Goal: Transaction & Acquisition: Purchase product/service

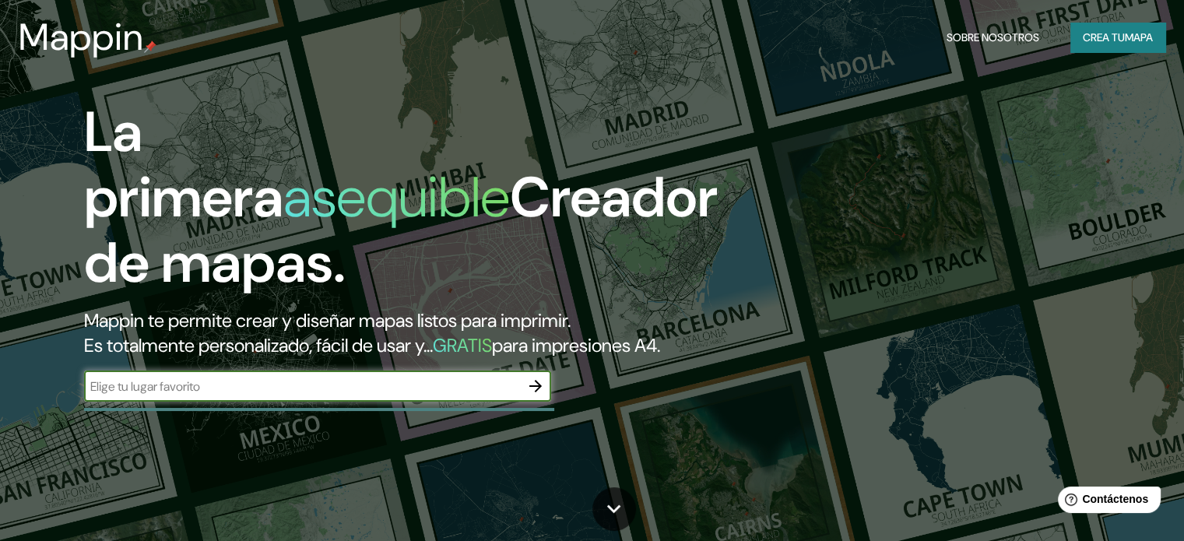
click at [536, 396] on icon "button" at bounding box center [535, 386] width 19 height 19
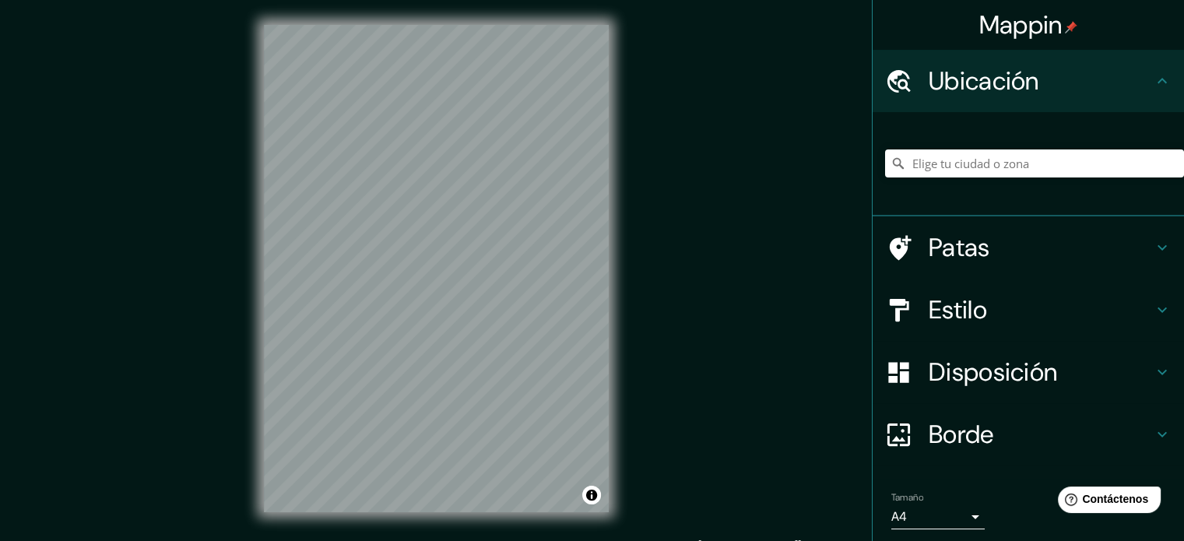
click at [695, 223] on div "Mappin Ubicación Patas Estilo Disposición Borde Elige un borde. Consejo : puede…" at bounding box center [592, 281] width 1184 height 562
click at [929, 163] on input "Elige tu ciudad o zona" at bounding box center [1034, 163] width 299 height 28
click at [632, 346] on div "© Mapbox © OpenStreetMap Improve this map" at bounding box center [436, 268] width 395 height 537
click at [663, 202] on div "Mappin Ubicación Patas Estilo Disposición Borde Elige un borde. Consejo : puede…" at bounding box center [592, 281] width 1184 height 562
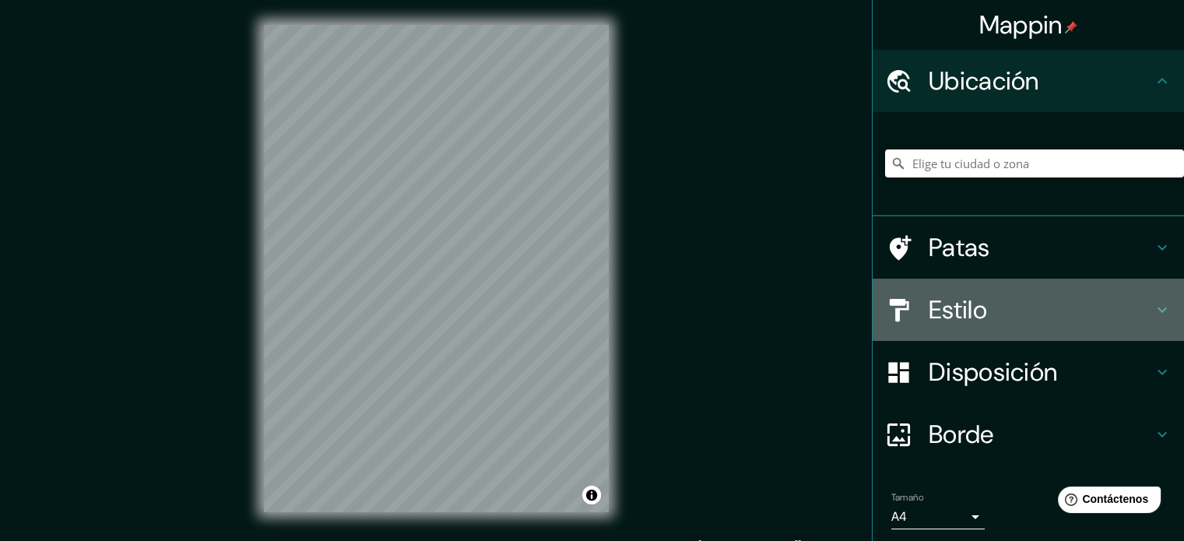
click at [1025, 323] on h4 "Estilo" at bounding box center [1041, 309] width 224 height 31
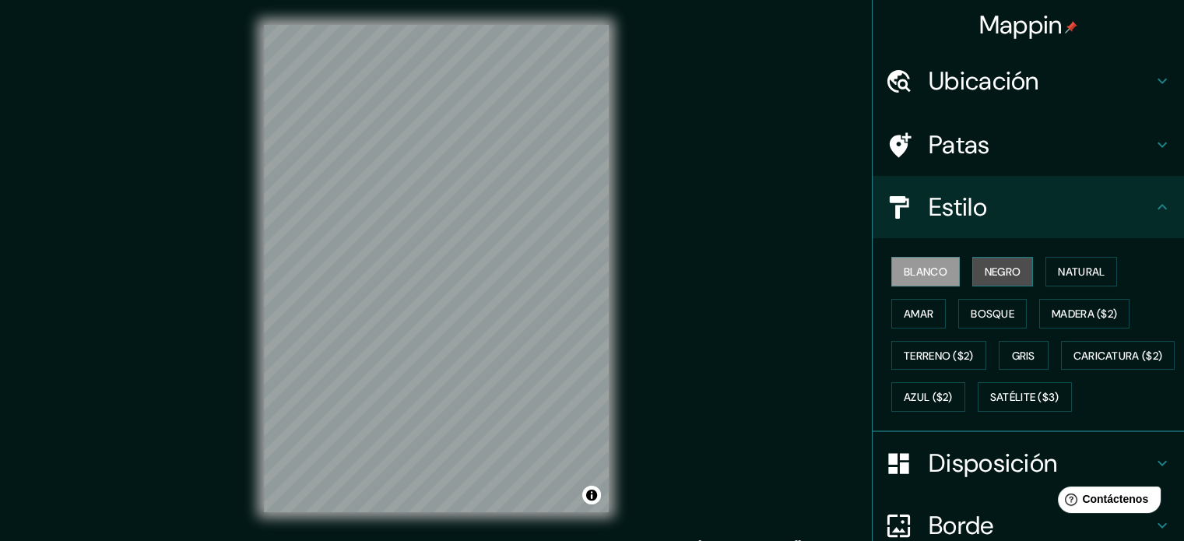
click at [993, 271] on font "Negro" at bounding box center [1003, 272] width 37 height 14
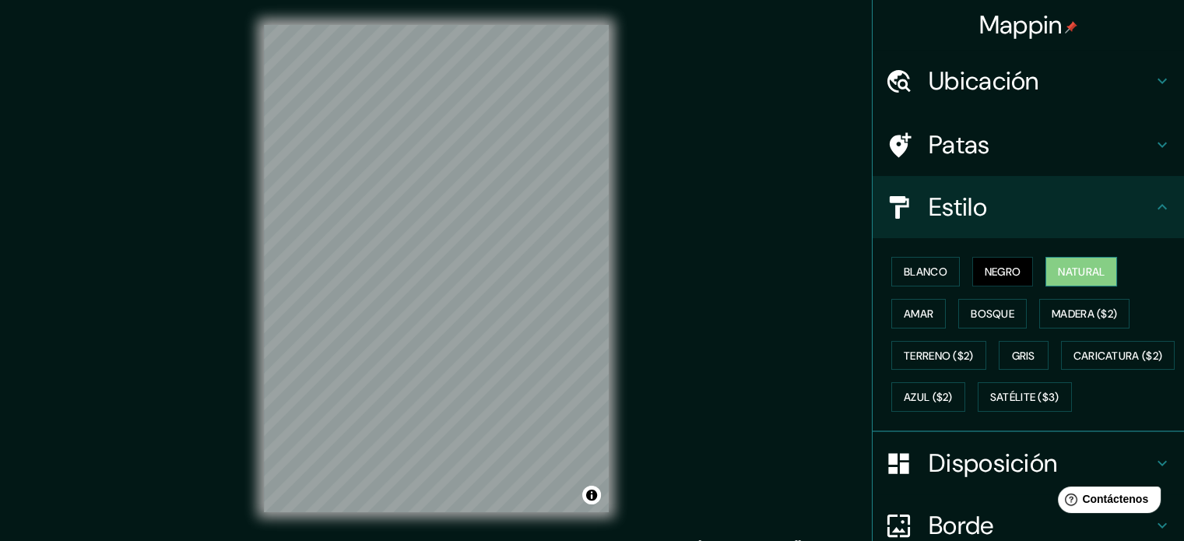
click at [1066, 270] on font "Natural" at bounding box center [1081, 272] width 47 height 14
click at [912, 316] on font "Amar" at bounding box center [919, 314] width 30 height 14
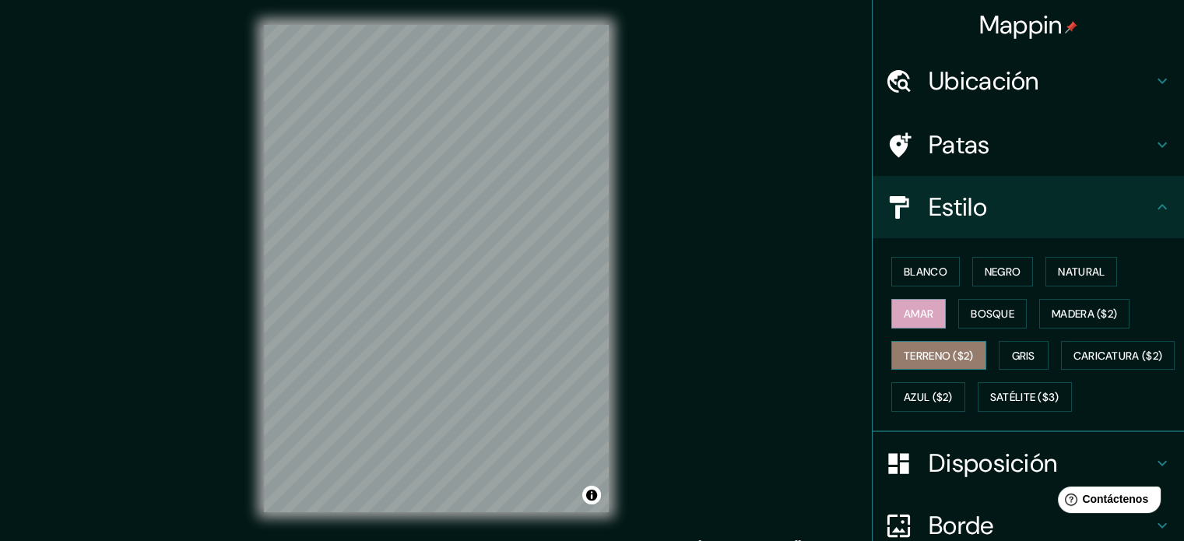
click at [920, 353] on font "Terreno ($2)" at bounding box center [939, 356] width 70 height 14
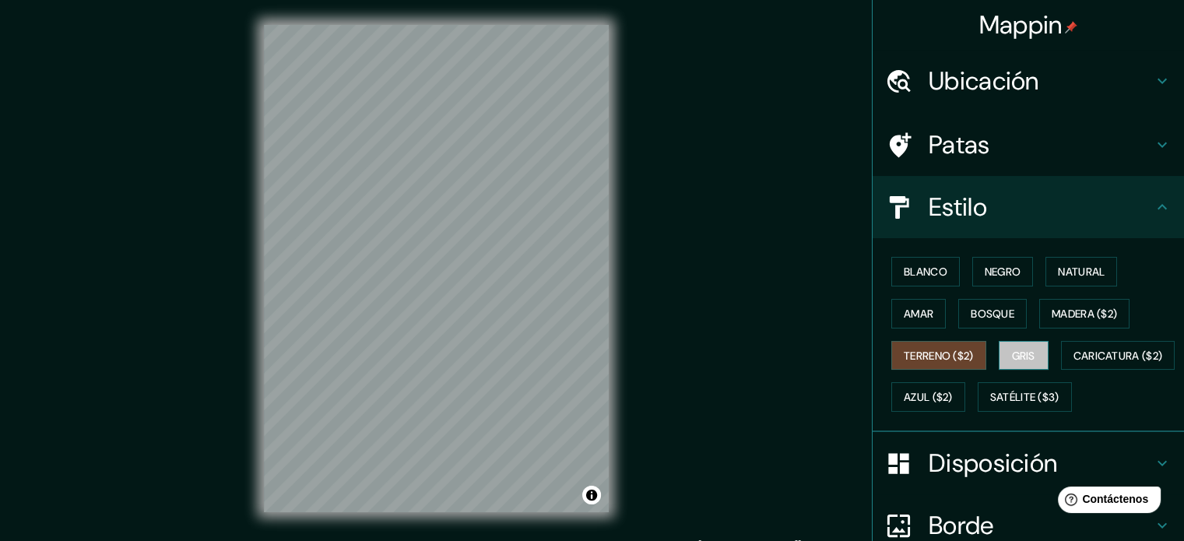
click at [1018, 357] on font "Gris" at bounding box center [1023, 356] width 23 height 14
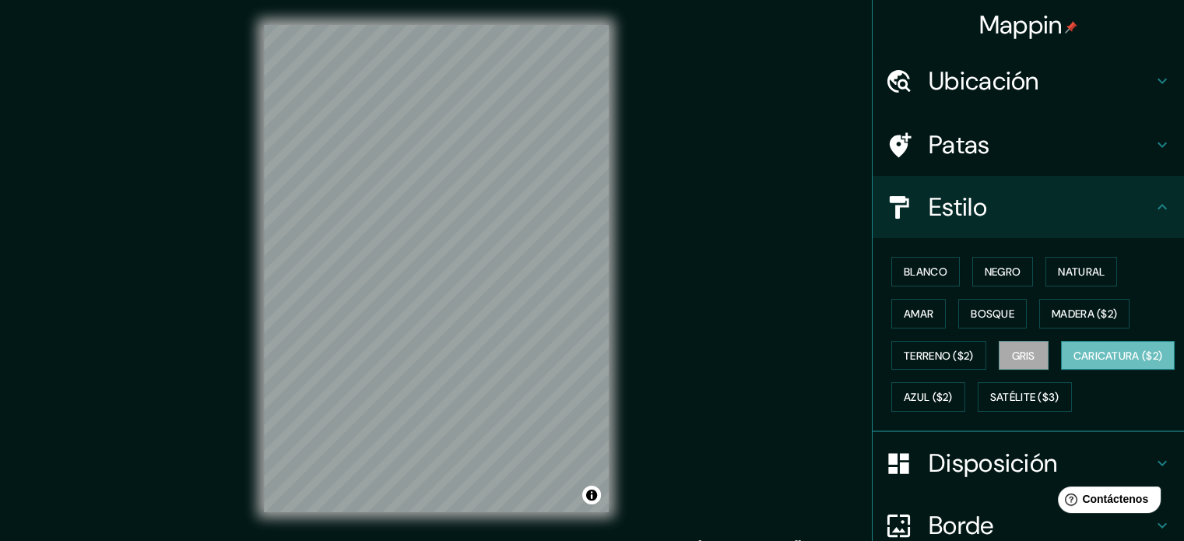
click at [1074, 363] on font "Caricatura ($2)" at bounding box center [1119, 356] width 90 height 14
click at [953, 391] on font "Azul ($2)" at bounding box center [928, 398] width 49 height 14
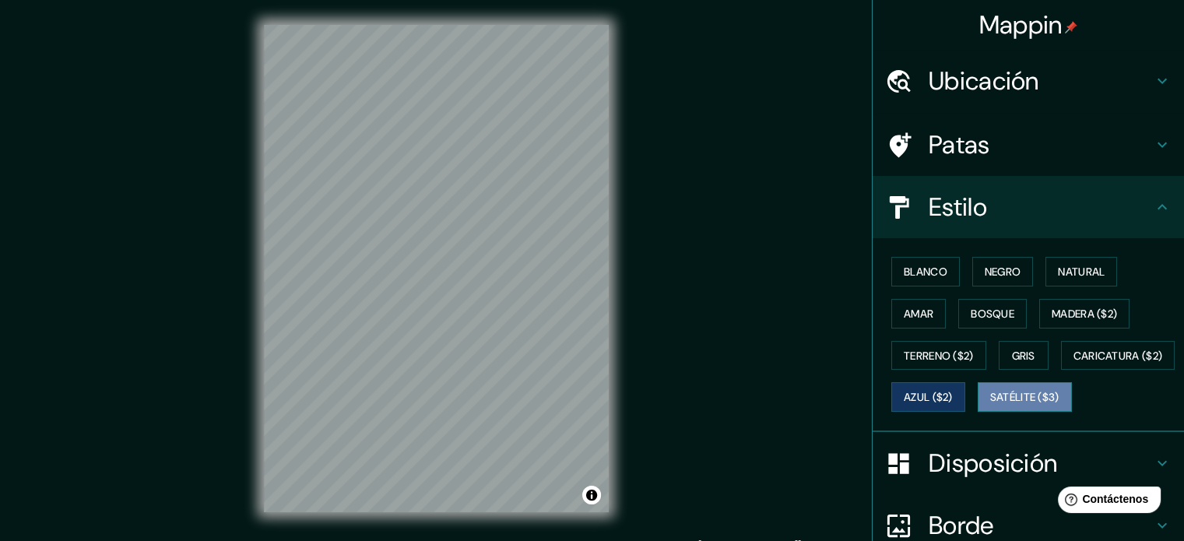
click at [990, 405] on font "Satélite ($3)" at bounding box center [1024, 398] width 69 height 14
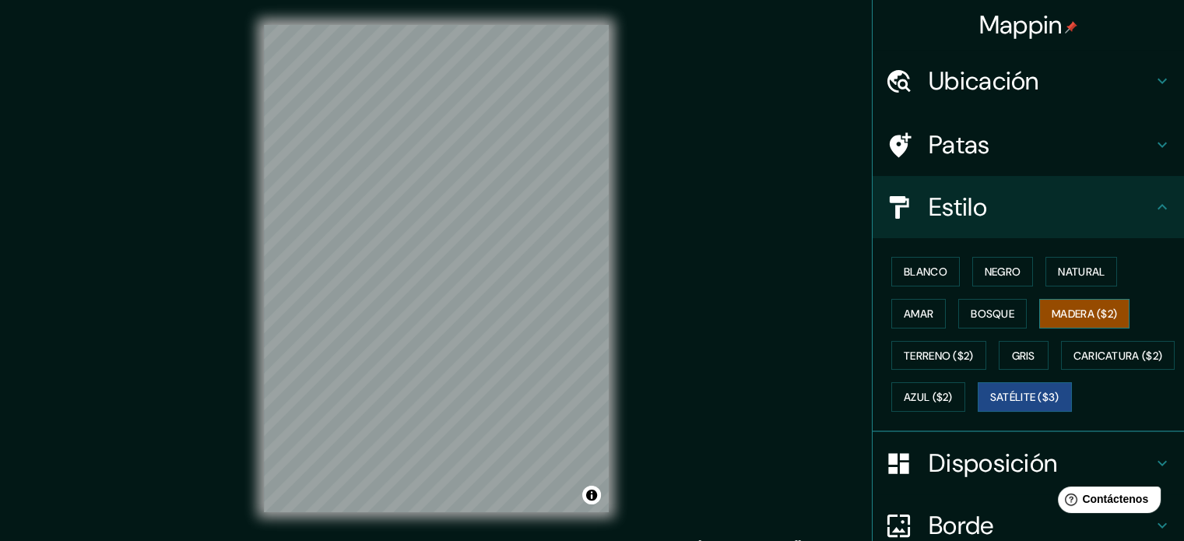
click at [1111, 310] on font "Madera ($2)" at bounding box center [1084, 314] width 65 height 14
click at [1099, 265] on font "Natural" at bounding box center [1081, 272] width 47 height 14
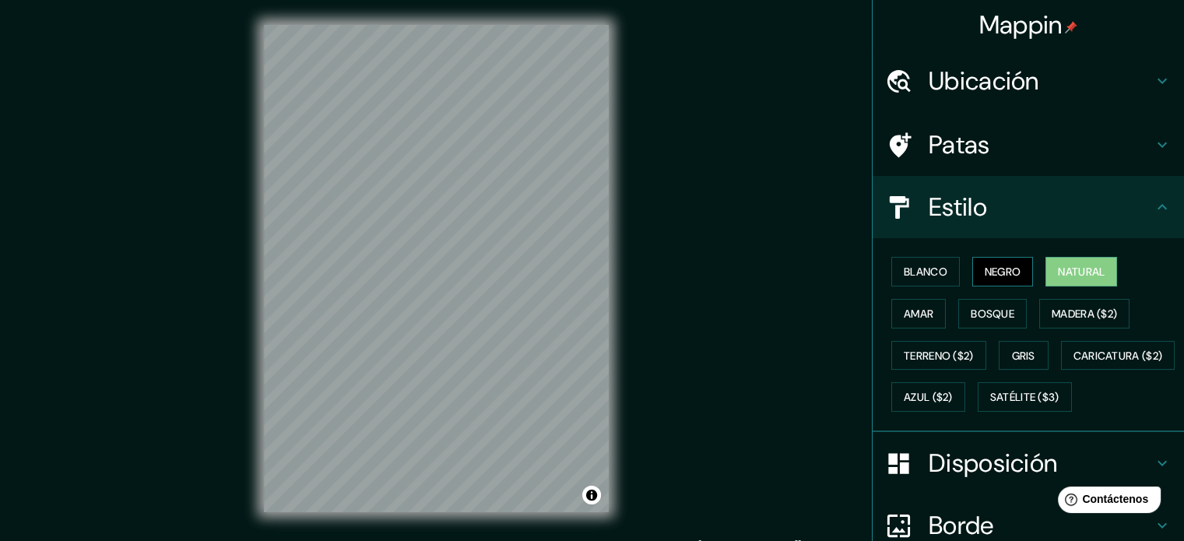
click at [990, 276] on font "Negro" at bounding box center [1003, 272] width 37 height 14
click at [916, 255] on div "Blanco Negro Natural Amar Bosque Madera ($2) Terreno ($2) Gris Caricatura ($2) …" at bounding box center [1034, 334] width 299 height 167
click at [919, 269] on font "Blanco" at bounding box center [926, 272] width 44 height 14
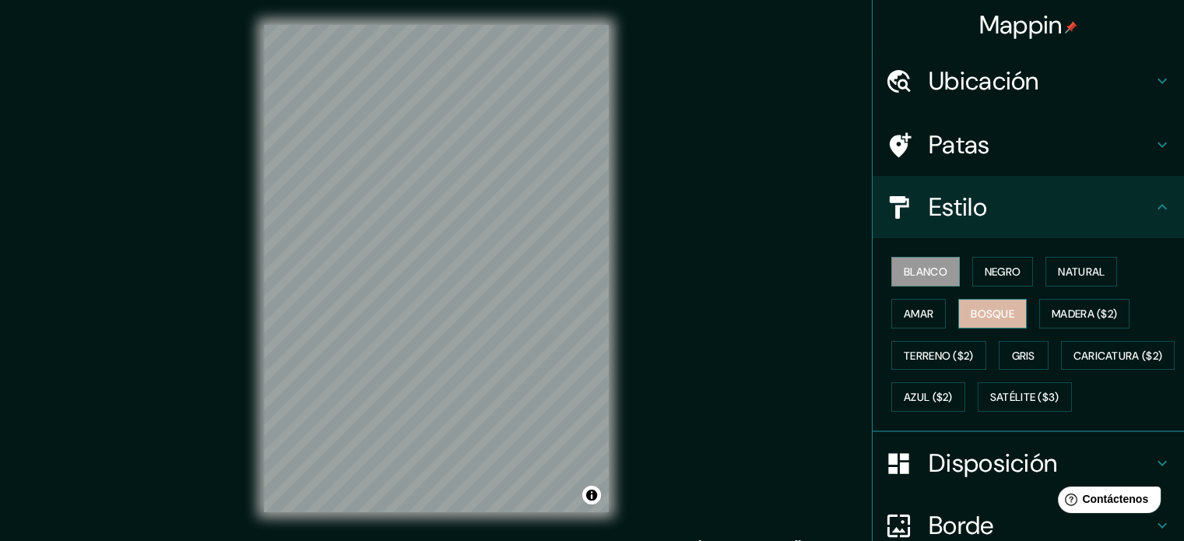
click at [972, 318] on font "Bosque" at bounding box center [993, 314] width 44 height 14
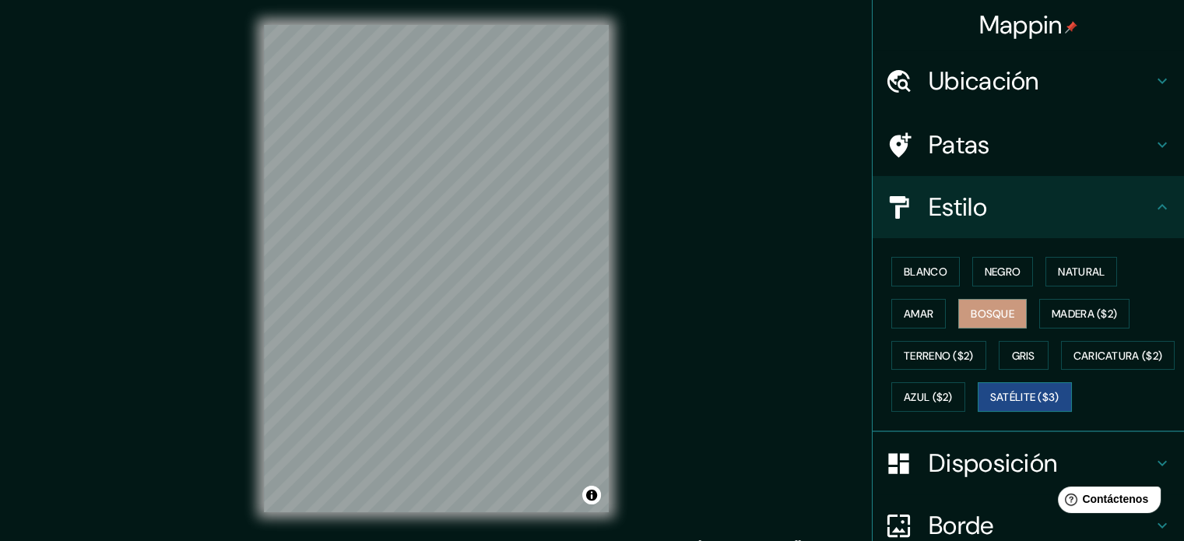
click at [990, 405] on font "Satélite ($3)" at bounding box center [1024, 398] width 69 height 14
click at [1061, 371] on button "Caricatura ($2)" at bounding box center [1118, 356] width 114 height 30
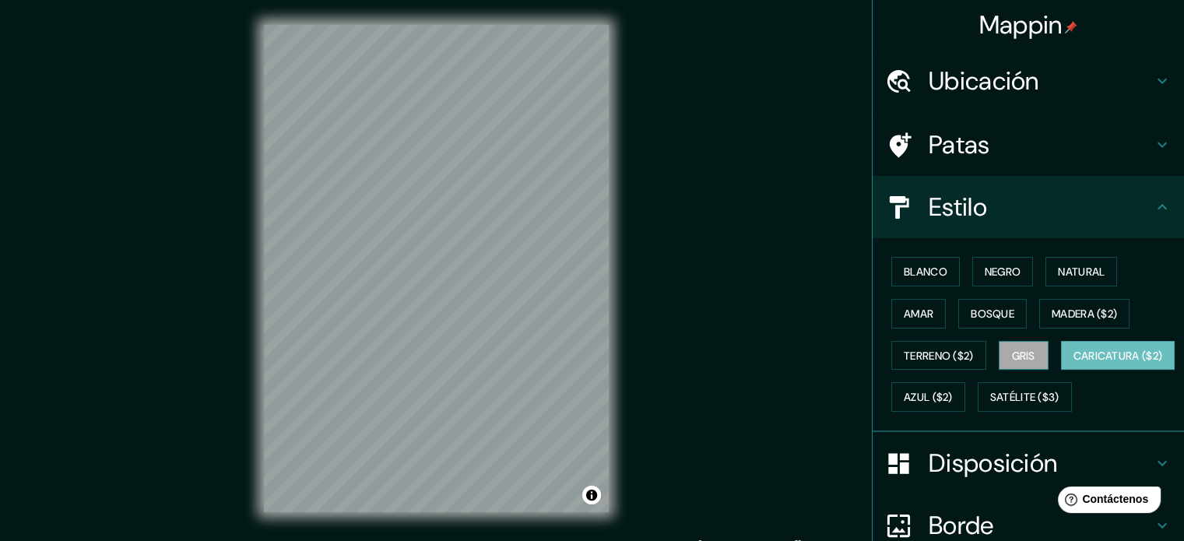
click at [1014, 357] on font "Gris" at bounding box center [1023, 356] width 23 height 14
click at [971, 304] on font "Bosque" at bounding box center [993, 314] width 44 height 20
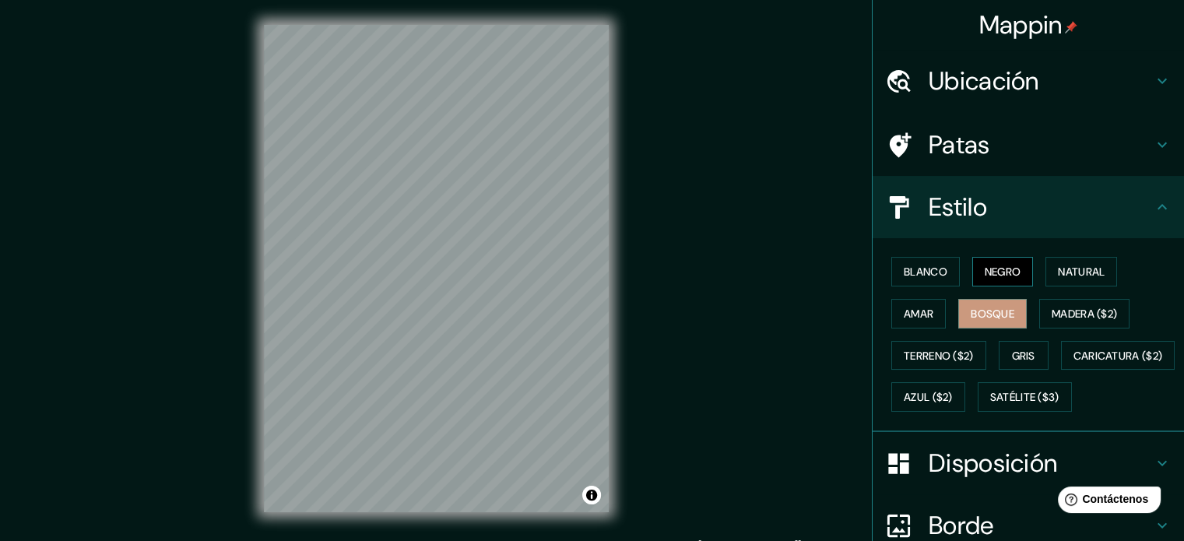
click at [991, 267] on font "Negro" at bounding box center [1003, 272] width 37 height 14
click at [1068, 276] on font "Natural" at bounding box center [1081, 272] width 47 height 14
click at [1013, 273] on button "Negro" at bounding box center [1003, 272] width 62 height 30
click at [927, 267] on font "Blanco" at bounding box center [926, 272] width 44 height 14
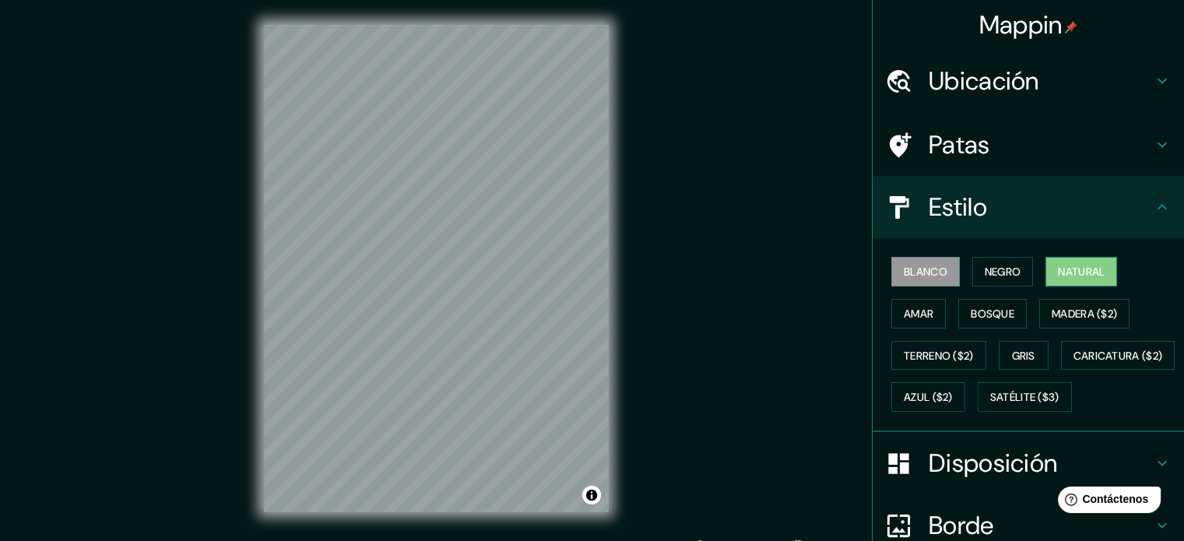
click at [1081, 272] on font "Natural" at bounding box center [1081, 272] width 47 height 14
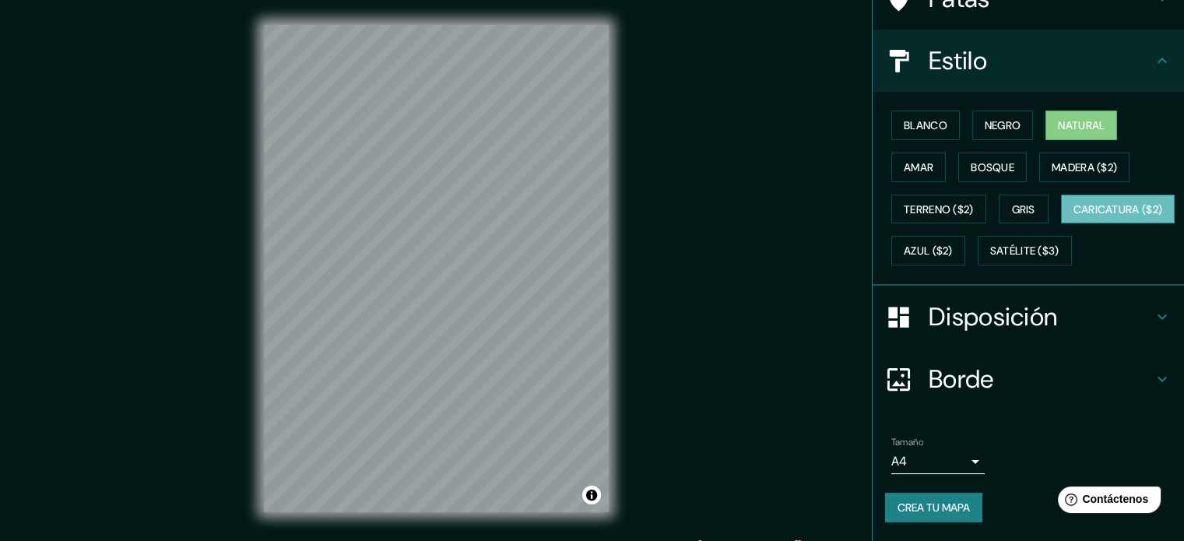
scroll to position [184, 0]
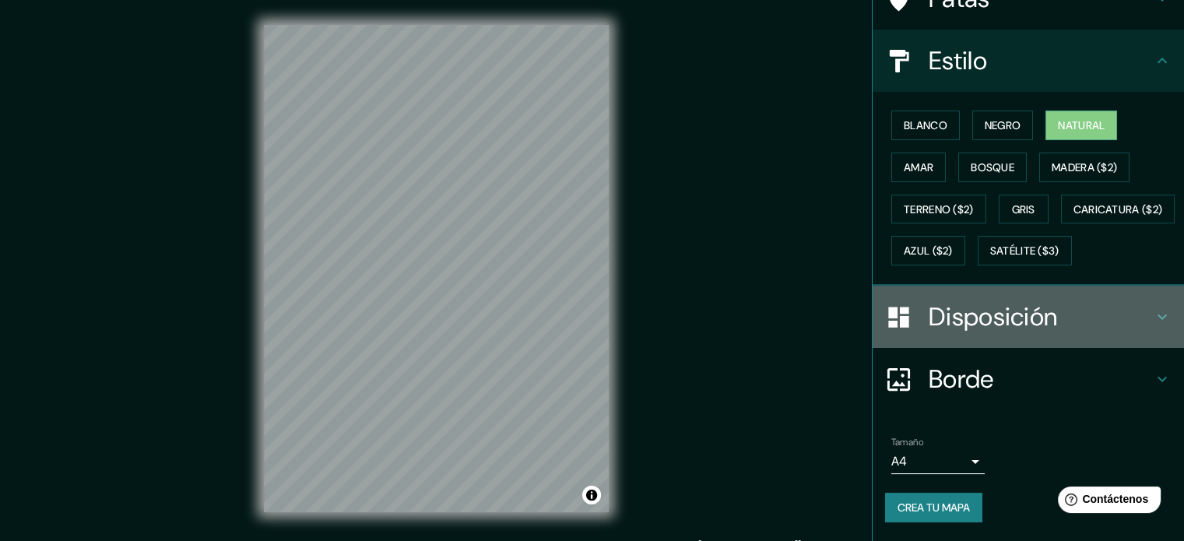
click at [1046, 321] on font "Disposición" at bounding box center [993, 317] width 128 height 33
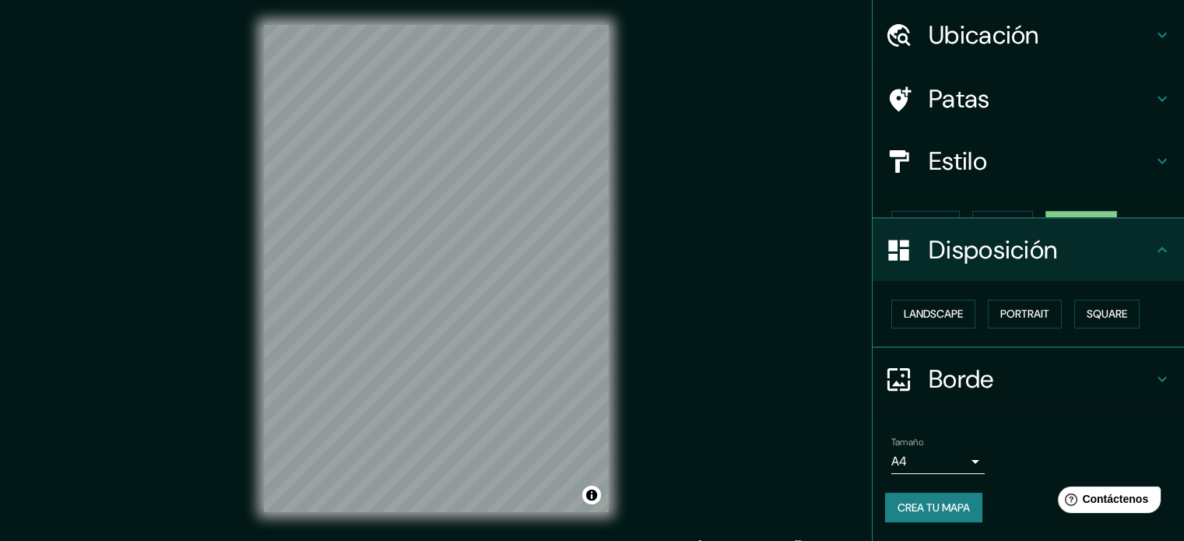
scroll to position [19, 0]
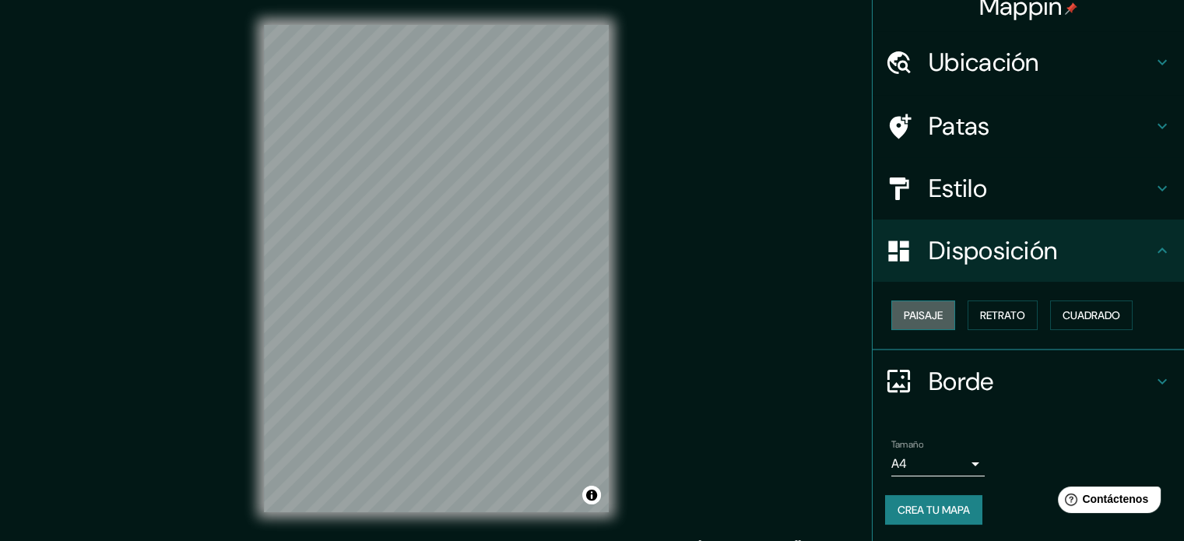
click at [909, 320] on font "Paisaje" at bounding box center [923, 315] width 39 height 14
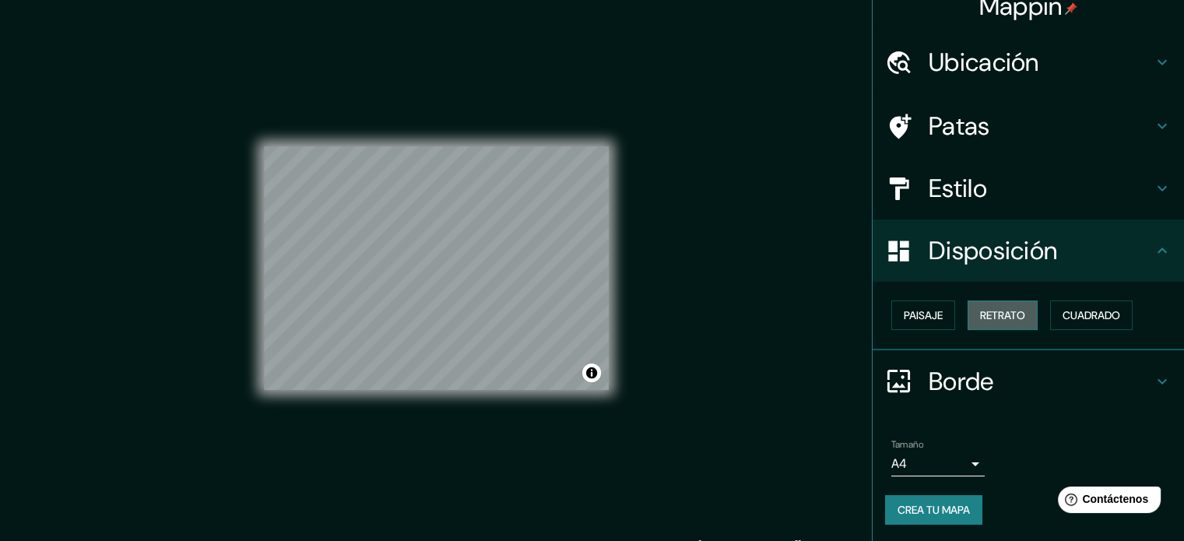
click at [1005, 311] on font "Retrato" at bounding box center [1002, 315] width 45 height 14
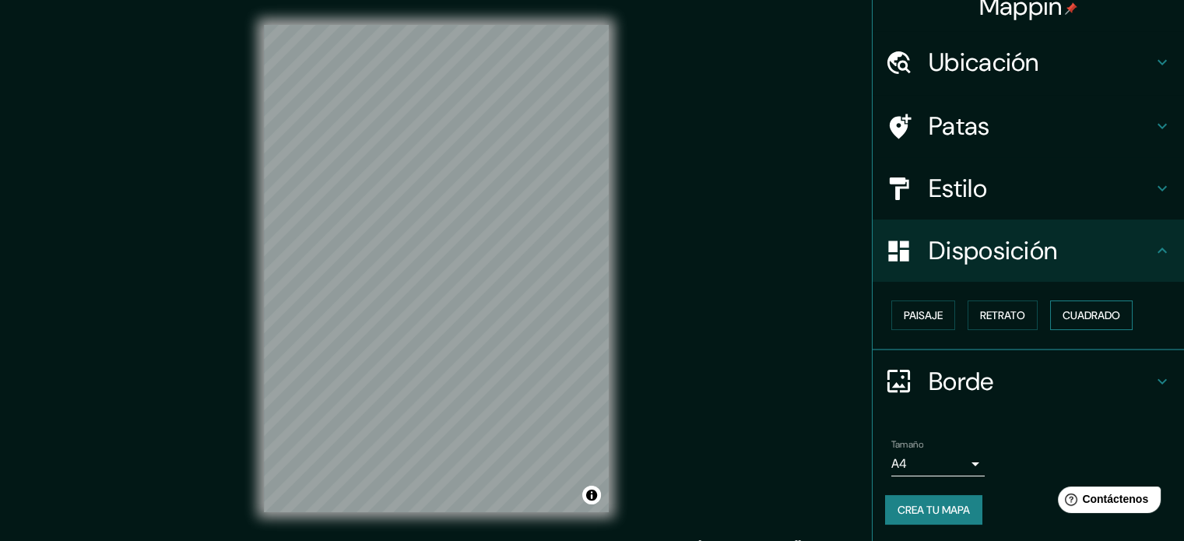
click at [1074, 315] on font "Cuadrado" at bounding box center [1092, 315] width 58 height 14
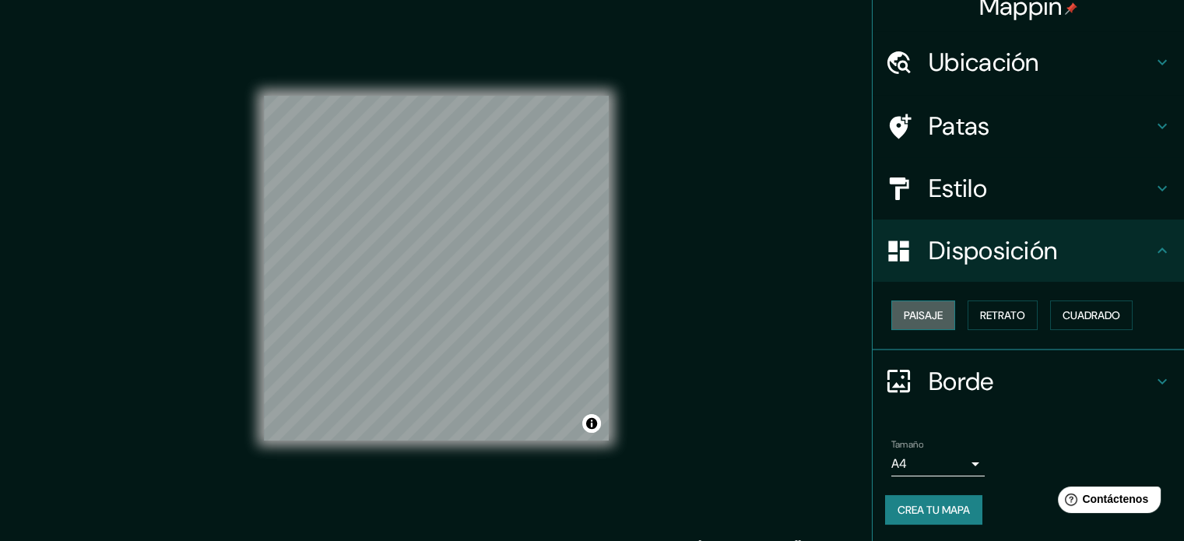
click at [923, 314] on font "Paisaje" at bounding box center [923, 315] width 39 height 14
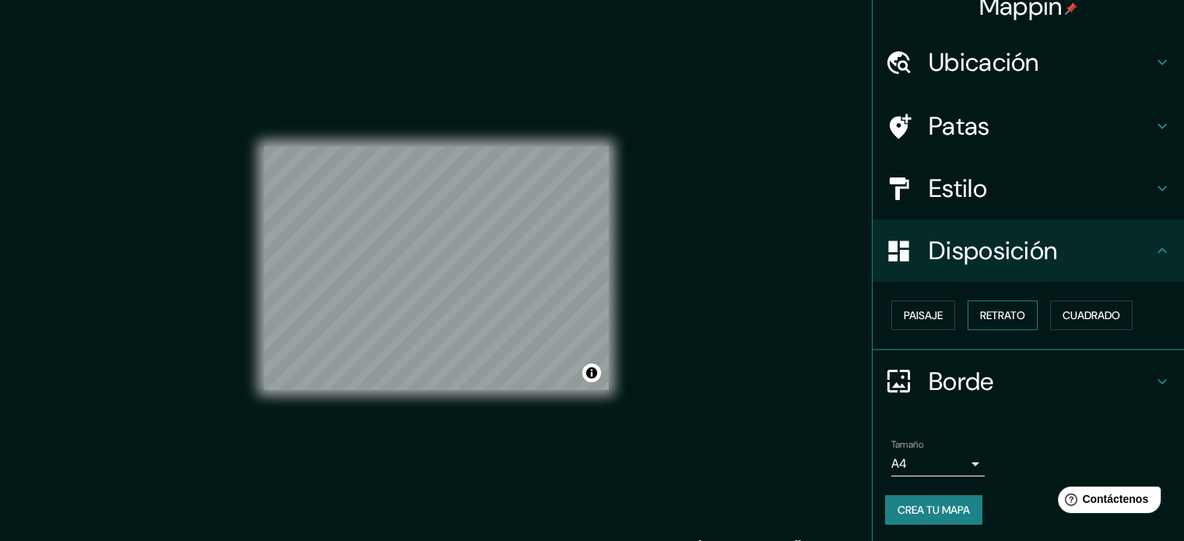
click at [1014, 322] on font "Retrato" at bounding box center [1002, 315] width 45 height 20
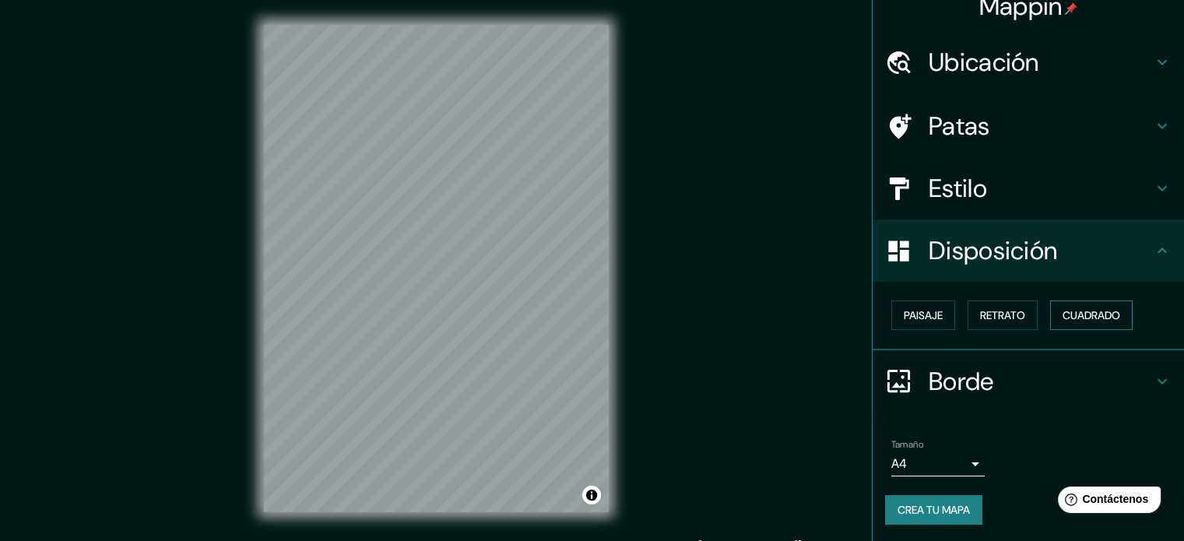
click at [1063, 319] on font "Cuadrado" at bounding box center [1092, 315] width 58 height 14
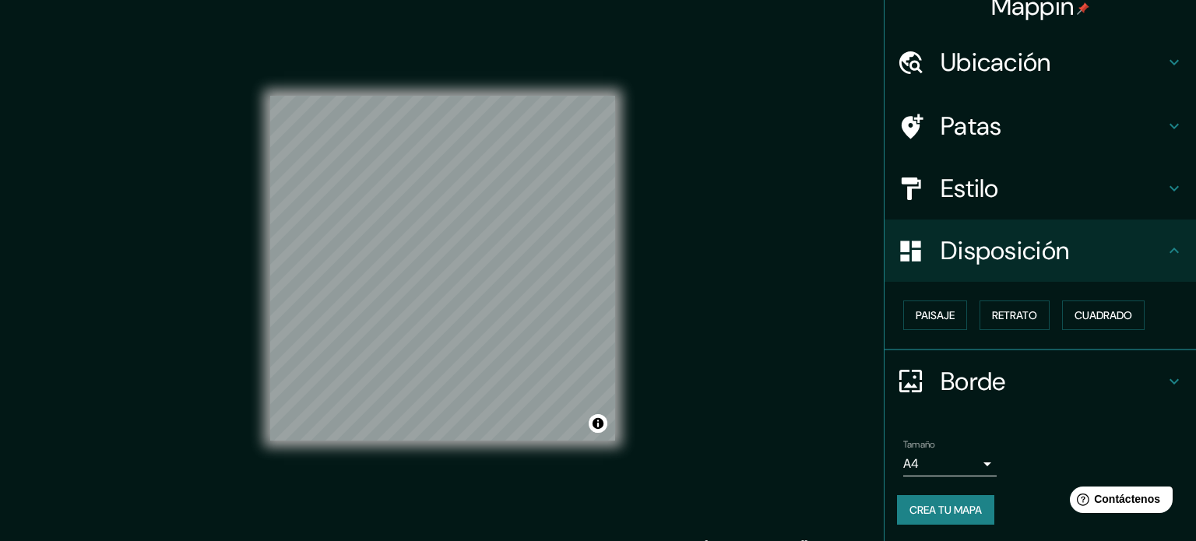
click at [966, 461] on body "Mappin Ubicación Patas Estilo Disposición Paisaje Retrato Cuadrado Borde Elige …" at bounding box center [598, 270] width 1196 height 541
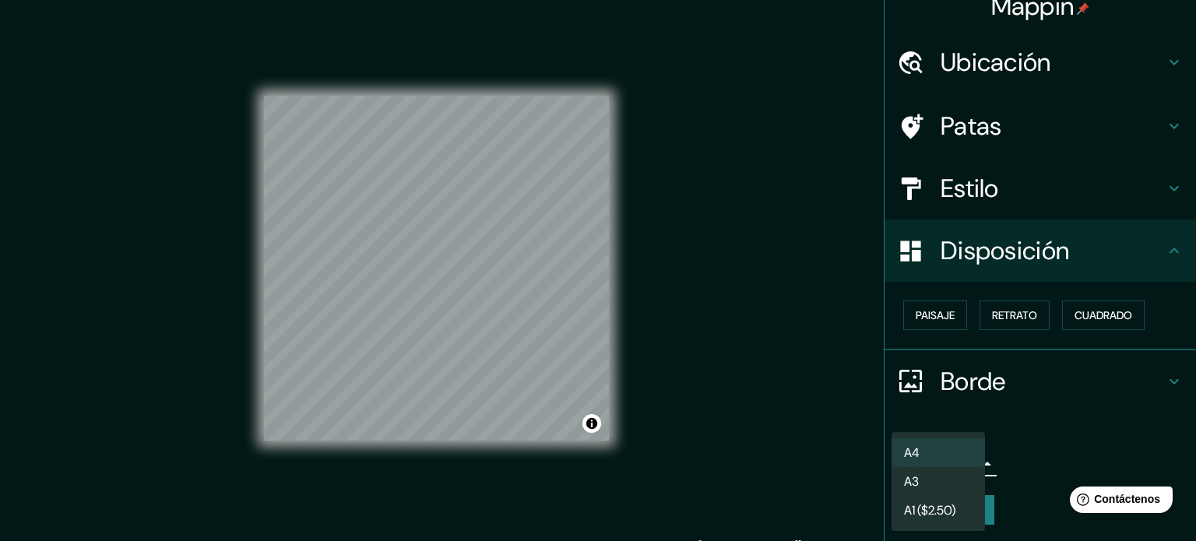
click at [953, 484] on li "A3" at bounding box center [937, 481] width 93 height 29
type input "a4"
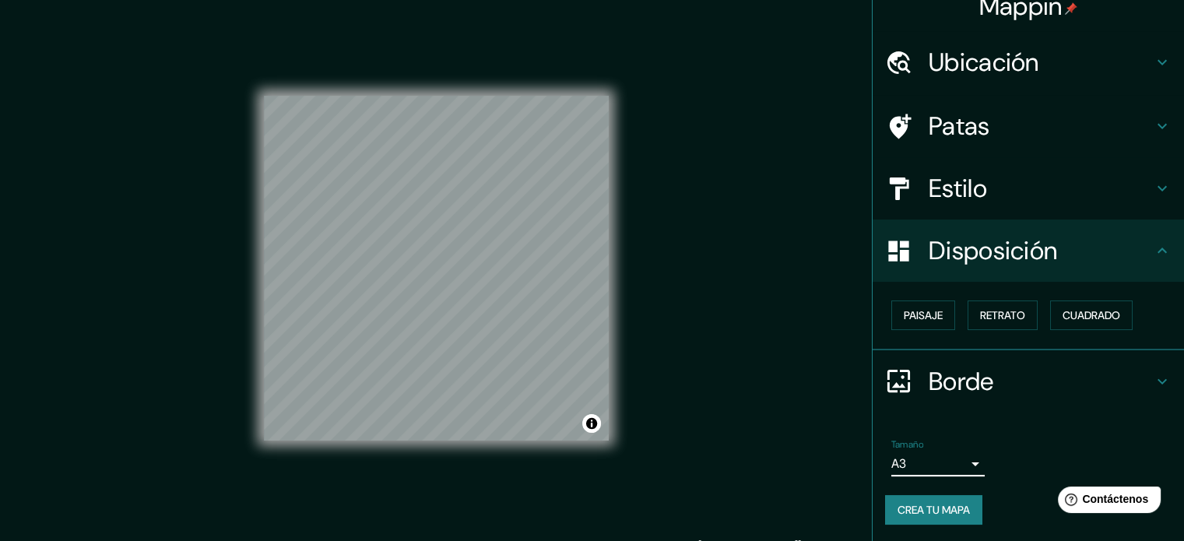
click at [924, 299] on div "Paisaje Retrato Cuadrado" at bounding box center [1034, 315] width 299 height 42
click at [931, 301] on button "Paisaje" at bounding box center [923, 316] width 64 height 30
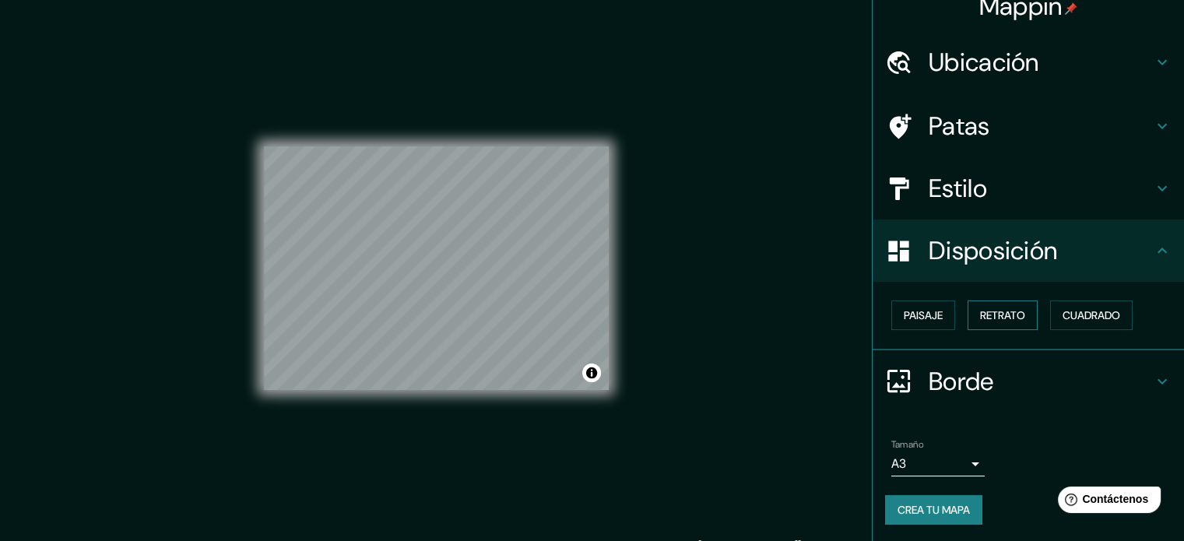
click at [987, 318] on font "Retrato" at bounding box center [1002, 315] width 45 height 14
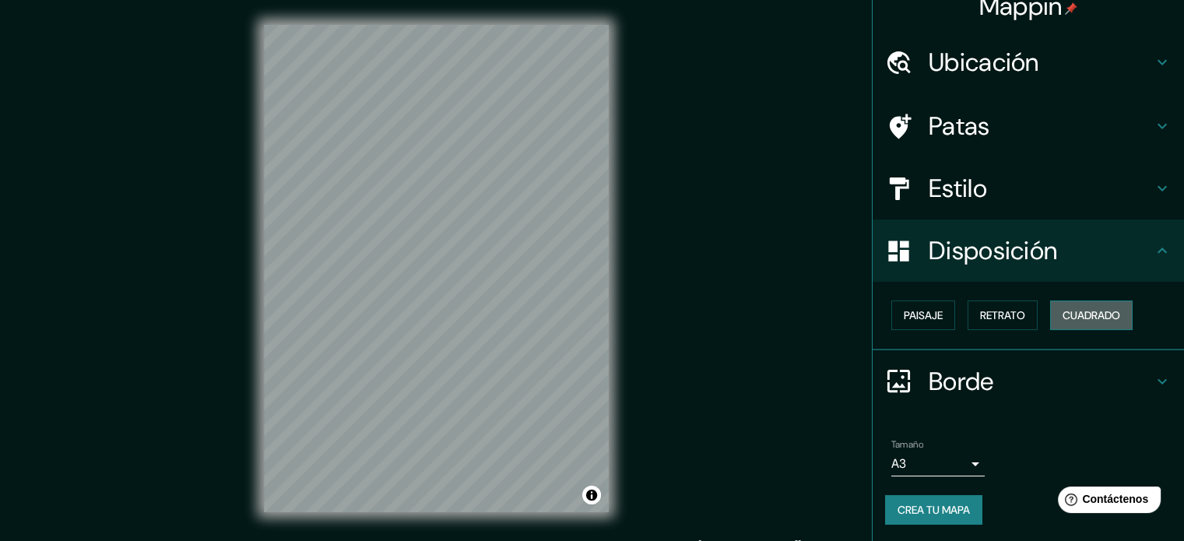
click at [1089, 315] on font "Cuadrado" at bounding box center [1092, 315] width 58 height 14
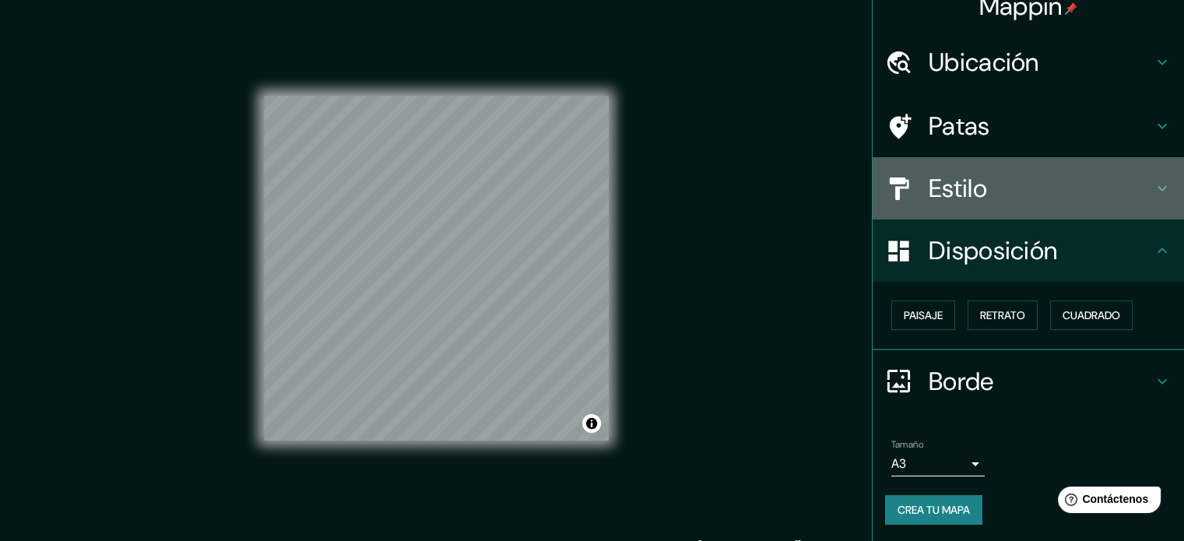
click at [986, 208] on div "Estilo" at bounding box center [1028, 188] width 311 height 62
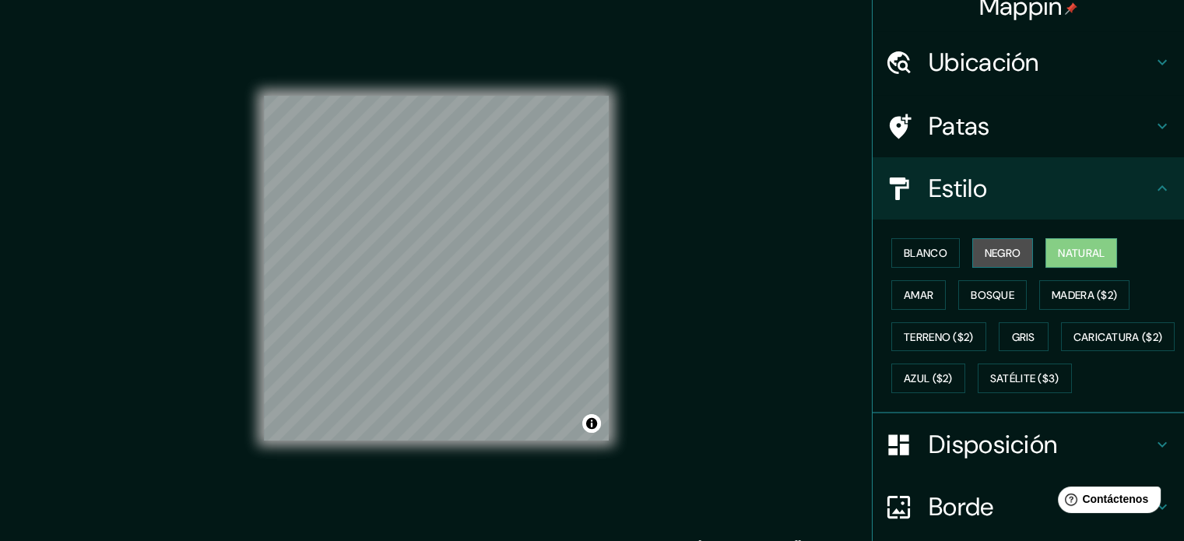
click at [985, 262] on font "Negro" at bounding box center [1003, 253] width 37 height 20
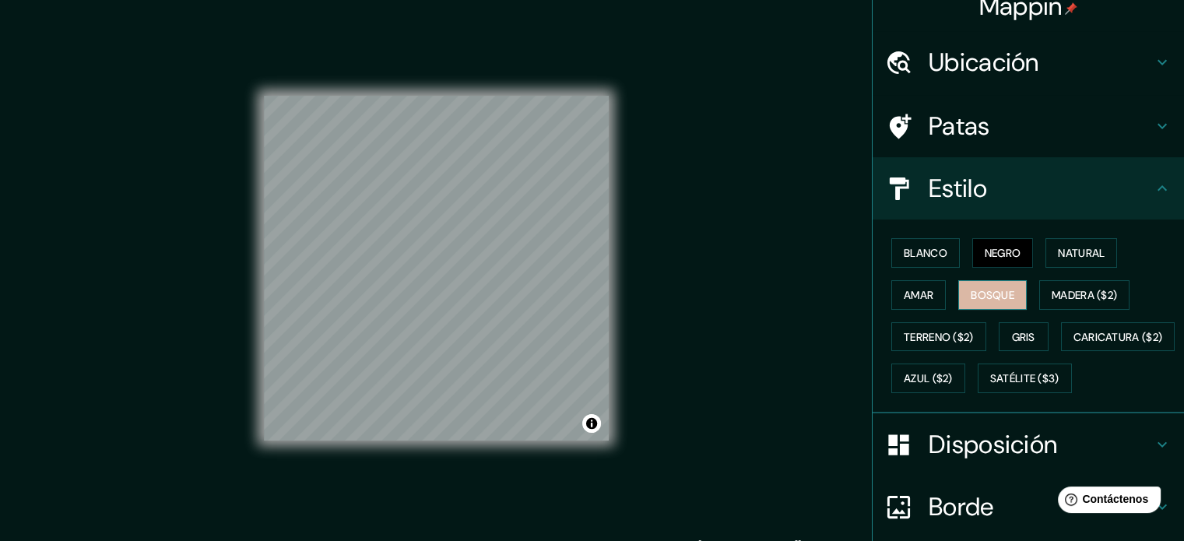
click at [1006, 280] on button "Bosque" at bounding box center [992, 295] width 69 height 30
click at [891, 301] on button "Amar" at bounding box center [918, 295] width 55 height 30
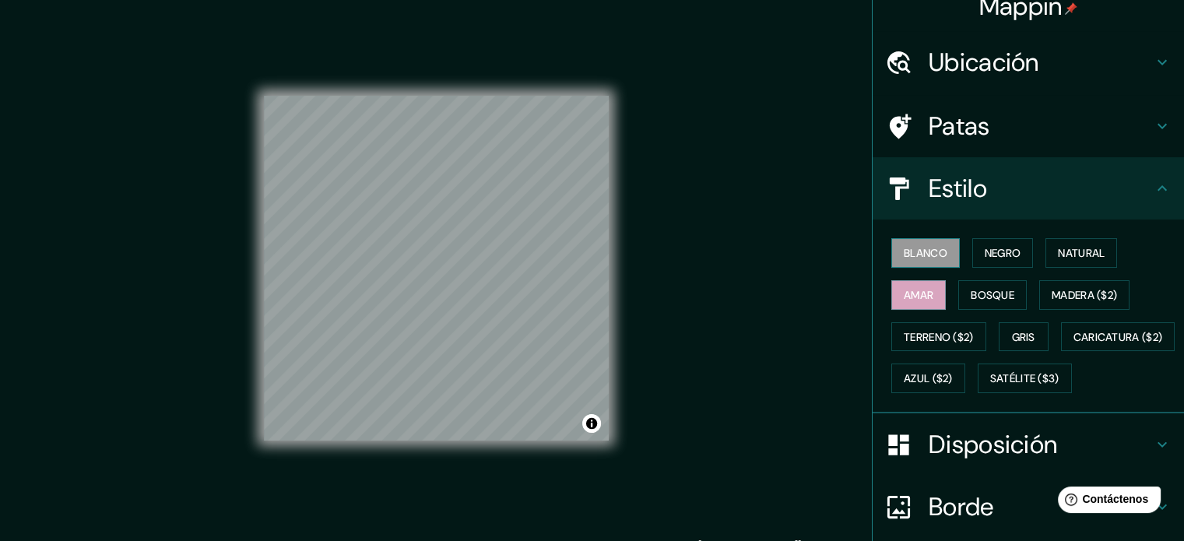
click at [905, 258] on font "Blanco" at bounding box center [926, 253] width 44 height 14
click at [1015, 334] on font "Gris" at bounding box center [1023, 337] width 23 height 14
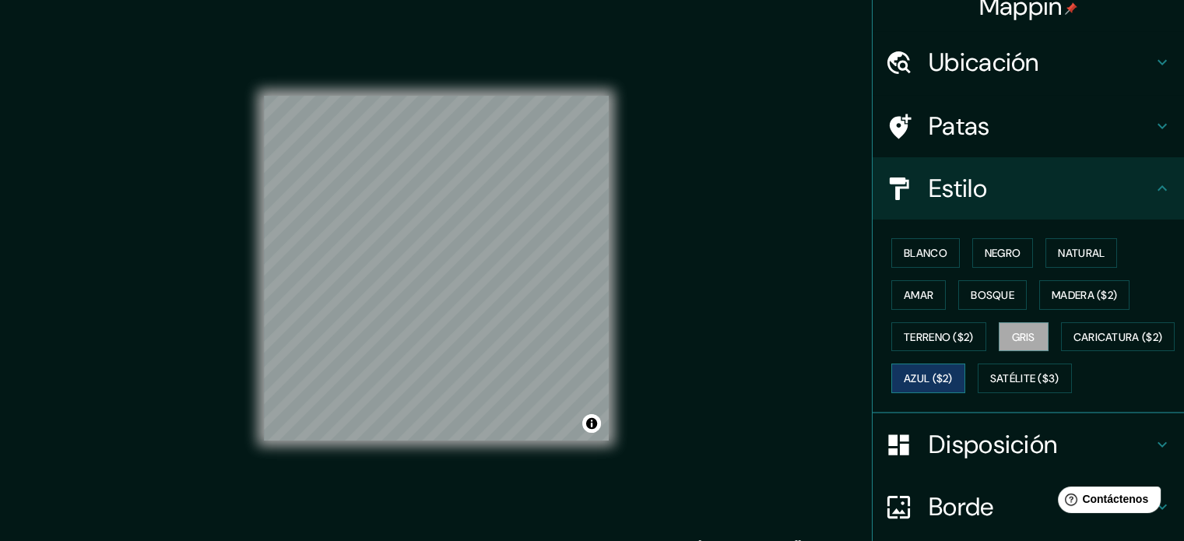
click at [953, 372] on font "Azul ($2)" at bounding box center [928, 379] width 49 height 14
click at [947, 332] on font "Terreno ($2)" at bounding box center [939, 337] width 70 height 14
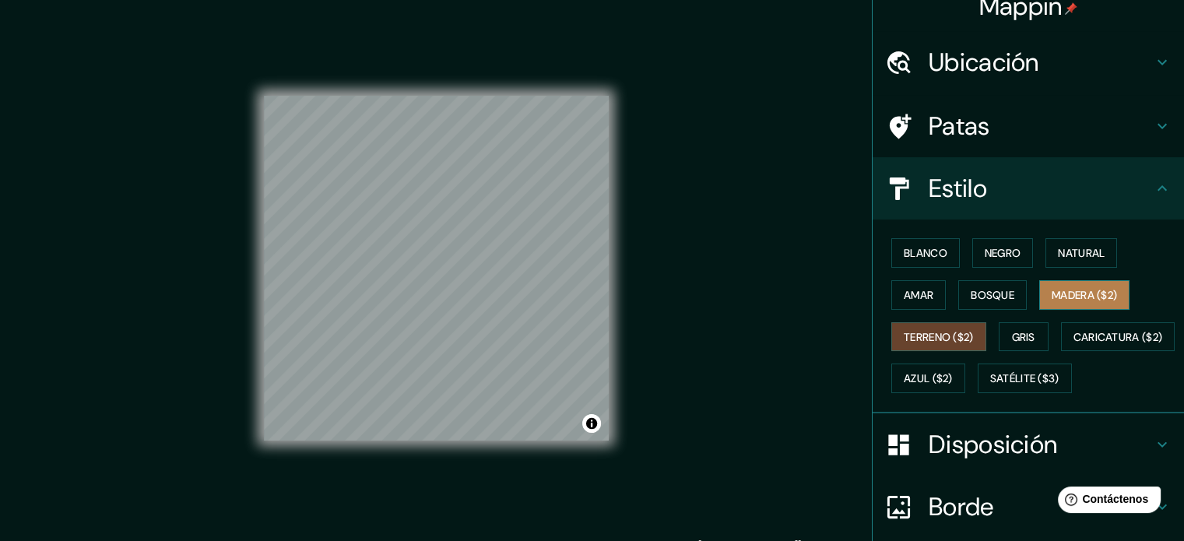
click at [1074, 290] on font "Madera ($2)" at bounding box center [1084, 295] width 65 height 14
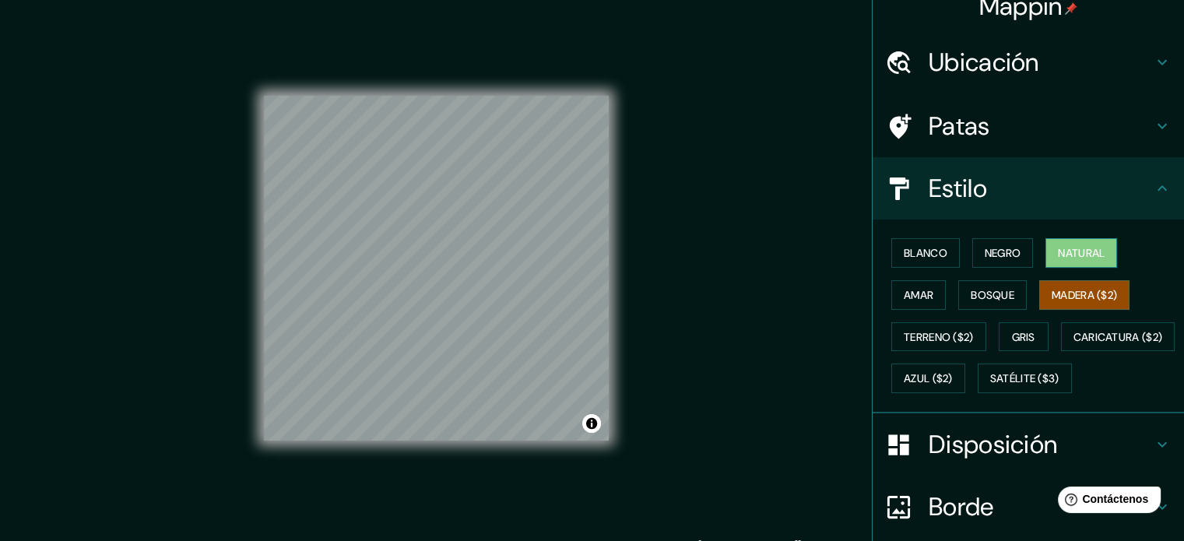
click at [1082, 255] on font "Natural" at bounding box center [1081, 253] width 47 height 14
click at [1014, 244] on button "Negro" at bounding box center [1003, 253] width 62 height 30
click at [1076, 261] on font "Natural" at bounding box center [1081, 253] width 47 height 20
click at [905, 258] on font "Blanco" at bounding box center [926, 253] width 44 height 14
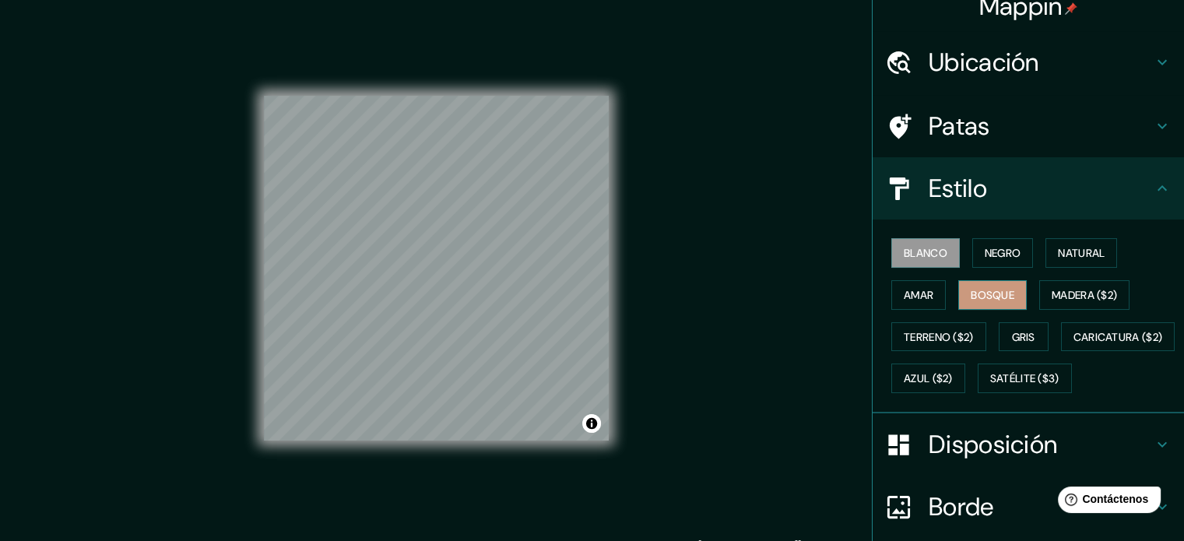
click at [1014, 285] on button "Bosque" at bounding box center [992, 295] width 69 height 30
click at [1076, 297] on font "Madera ($2)" at bounding box center [1084, 295] width 65 height 14
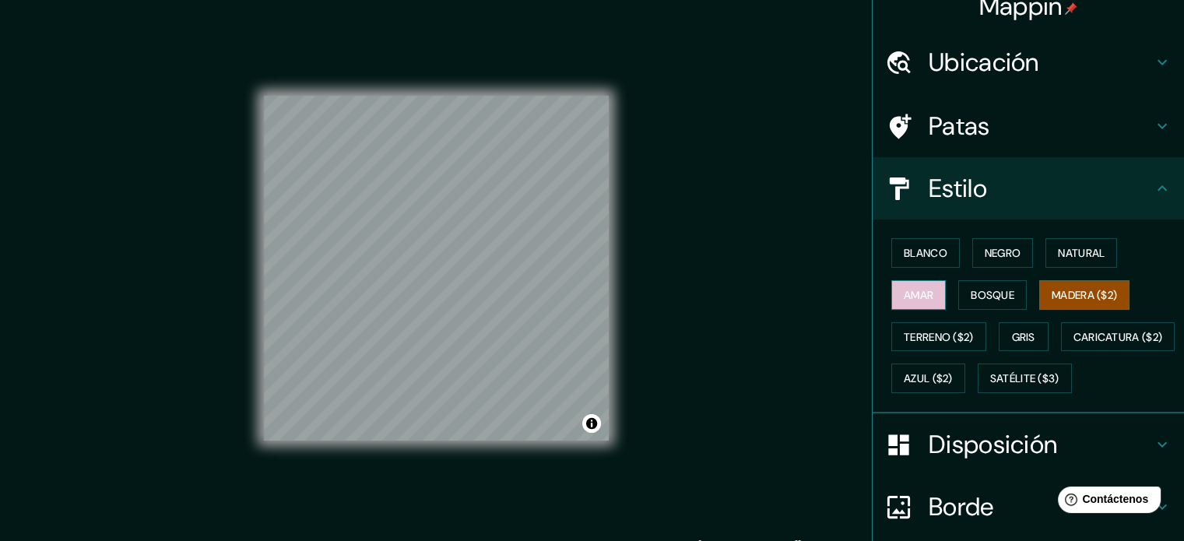
click at [904, 288] on font "Amar" at bounding box center [919, 295] width 30 height 14
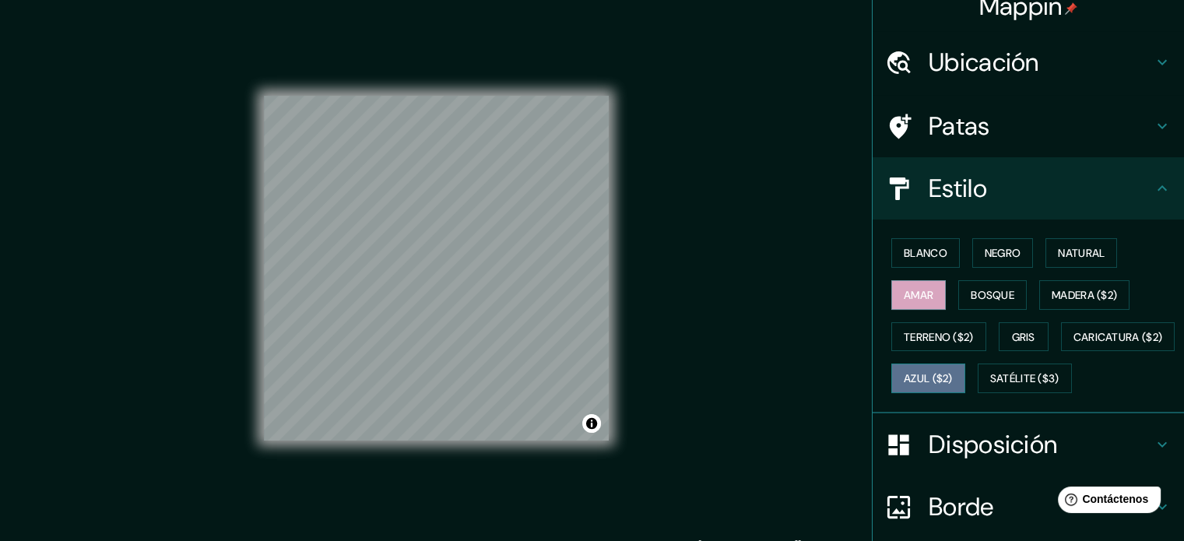
click at [953, 379] on font "Azul ($2)" at bounding box center [928, 379] width 49 height 14
click at [1021, 330] on font "Gris" at bounding box center [1023, 337] width 23 height 14
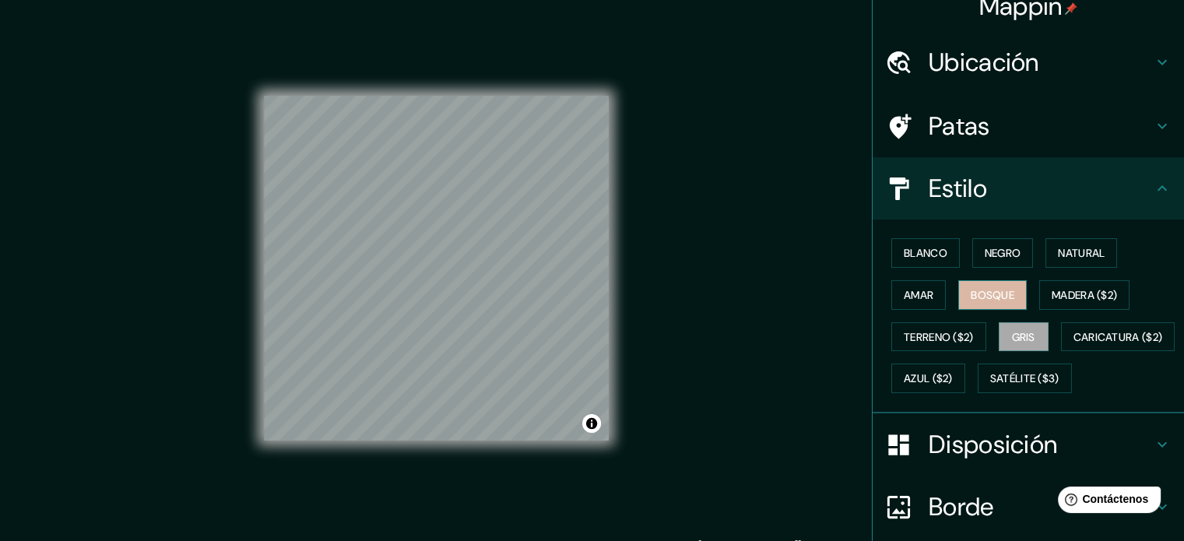
click at [1001, 296] on font "Bosque" at bounding box center [993, 295] width 44 height 14
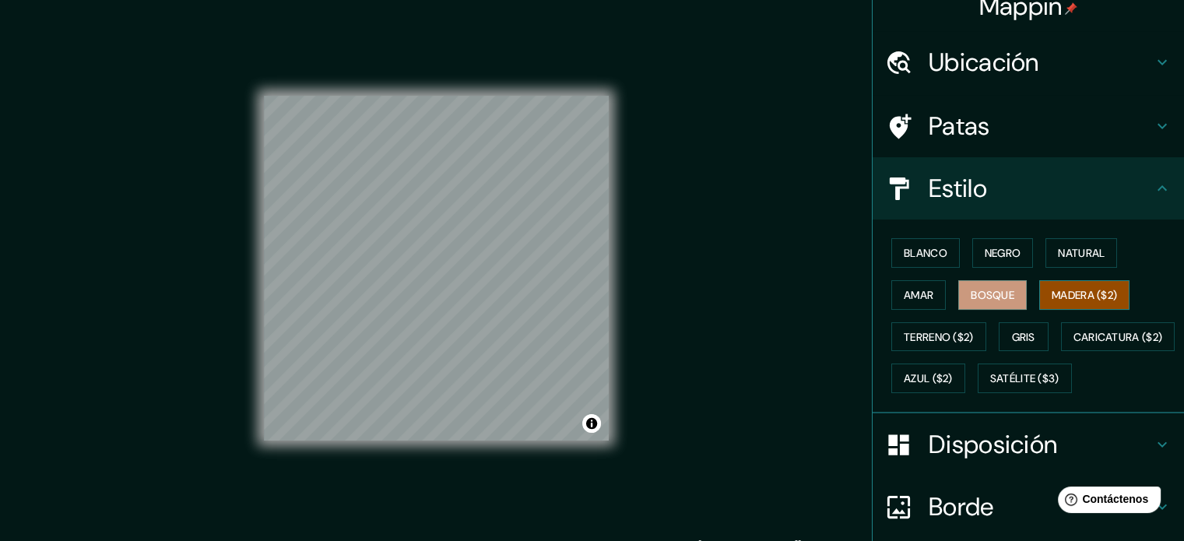
click at [1039, 295] on button "Madera ($2)" at bounding box center [1084, 295] width 90 height 30
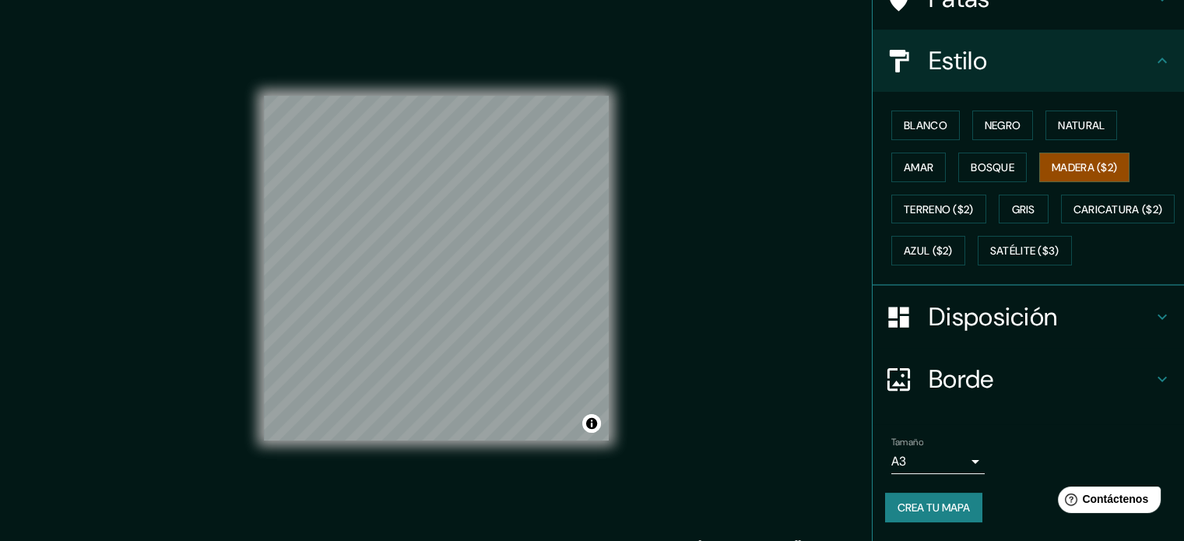
click at [953, 376] on font "Borde" at bounding box center [961, 379] width 65 height 33
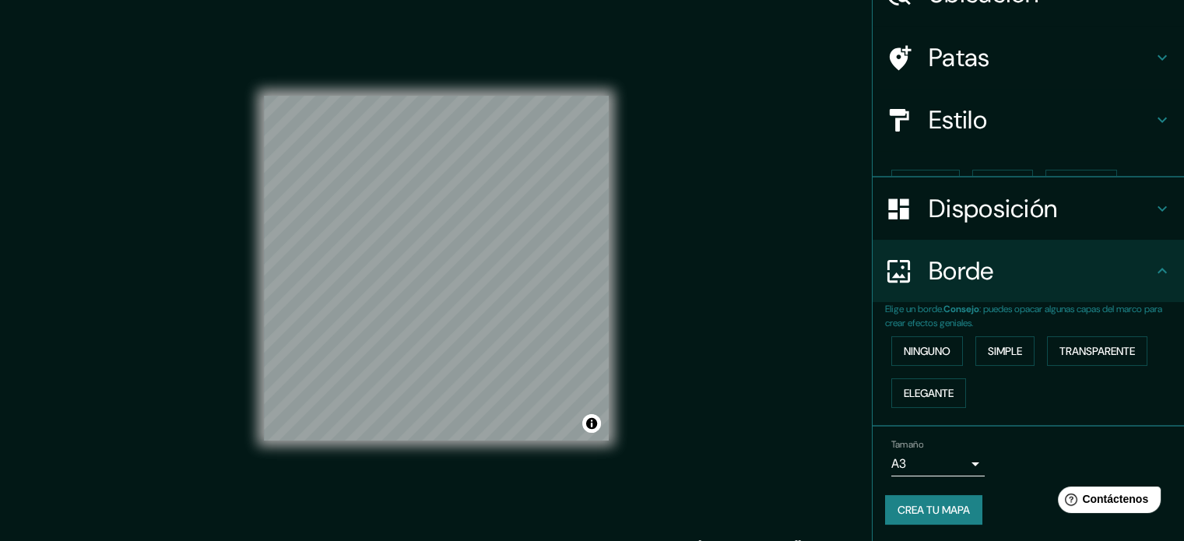
scroll to position [62, 0]
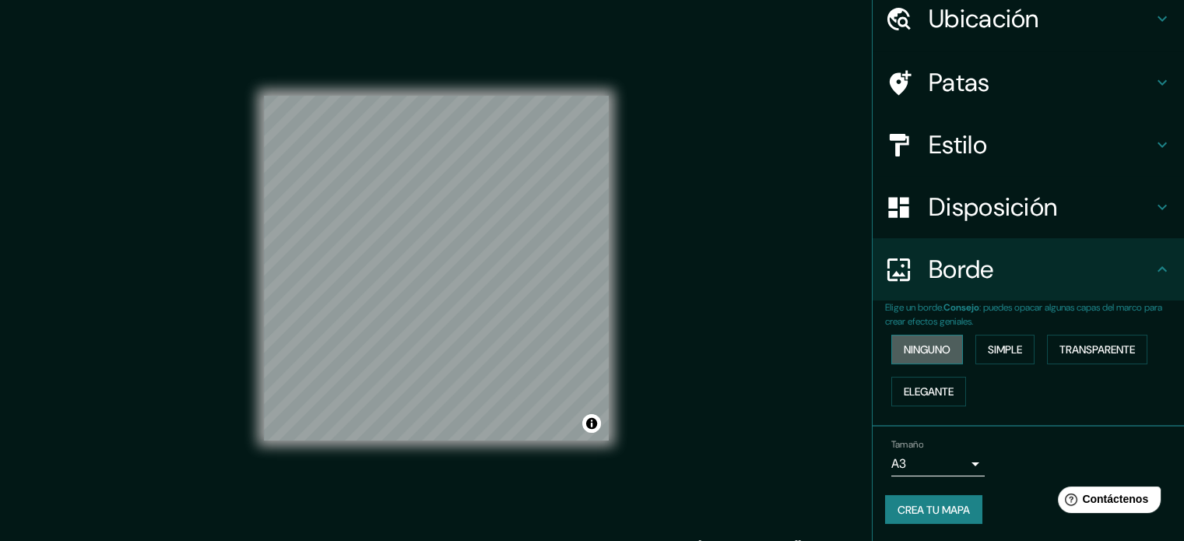
click at [924, 345] on font "Ninguno" at bounding box center [927, 350] width 47 height 14
click at [1003, 341] on font "Simple" at bounding box center [1005, 349] width 34 height 20
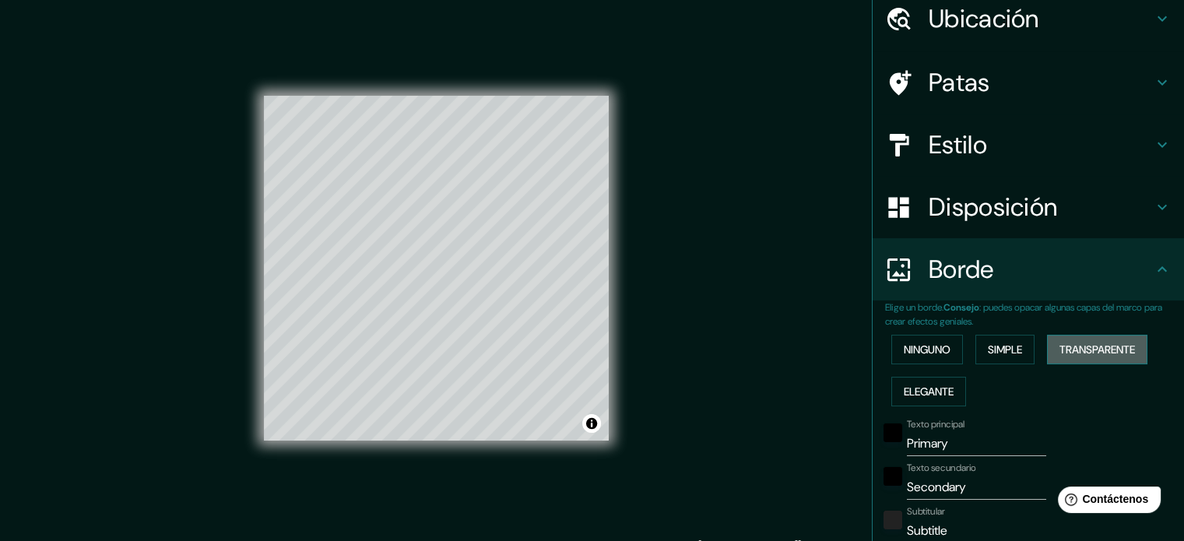
click at [1088, 351] on font "Transparente" at bounding box center [1098, 350] width 76 height 14
click at [925, 377] on button "Elegante" at bounding box center [928, 392] width 75 height 30
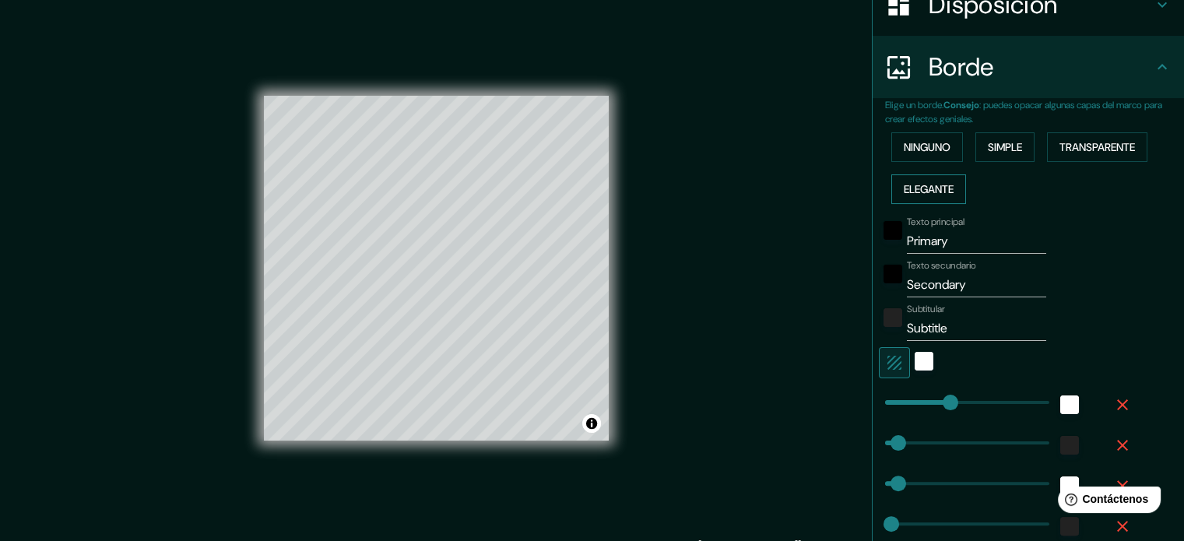
scroll to position [374, 0]
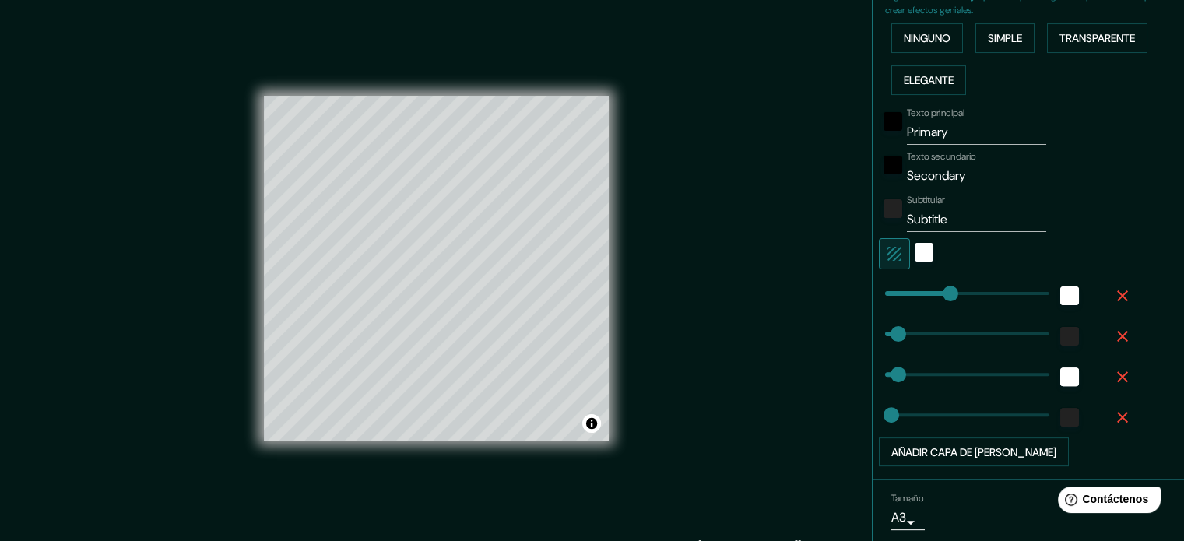
click at [885, 248] on icon "button" at bounding box center [894, 253] width 19 height 19
type input "177"
type input "35"
type input "18"
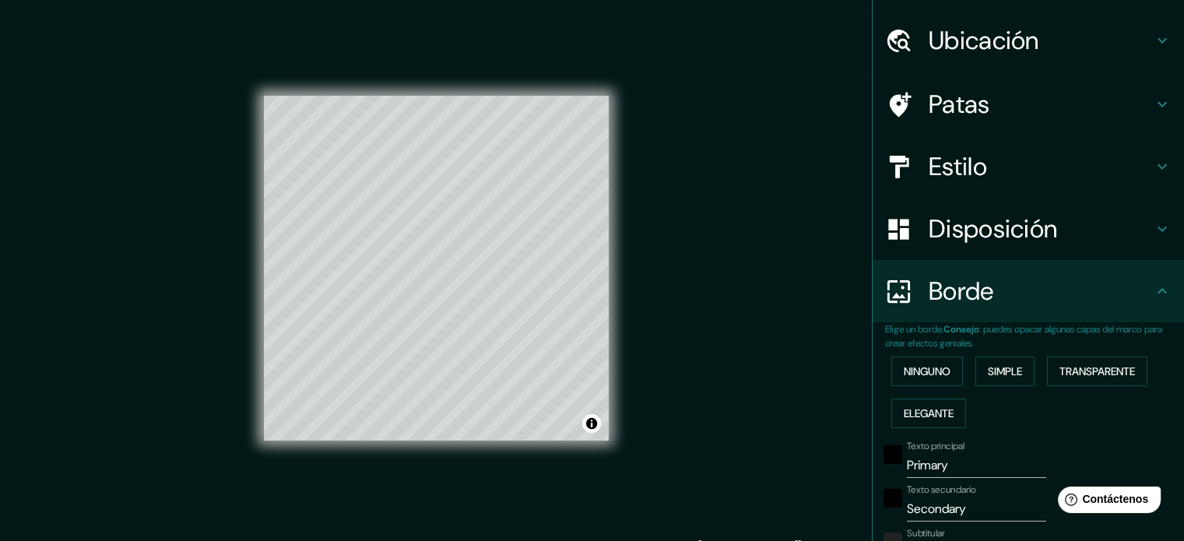
scroll to position [37, 0]
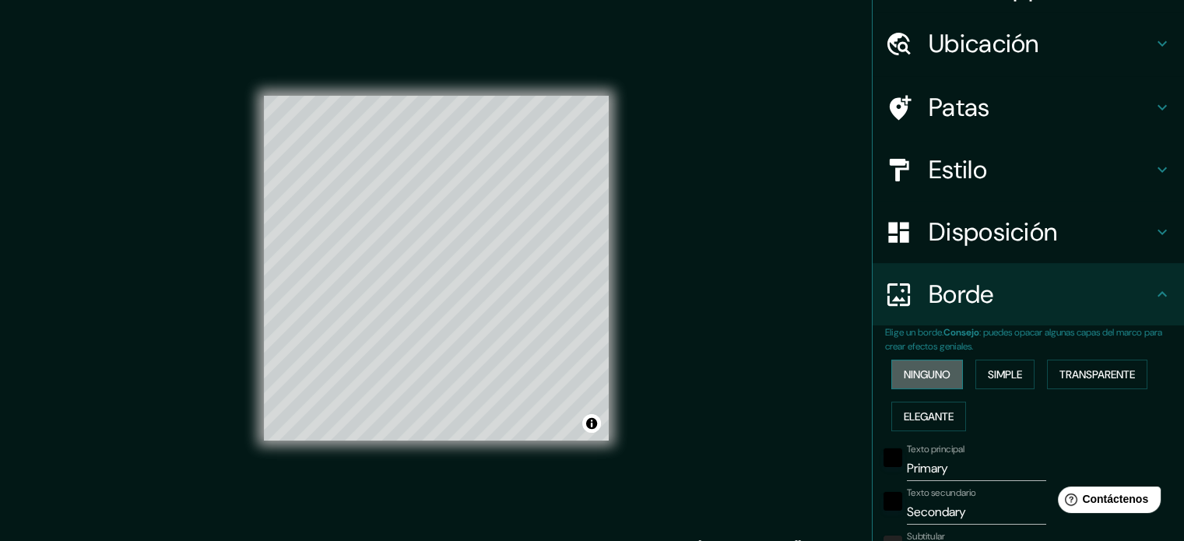
click at [930, 374] on font "Ninguno" at bounding box center [927, 374] width 47 height 14
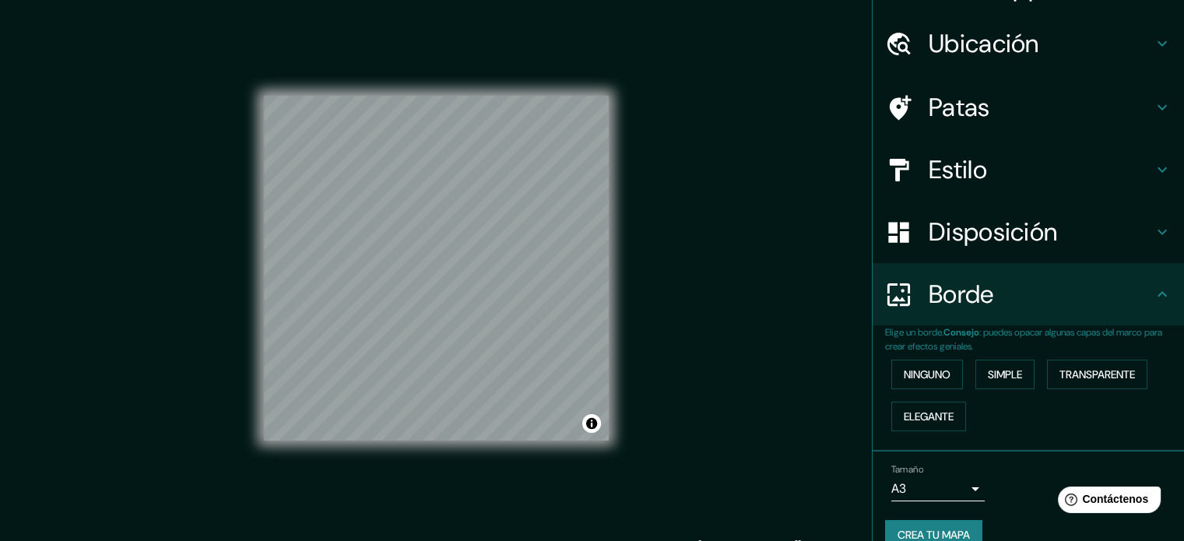
click at [976, 235] on font "Disposición" at bounding box center [993, 232] width 128 height 33
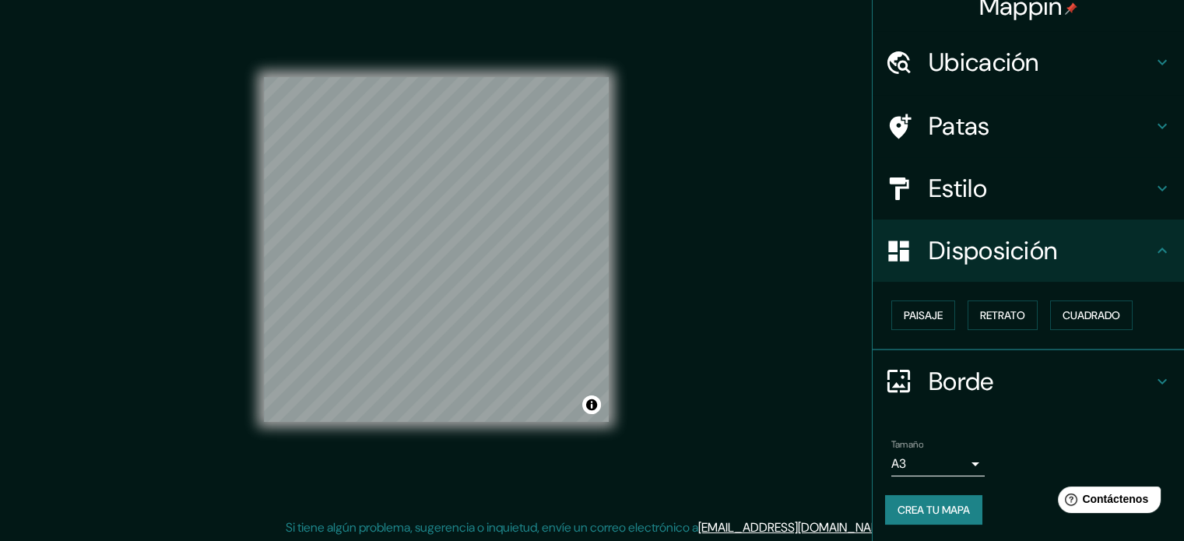
scroll to position [20, 0]
drag, startPoint x: 667, startPoint y: 312, endPoint x: 763, endPoint y: 303, distance: 96.2
click at [763, 303] on div "Mappin Ubicación Patas Estilo Disposición Paisaje Retrato Cuadrado Borde Elige …" at bounding box center [592, 261] width 1184 height 562
click at [981, 171] on div "Estilo" at bounding box center [1028, 188] width 311 height 62
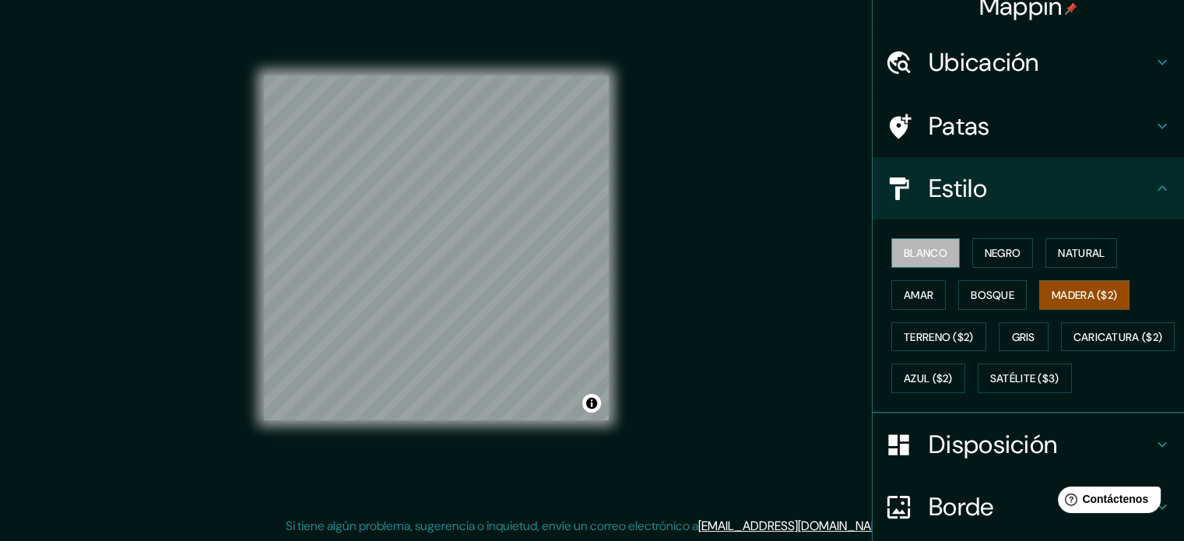
click at [929, 258] on font "Blanco" at bounding box center [926, 253] width 44 height 14
click at [985, 252] on font "Negro" at bounding box center [1003, 253] width 37 height 14
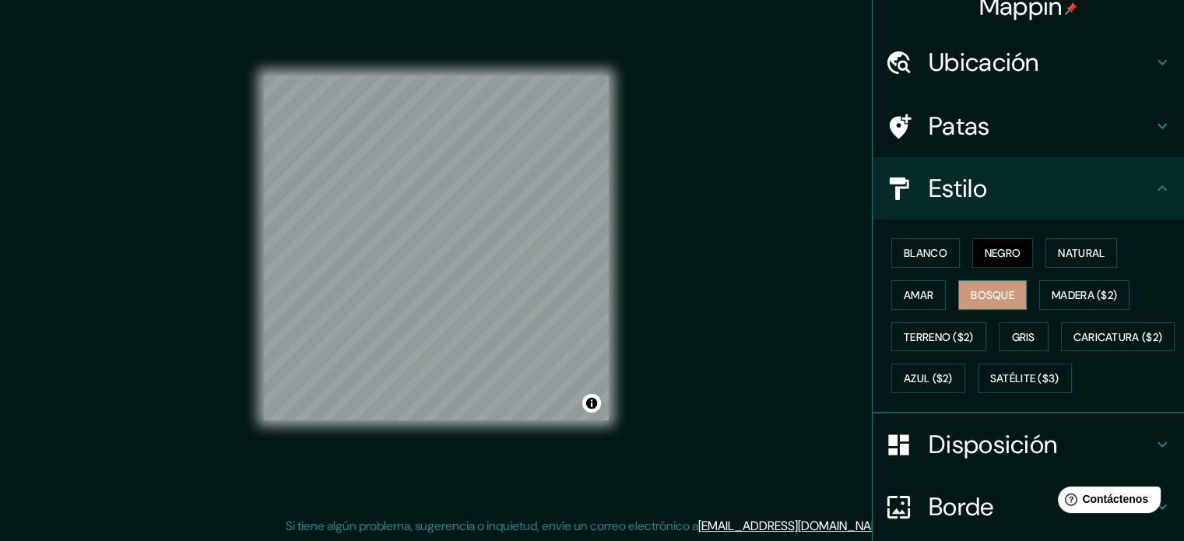
click at [992, 286] on font "Bosque" at bounding box center [993, 295] width 44 height 20
click at [1016, 322] on button "Gris" at bounding box center [1024, 337] width 50 height 30
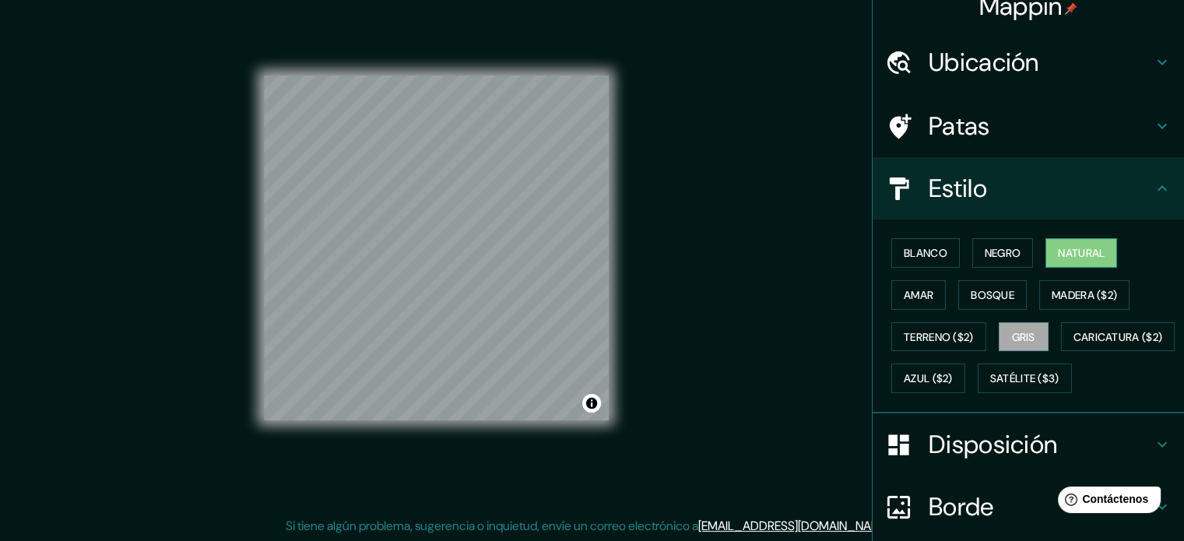
click at [1071, 262] on button "Natural" at bounding box center [1082, 253] width 72 height 30
click at [1018, 238] on button "Negro" at bounding box center [1003, 253] width 62 height 30
click at [1062, 252] on font "Natural" at bounding box center [1081, 253] width 47 height 14
click at [923, 255] on font "Blanco" at bounding box center [926, 253] width 44 height 14
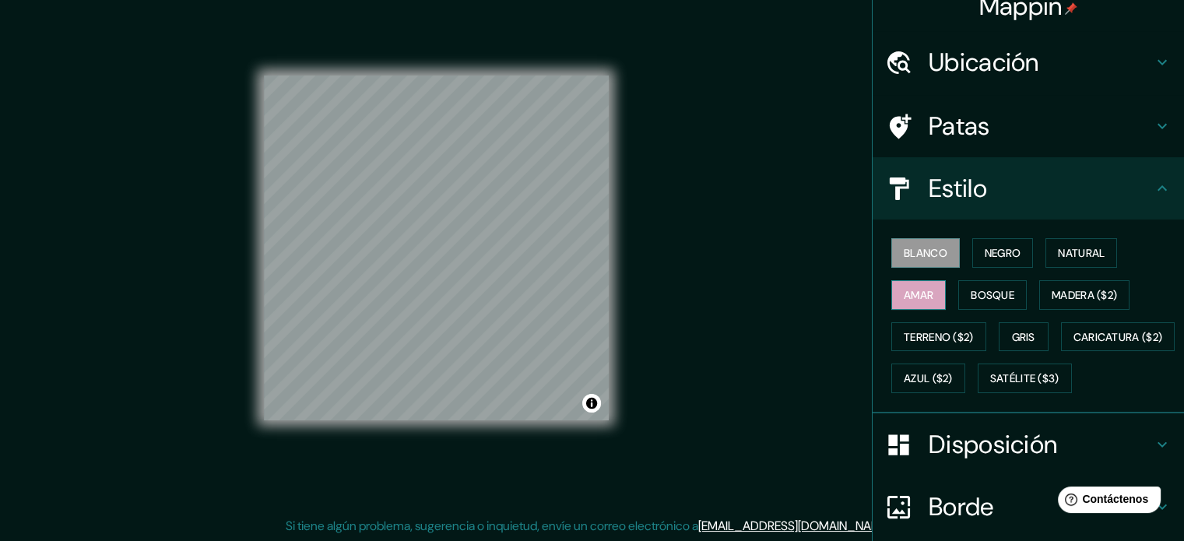
click at [916, 295] on font "Amar" at bounding box center [919, 295] width 30 height 14
click at [1022, 265] on button "Negro" at bounding box center [1003, 253] width 62 height 30
click at [1065, 271] on div "Blanco Negro Natural Amar Bosque Madera ($2) Terreno ($2) Gris Caricatura ($2) …" at bounding box center [1034, 315] width 299 height 167
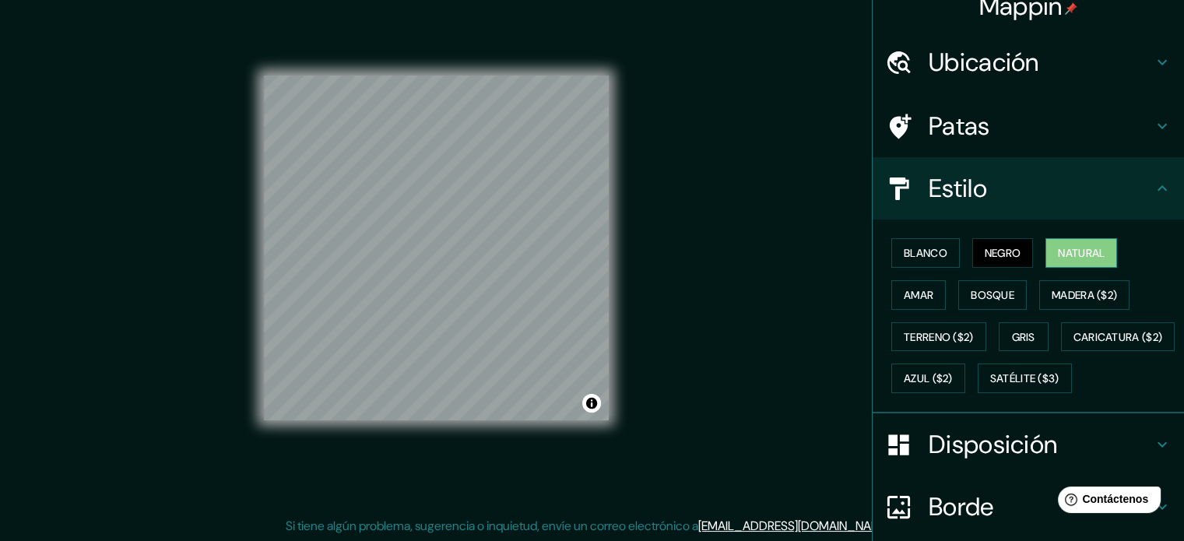
click at [1058, 258] on font "Natural" at bounding box center [1081, 253] width 47 height 14
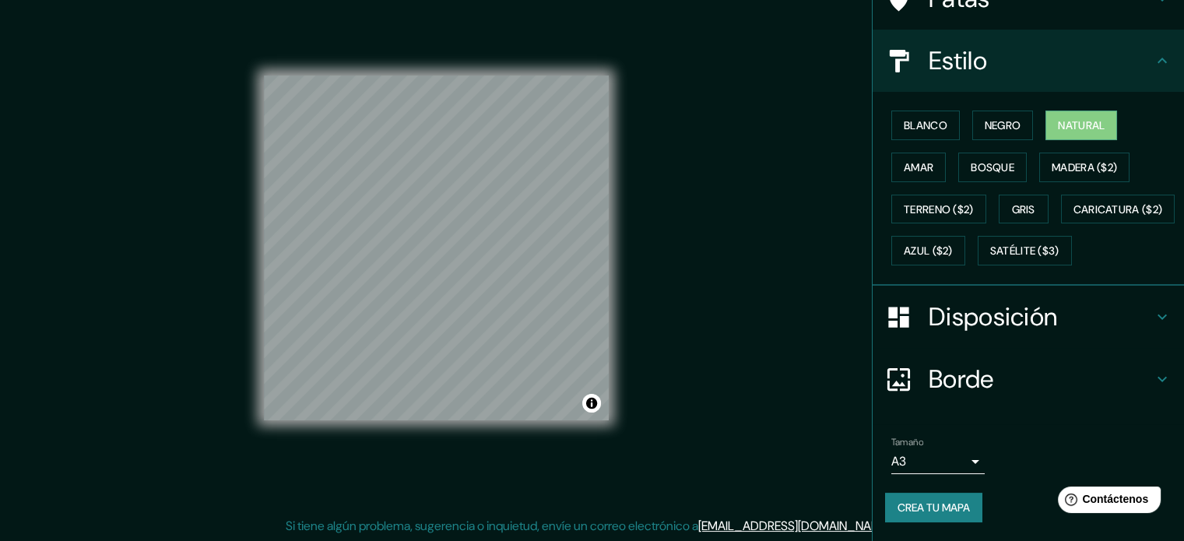
scroll to position [184, 0]
click at [944, 499] on font "Crea tu mapa" at bounding box center [934, 508] width 72 height 20
click at [927, 510] on font "Crea tu mapa" at bounding box center [934, 508] width 72 height 14
click at [788, 494] on div "Mappin Ubicación Patas Estilo Blanco Negro Natural [PERSON_NAME] ($2) Terreno (…" at bounding box center [592, 261] width 1184 height 562
click at [949, 463] on body "Mappin Ubicación Patas Estilo Blanco Negro Natural [PERSON_NAME] ($2) Terreno (…" at bounding box center [592, 250] width 1184 height 541
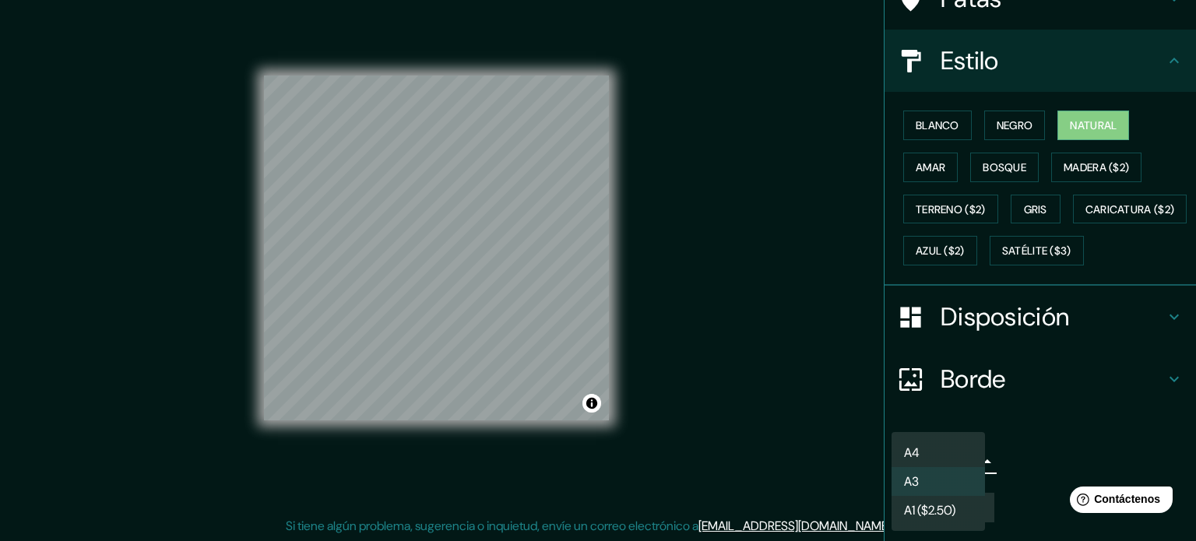
click at [934, 455] on li "A4" at bounding box center [937, 452] width 93 height 29
type input "single"
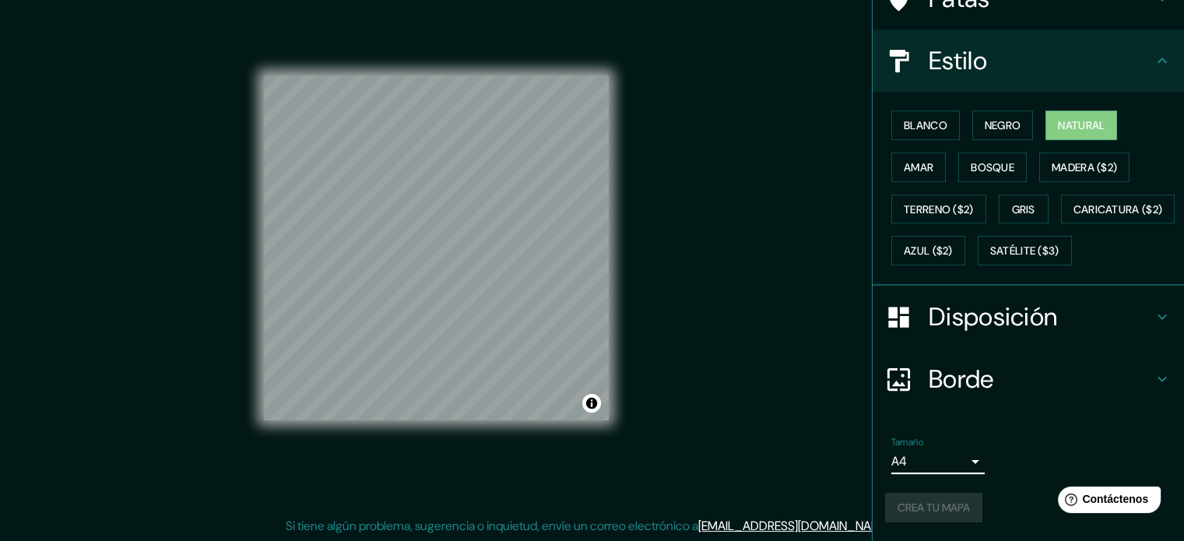
click at [937, 463] on body "Mappin Ubicación Patas Estilo Blanco Negro Natural [PERSON_NAME] ($2) Terreno (…" at bounding box center [592, 250] width 1184 height 541
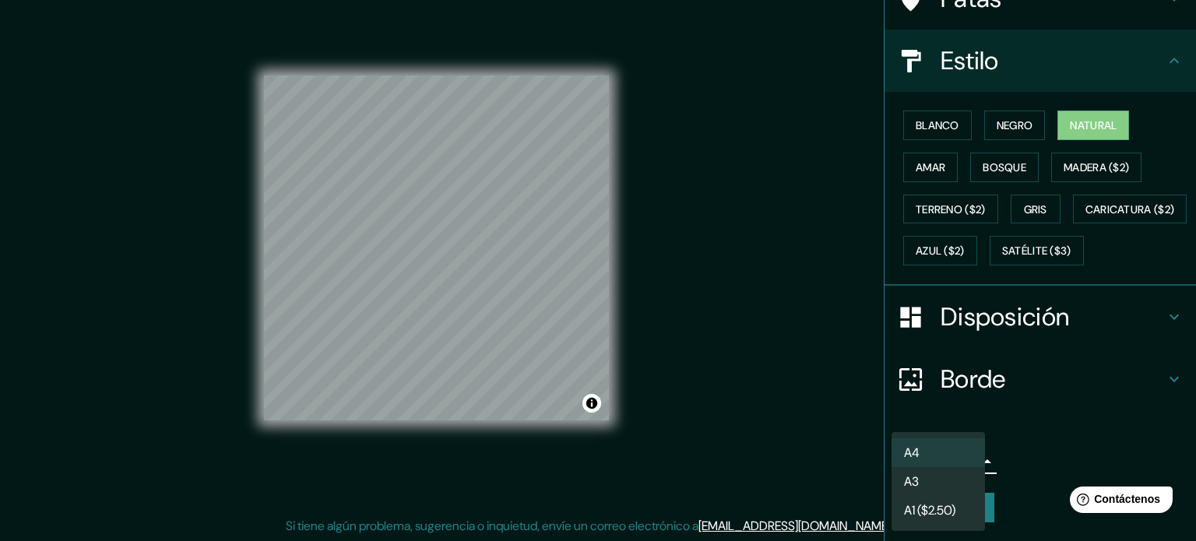
click at [1025, 450] on div at bounding box center [598, 270] width 1196 height 541
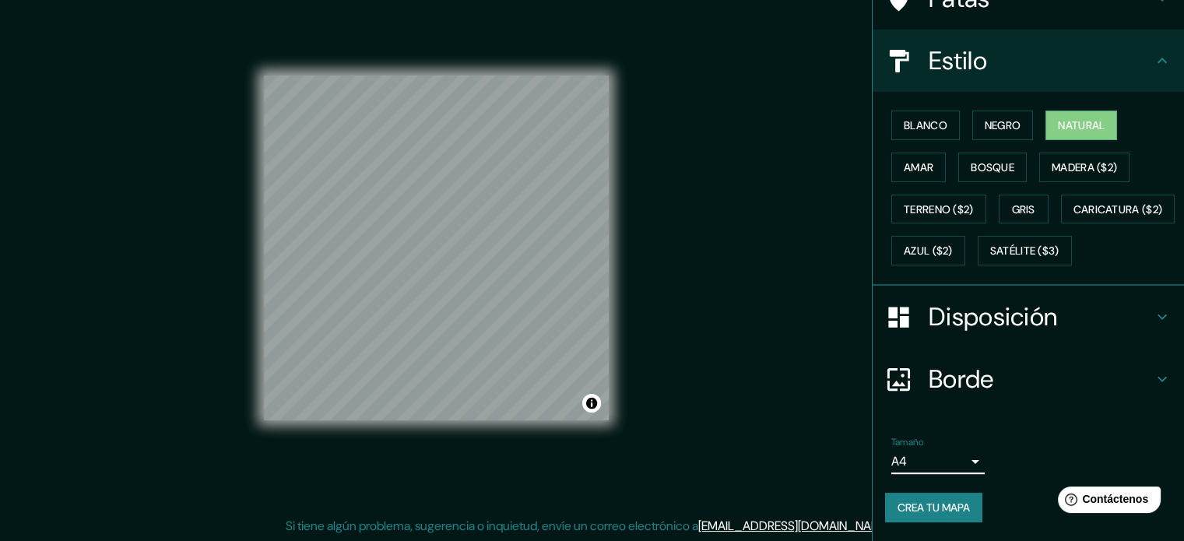
click at [934, 512] on font "Crea tu mapa" at bounding box center [934, 508] width 72 height 14
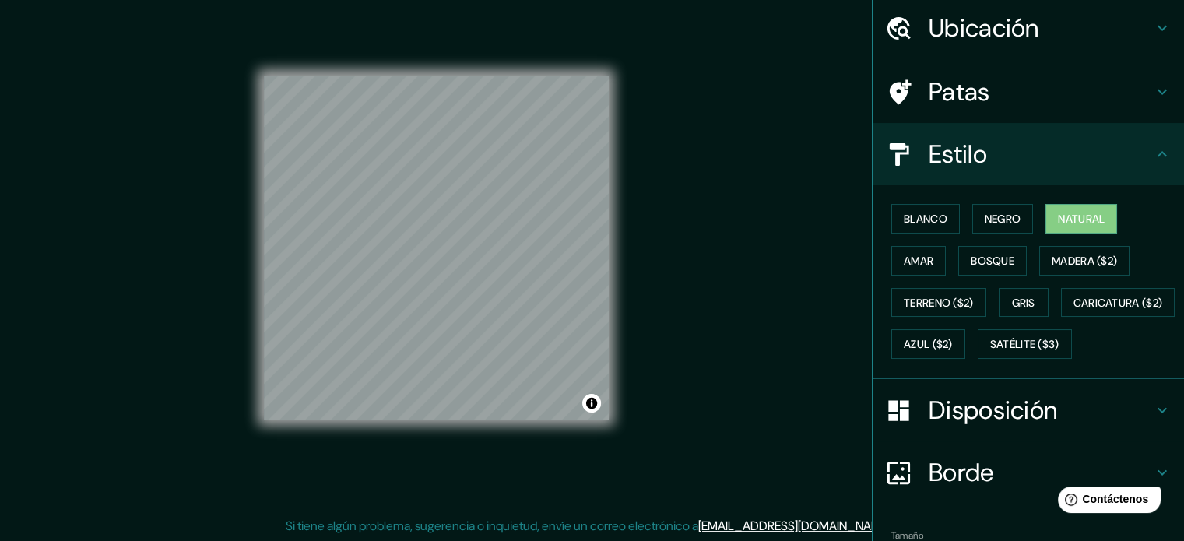
scroll to position [0, 0]
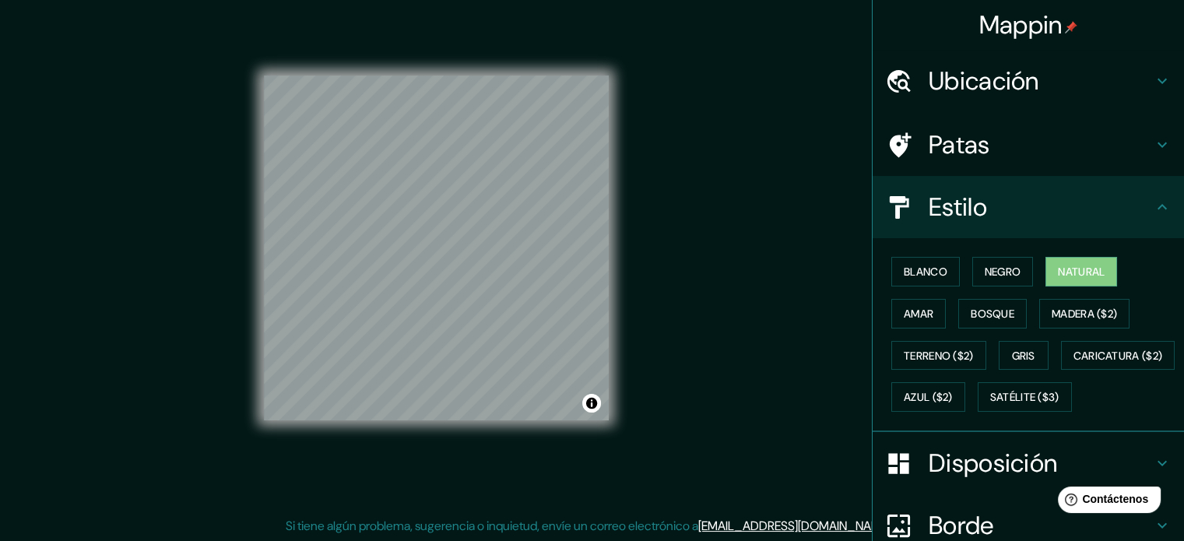
click at [1053, 89] on h4 "Ubicación" at bounding box center [1041, 80] width 224 height 31
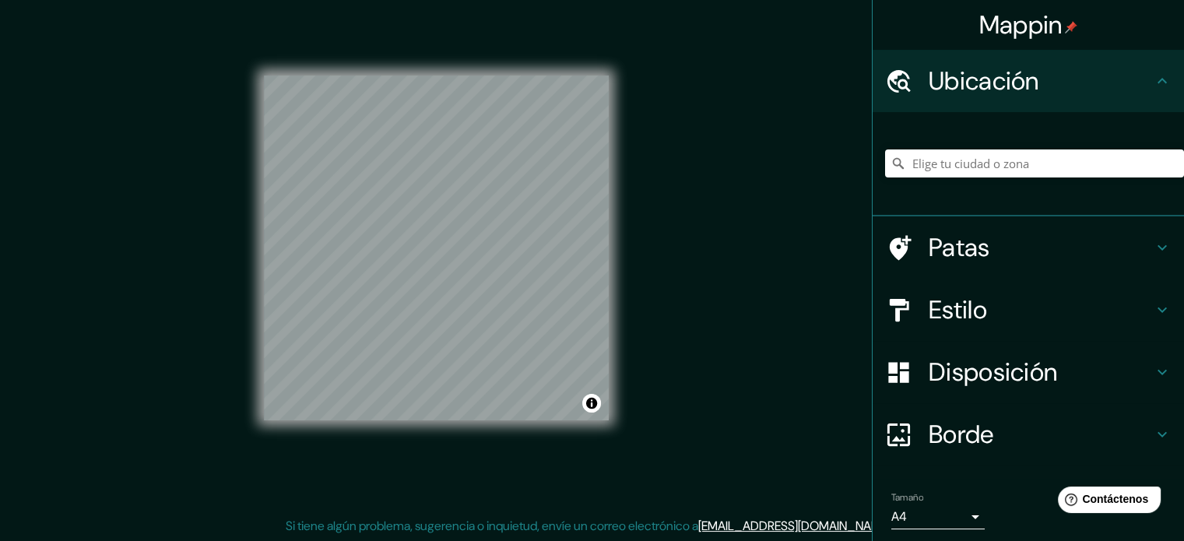
click at [1053, 89] on h4 "Ubicación" at bounding box center [1041, 80] width 224 height 31
click at [1040, 247] on h4 "Patas" at bounding box center [1041, 247] width 224 height 31
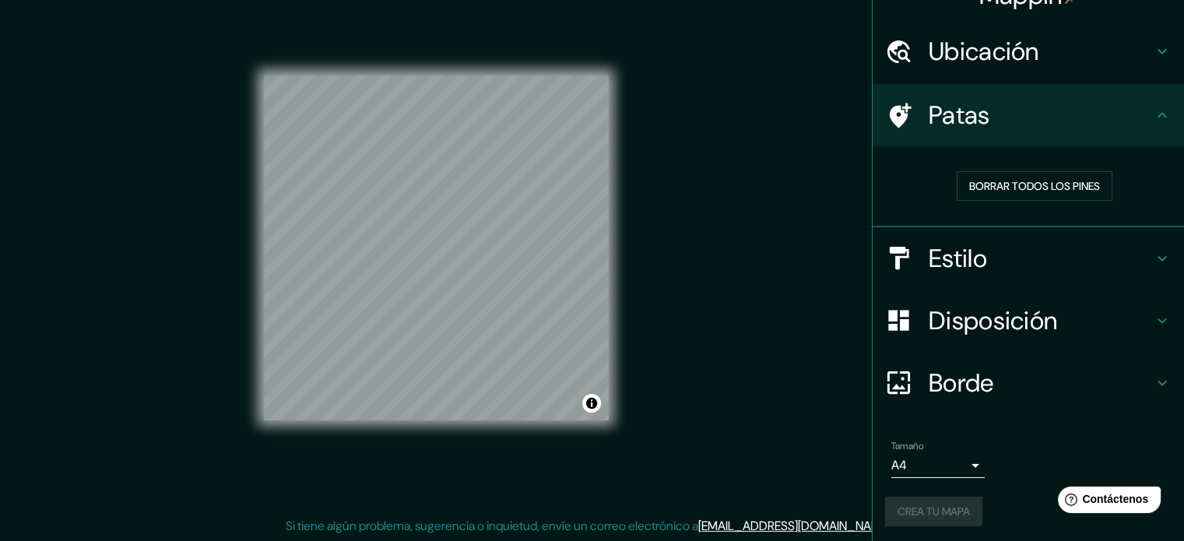
scroll to position [31, 0]
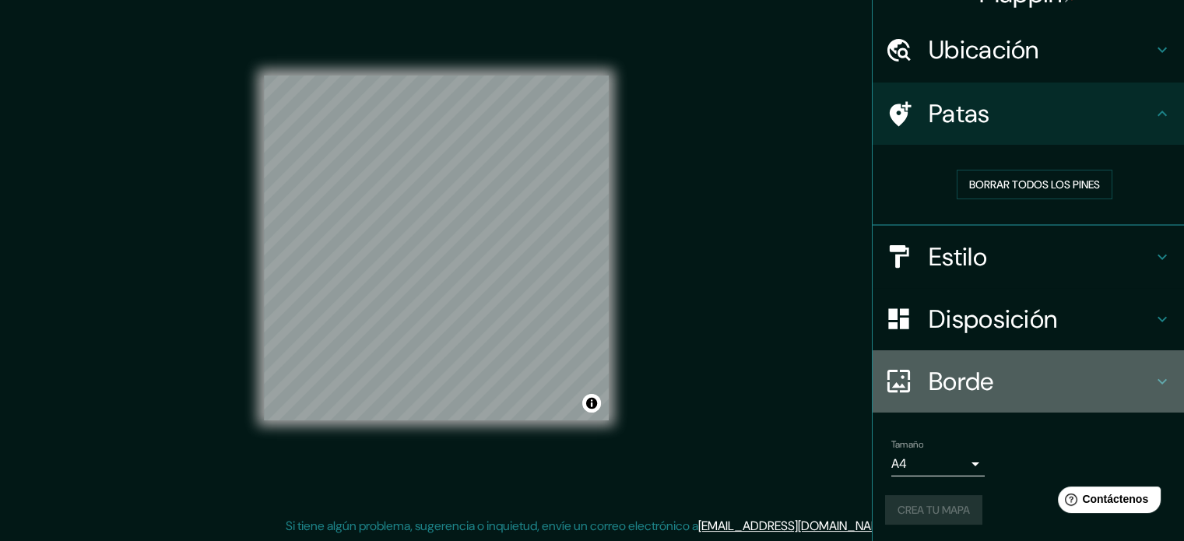
click at [1005, 367] on h4 "Borde" at bounding box center [1041, 381] width 224 height 31
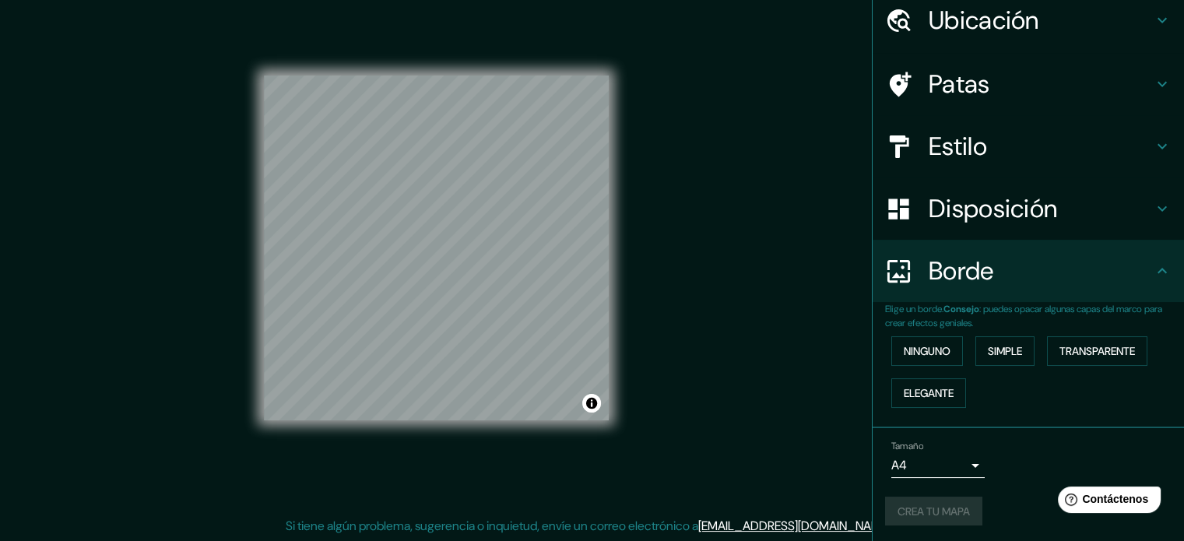
scroll to position [62, 0]
click at [947, 474] on div "Tamaño A4 single" at bounding box center [1028, 458] width 287 height 50
click at [942, 466] on body "Mappin Ubicación Patas Estilo Disposición Borde Elige un borde. Consejo : puede…" at bounding box center [592, 250] width 1184 height 541
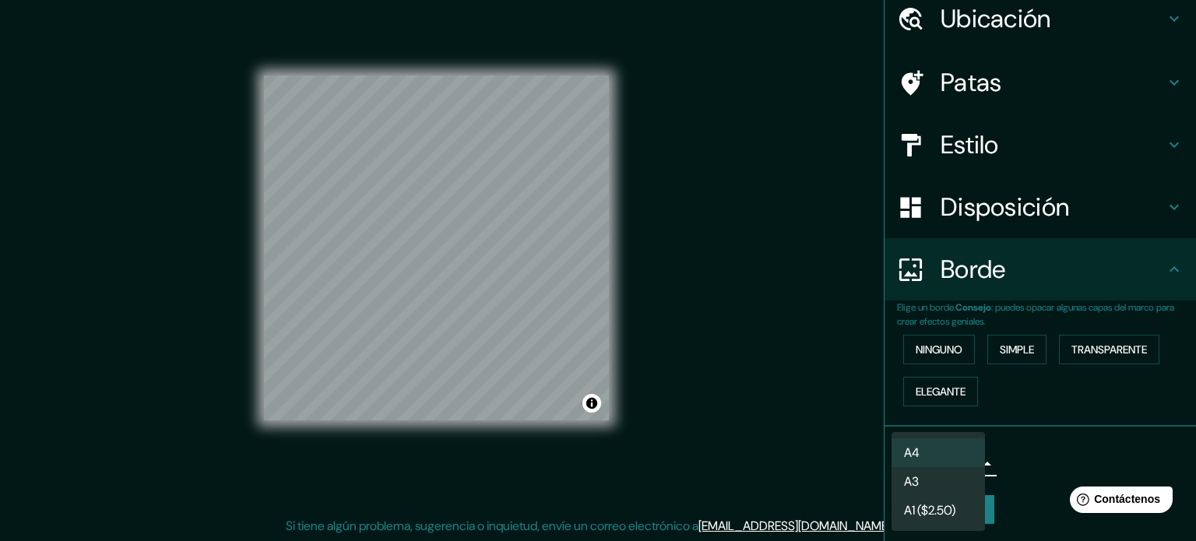
click at [931, 460] on li "A4" at bounding box center [937, 452] width 93 height 29
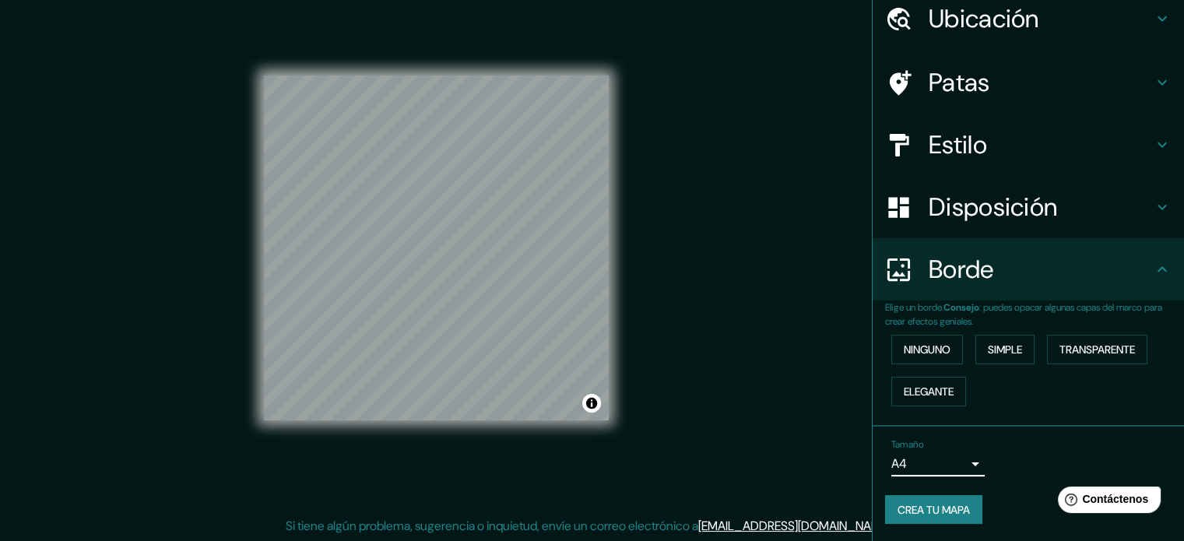
click at [948, 509] on font "Crea tu mapa" at bounding box center [934, 510] width 72 height 14
click at [737, 350] on div "Mappin Ubicación Patas Estilo Disposición Borde Elige un borde. Consejo : puede…" at bounding box center [592, 261] width 1184 height 562
click at [1030, 151] on h4 "Estilo" at bounding box center [1041, 144] width 224 height 31
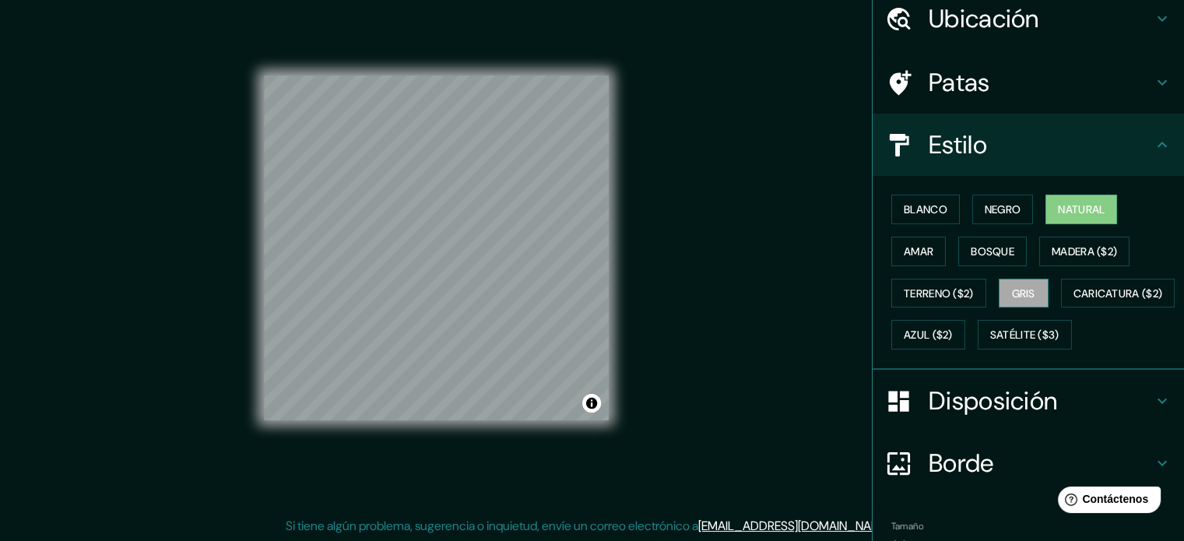
click at [1015, 296] on font "Gris" at bounding box center [1023, 294] width 23 height 14
click at [947, 288] on font "Terreno ($2)" at bounding box center [939, 294] width 70 height 14
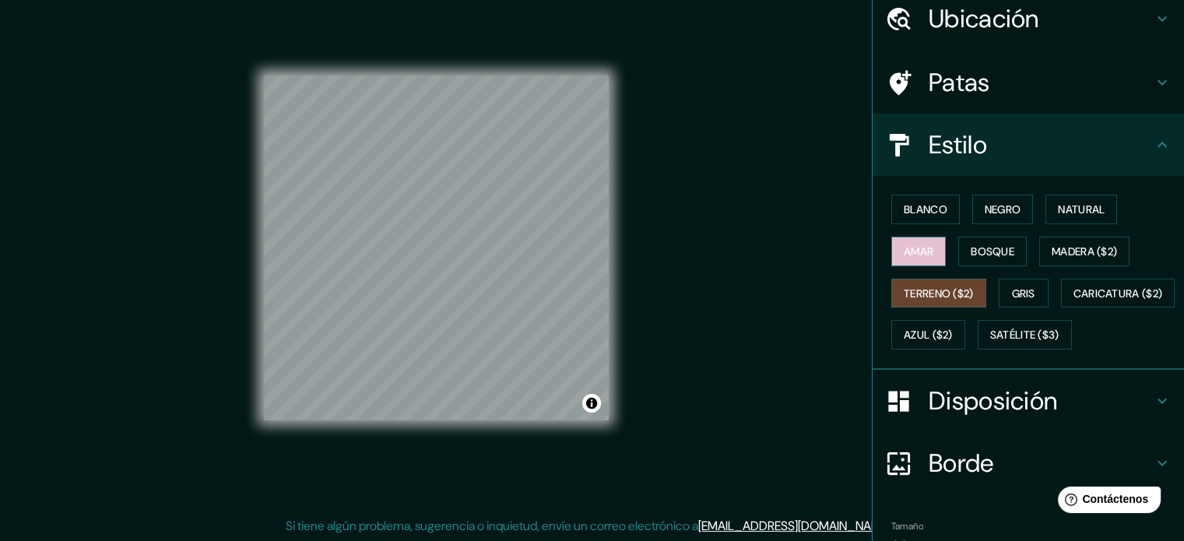
click at [922, 255] on font "Amar" at bounding box center [919, 251] width 30 height 14
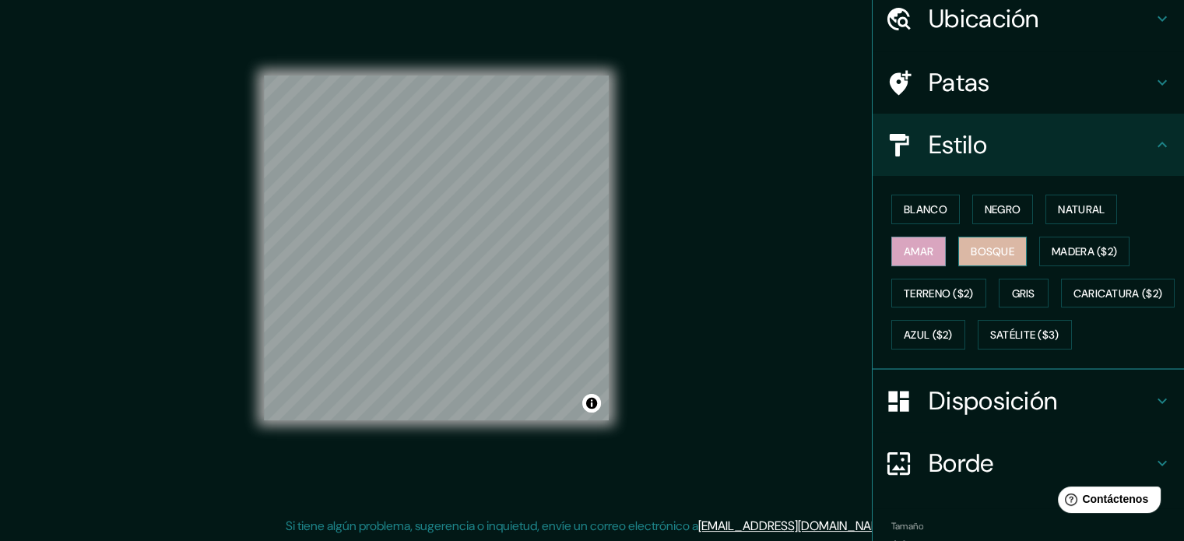
click at [958, 258] on button "Bosque" at bounding box center [992, 252] width 69 height 30
click at [918, 211] on font "Blanco" at bounding box center [926, 209] width 44 height 14
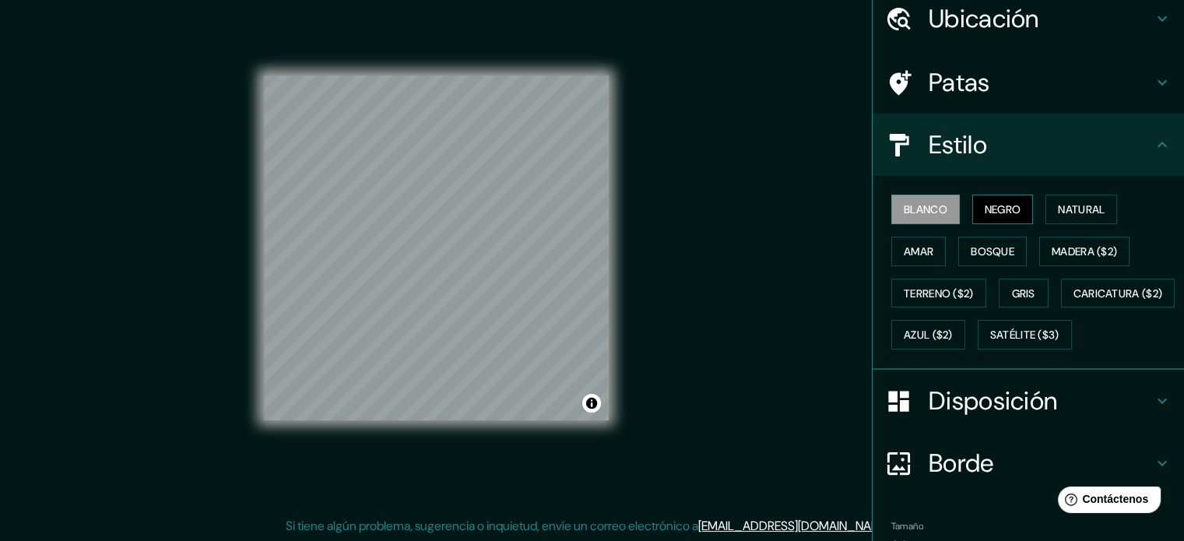
click at [989, 214] on font "Negro" at bounding box center [1003, 209] width 37 height 14
click at [1052, 241] on font "Madera ($2)" at bounding box center [1084, 251] width 65 height 20
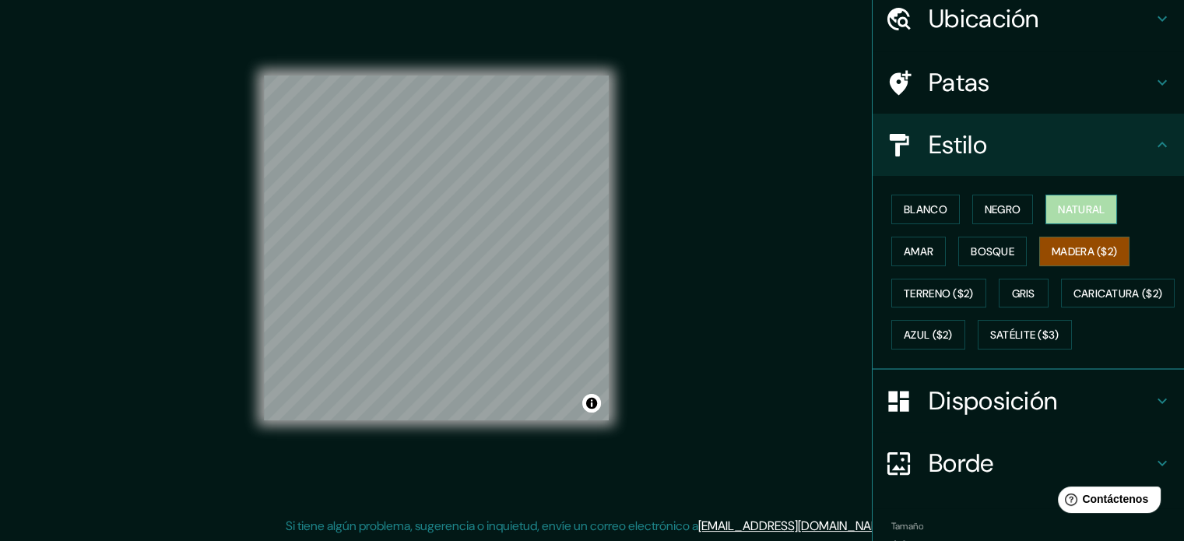
click at [1062, 206] on font "Natural" at bounding box center [1081, 209] width 47 height 14
click at [1104, 246] on font "Madera ($2)" at bounding box center [1084, 251] width 65 height 14
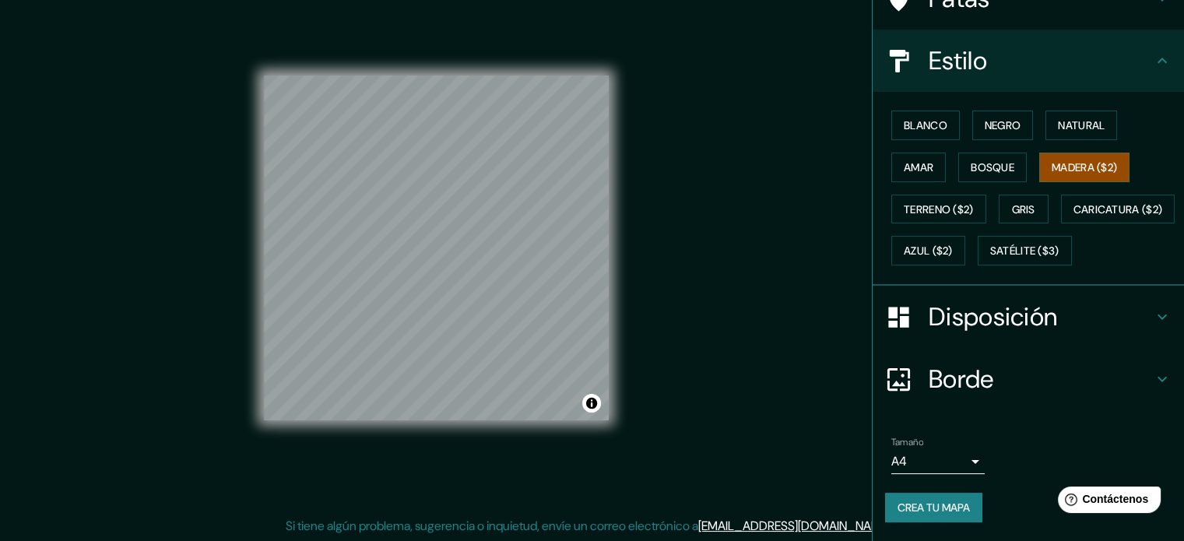
scroll to position [184, 0]
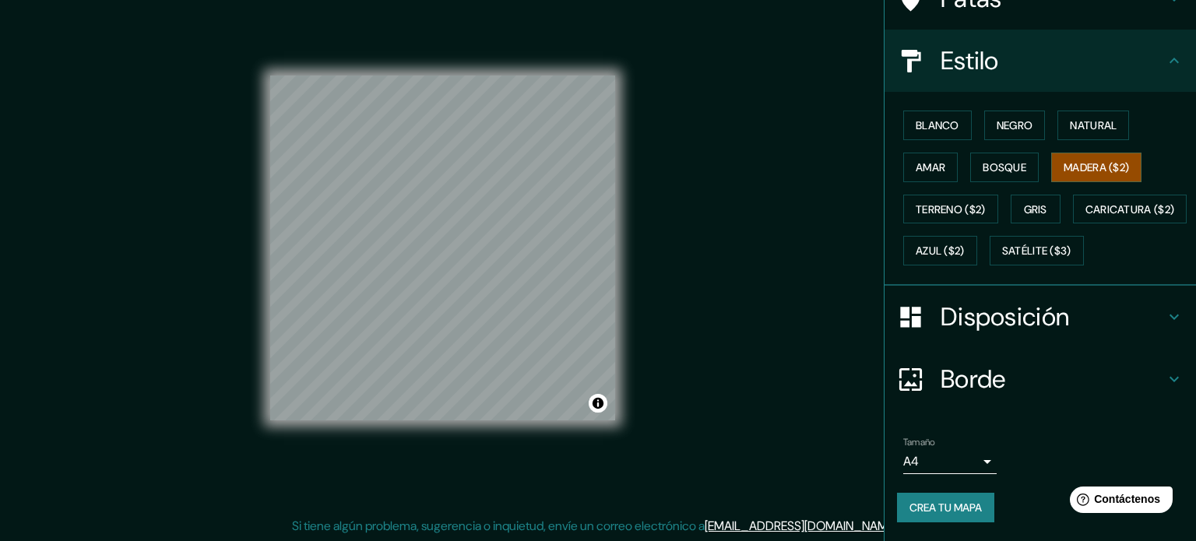
click at [928, 468] on body "Mappin Ubicación Patas Estilo Blanco Negro Natural [PERSON_NAME] ($2) Terreno (…" at bounding box center [598, 250] width 1196 height 541
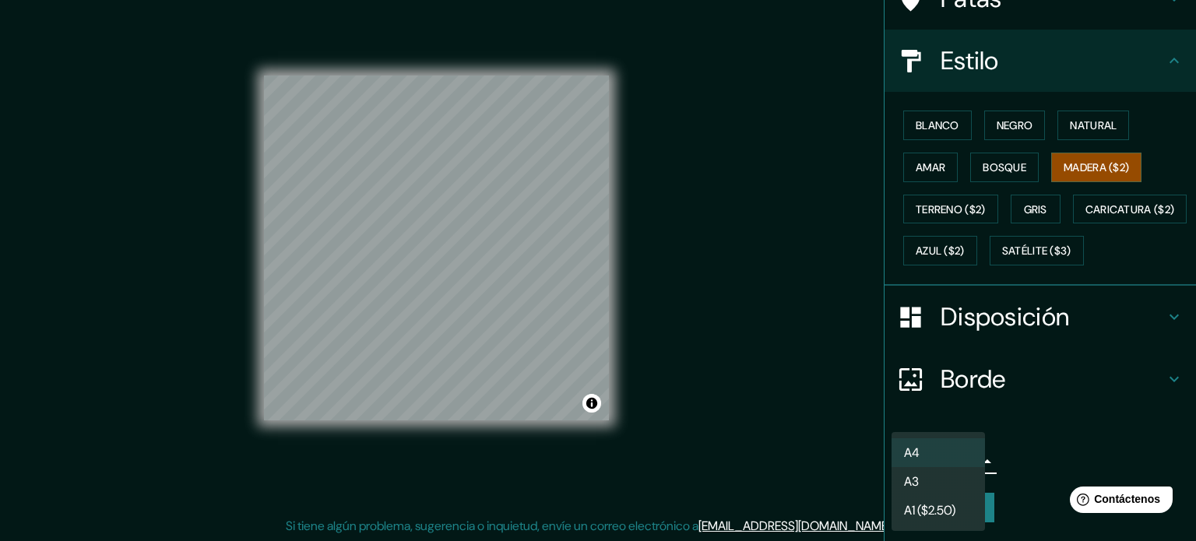
click at [906, 446] on font "A4" at bounding box center [912, 453] width 16 height 16
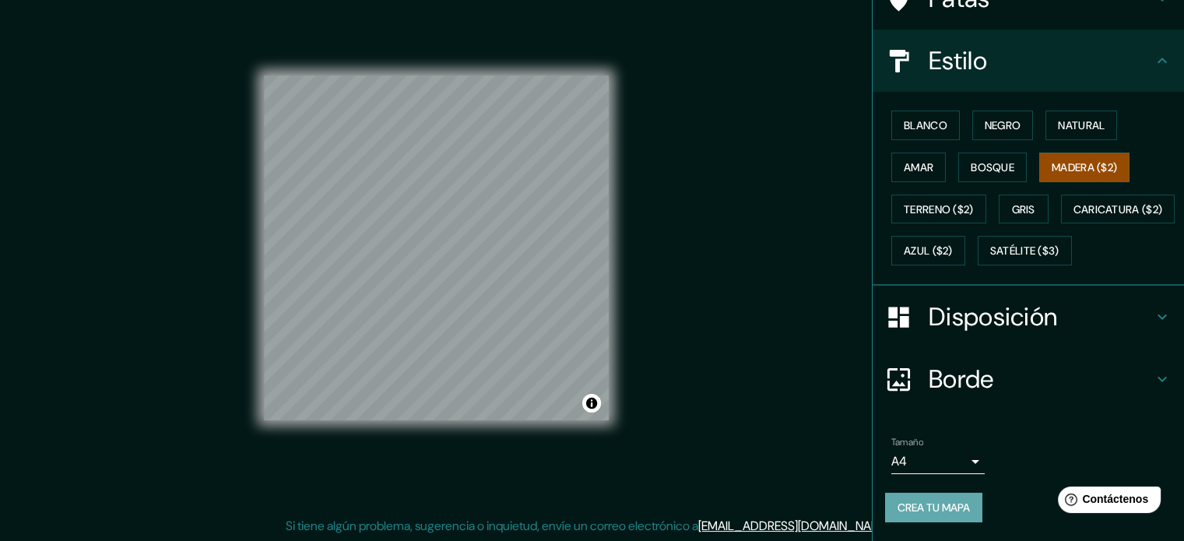
click at [956, 510] on font "Crea tu mapa" at bounding box center [934, 508] width 72 height 14
click at [585, 399] on button "Activar o desactivar atribución" at bounding box center [591, 403] width 19 height 19
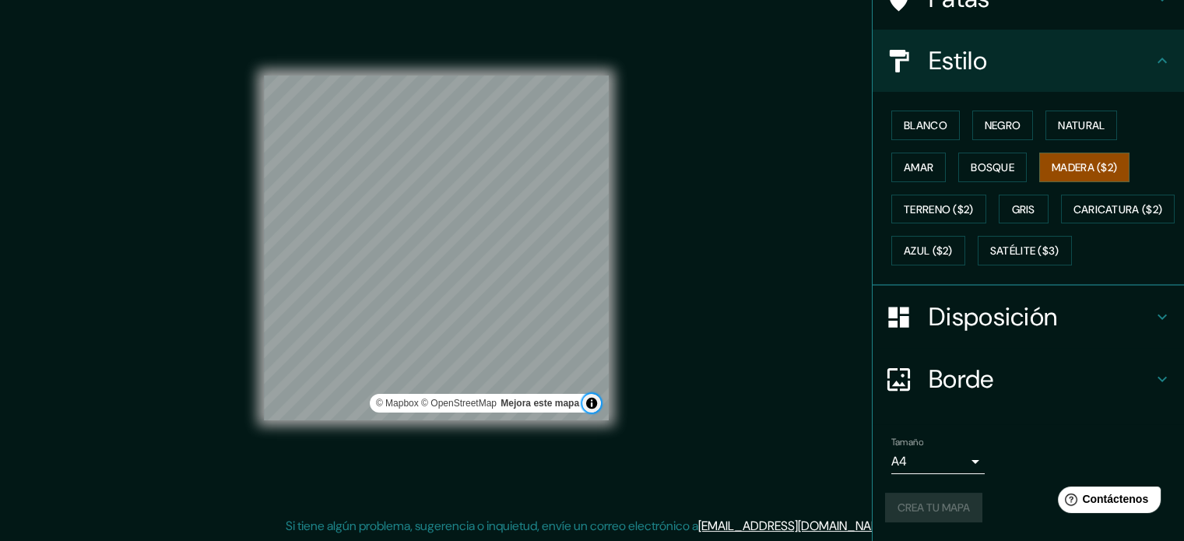
click at [585, 399] on button "Activar o desactivar atribución" at bounding box center [591, 403] width 19 height 19
click at [955, 503] on div "Crea tu mapa" at bounding box center [1028, 508] width 287 height 30
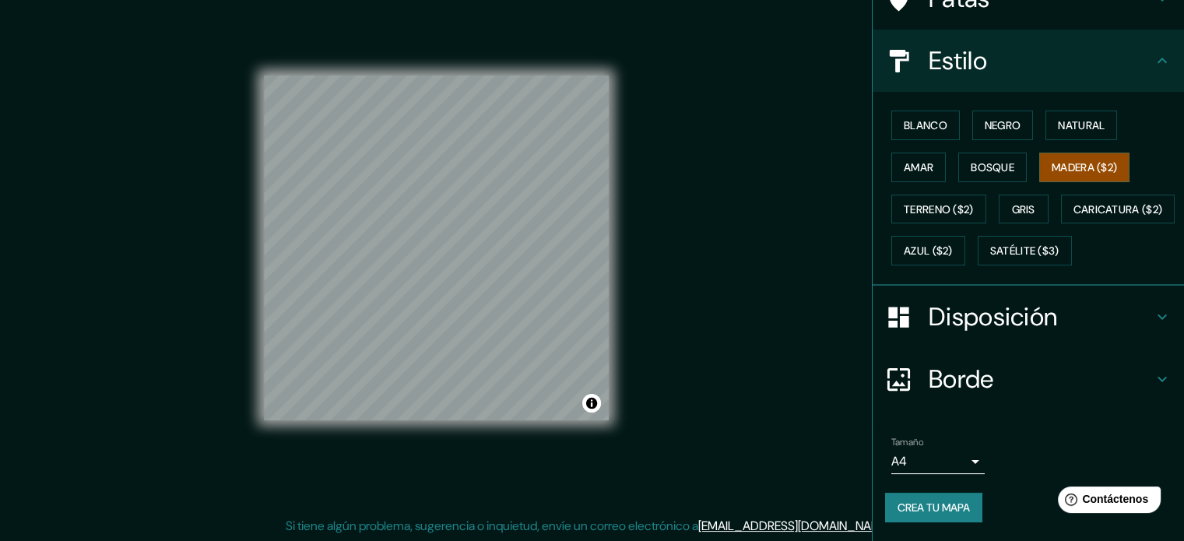
click at [968, 308] on font "Disposición" at bounding box center [993, 317] width 128 height 33
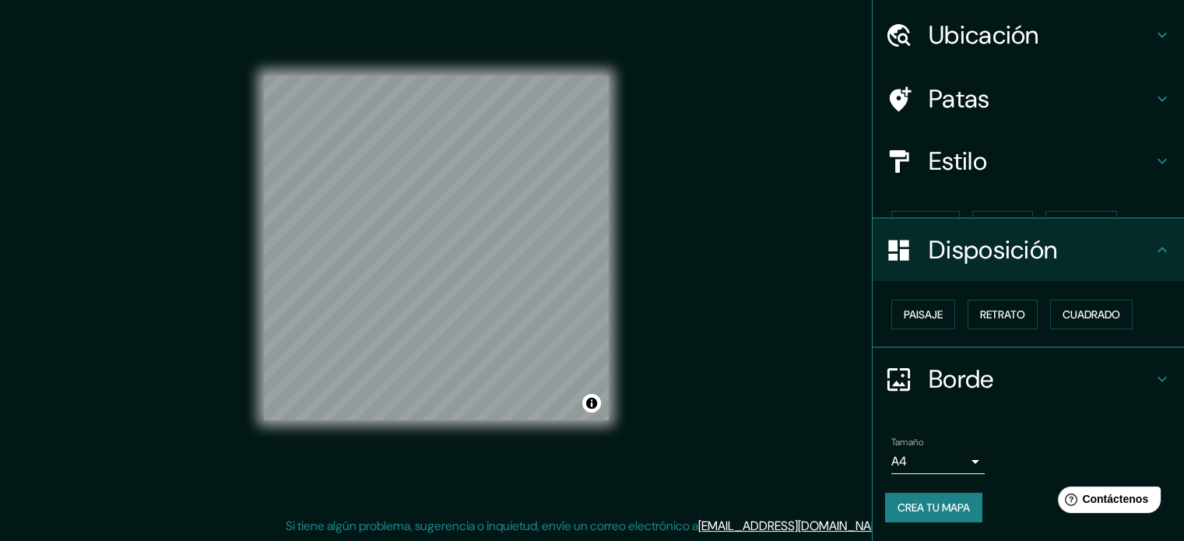
scroll to position [19, 0]
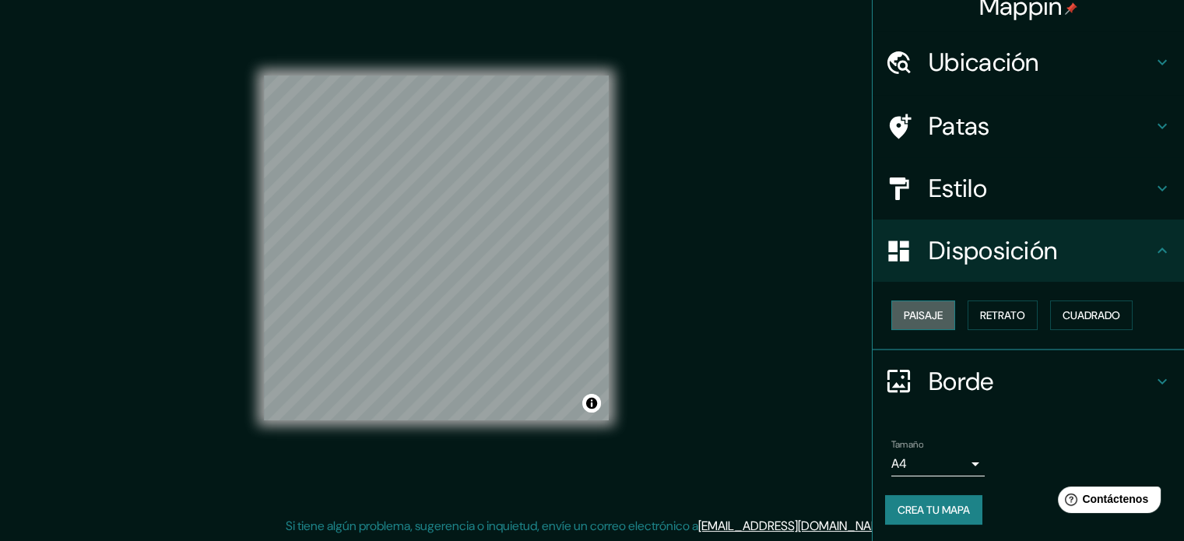
click at [929, 310] on font "Paisaje" at bounding box center [923, 315] width 39 height 14
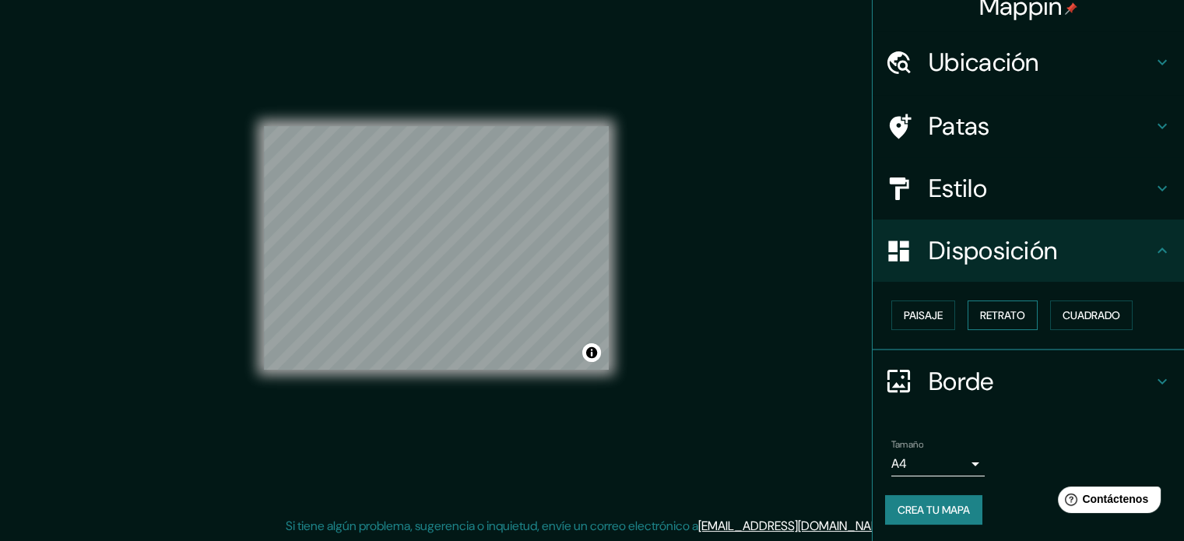
click at [980, 312] on font "Retrato" at bounding box center [1002, 315] width 45 height 14
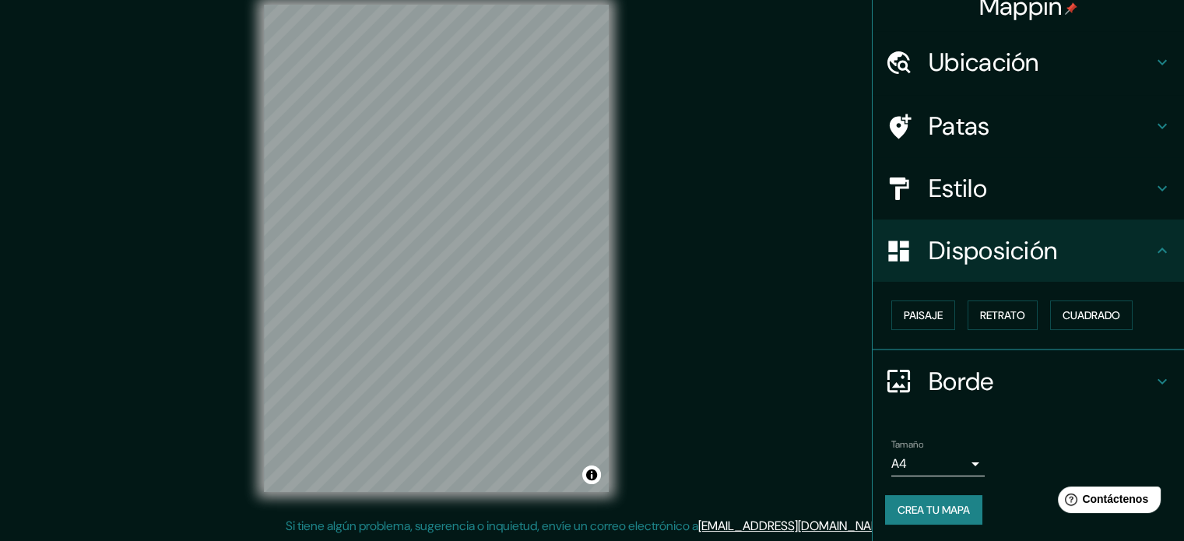
click at [973, 163] on div "Estilo" at bounding box center [1028, 188] width 311 height 62
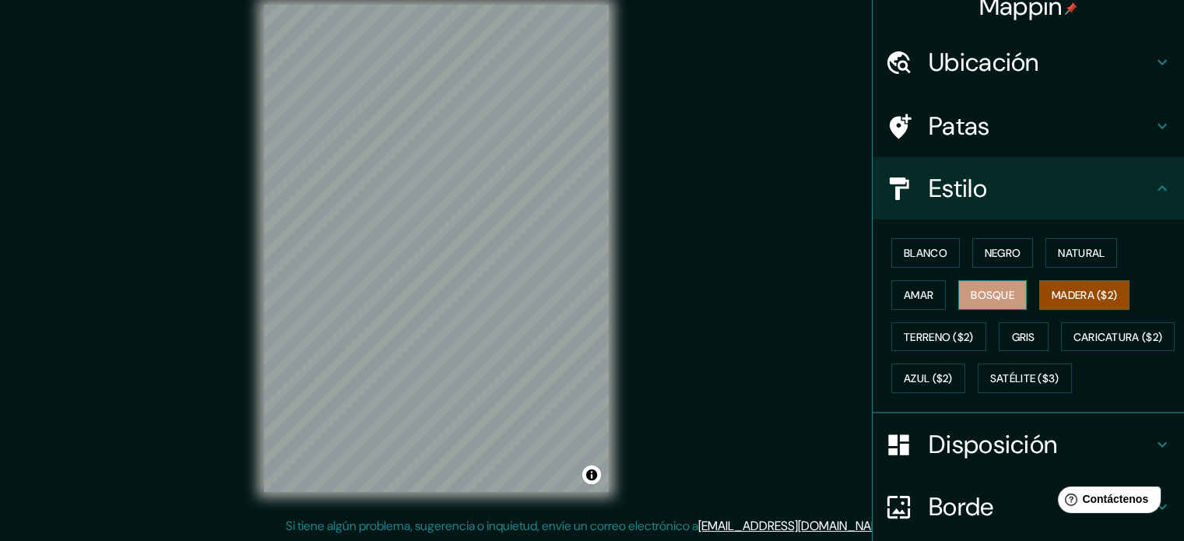
click at [978, 291] on font "Bosque" at bounding box center [993, 295] width 44 height 14
click at [916, 256] on font "Blanco" at bounding box center [926, 253] width 44 height 14
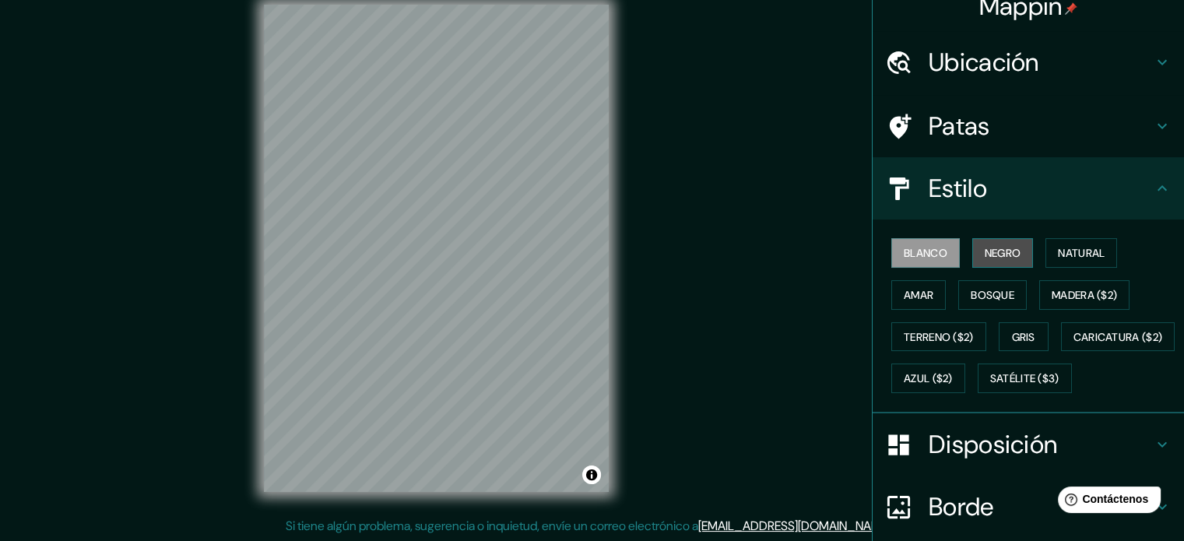
click at [981, 241] on button "Negro" at bounding box center [1003, 253] width 62 height 30
click at [1073, 261] on font "Natural" at bounding box center [1081, 253] width 47 height 20
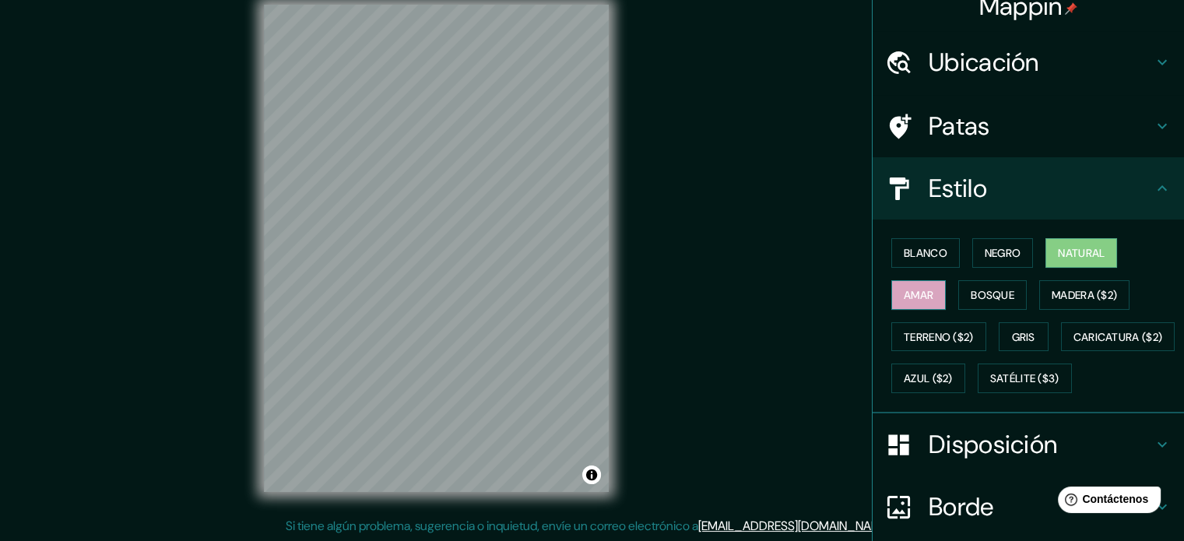
click at [905, 299] on font "Amar" at bounding box center [919, 295] width 30 height 14
click at [954, 330] on font "Terreno ($2)" at bounding box center [939, 337] width 70 height 14
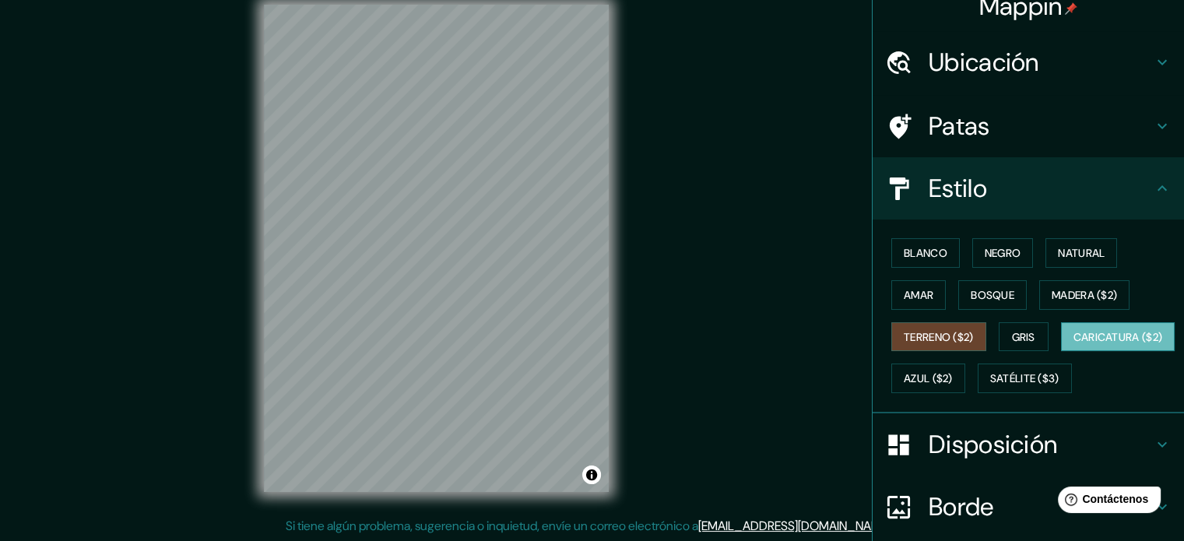
click at [1074, 344] on font "Caricatura ($2)" at bounding box center [1119, 337] width 90 height 14
click at [937, 330] on font "Terreno ($2)" at bounding box center [939, 337] width 70 height 14
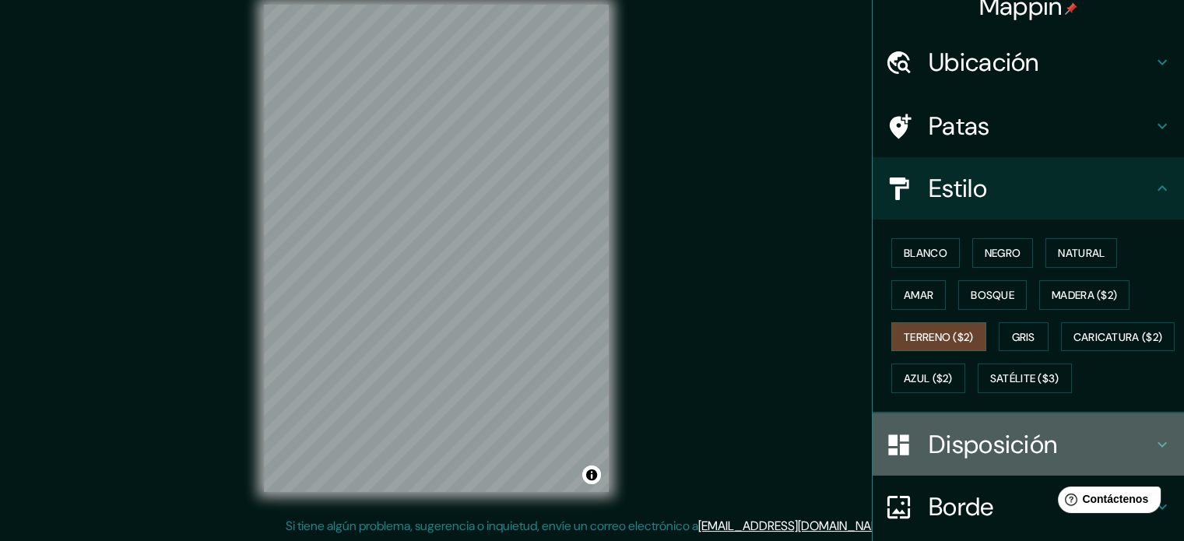
click at [958, 461] on font "Disposición" at bounding box center [993, 444] width 128 height 33
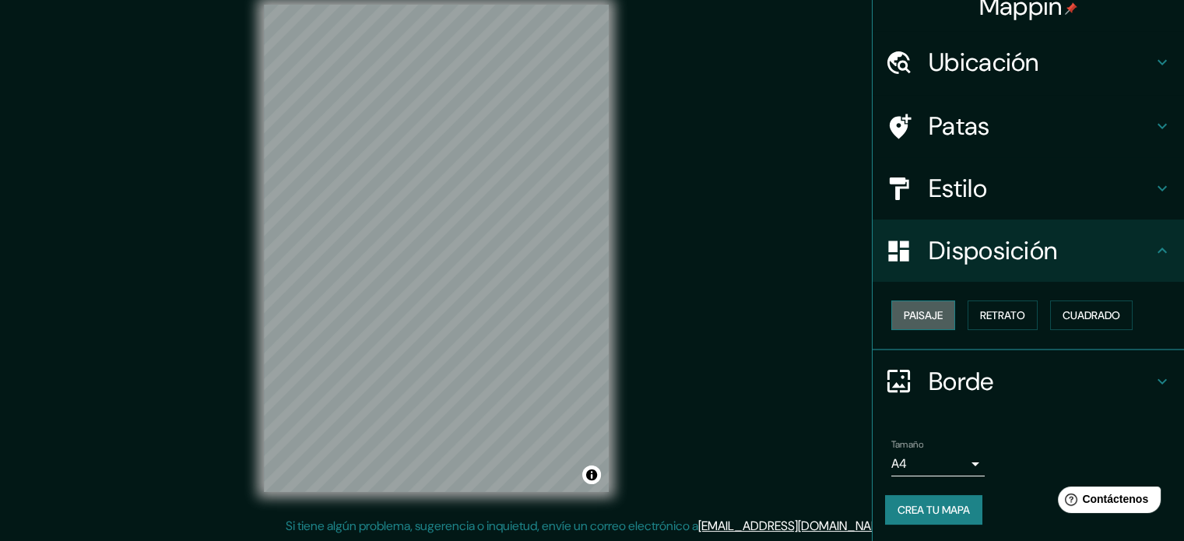
click at [919, 316] on font "Paisaje" at bounding box center [923, 315] width 39 height 14
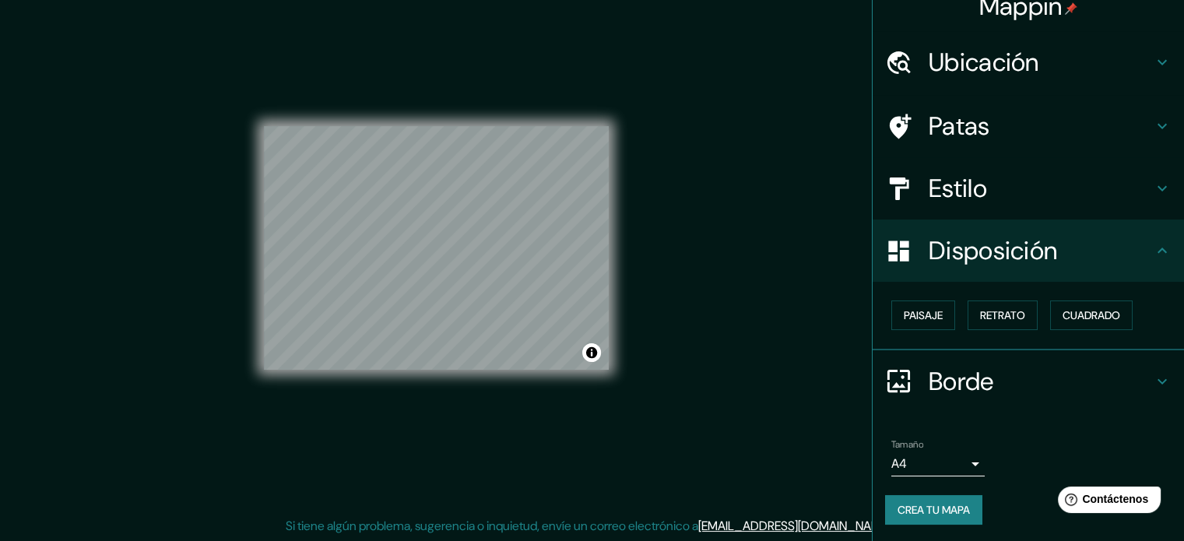
click at [1030, 264] on font "Disposición" at bounding box center [993, 250] width 128 height 33
click at [969, 195] on font "Estilo" at bounding box center [958, 188] width 58 height 33
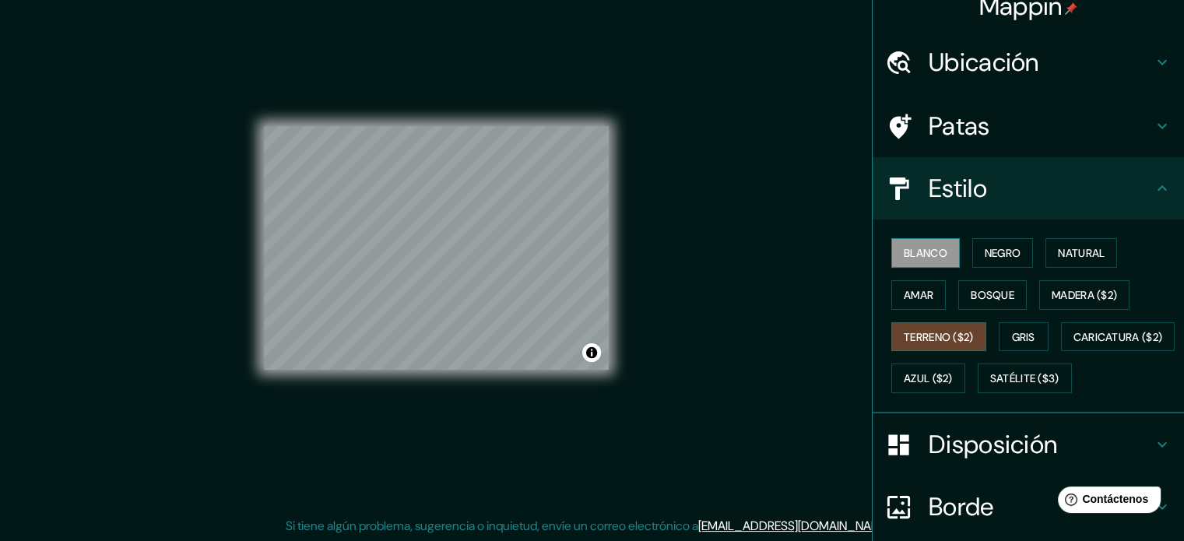
click at [921, 251] on font "Blanco" at bounding box center [926, 253] width 44 height 14
click at [617, 385] on div "© Mapbox © OpenStreetMap Improve this map" at bounding box center [436, 248] width 395 height 537
click at [990, 74] on font "Ubicación" at bounding box center [984, 62] width 111 height 33
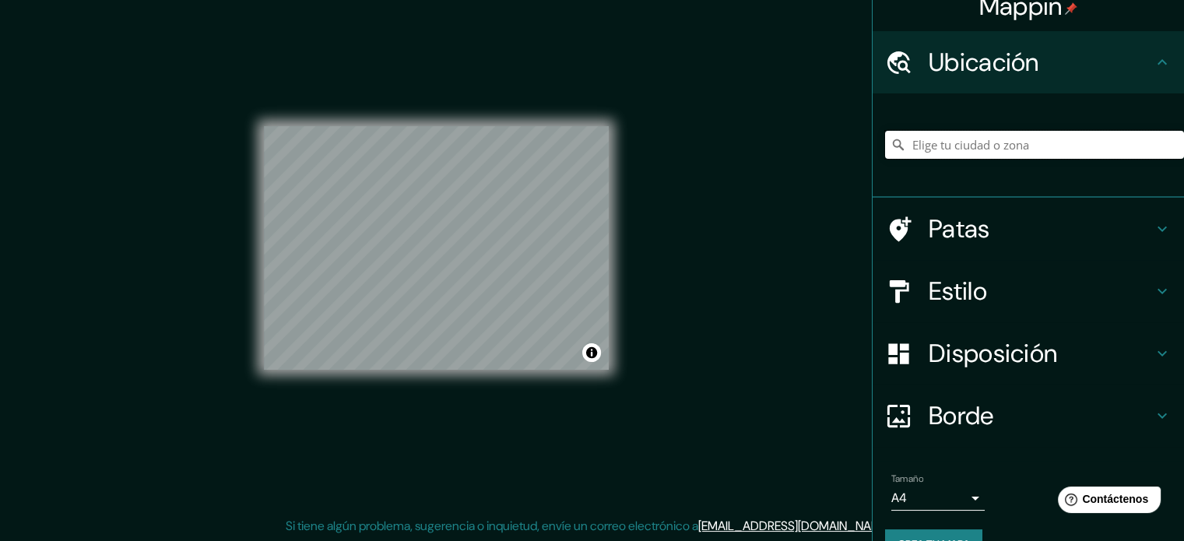
click at [1032, 137] on input "Elige tu ciudad o zona" at bounding box center [1034, 145] width 299 height 28
click at [1029, 134] on input "Carmel, [GEOGRAPHIC_DATA], [GEOGRAPHIC_DATA]" at bounding box center [1034, 145] width 299 height 28
type input "Carmel, [GEOGRAPHIC_DATA], [GEOGRAPHIC_DATA]"
click at [447, 118] on div "© Mapbox © OpenStreetMap Improve this map" at bounding box center [436, 248] width 345 height 487
click at [1002, 359] on font "Disposición" at bounding box center [993, 353] width 128 height 33
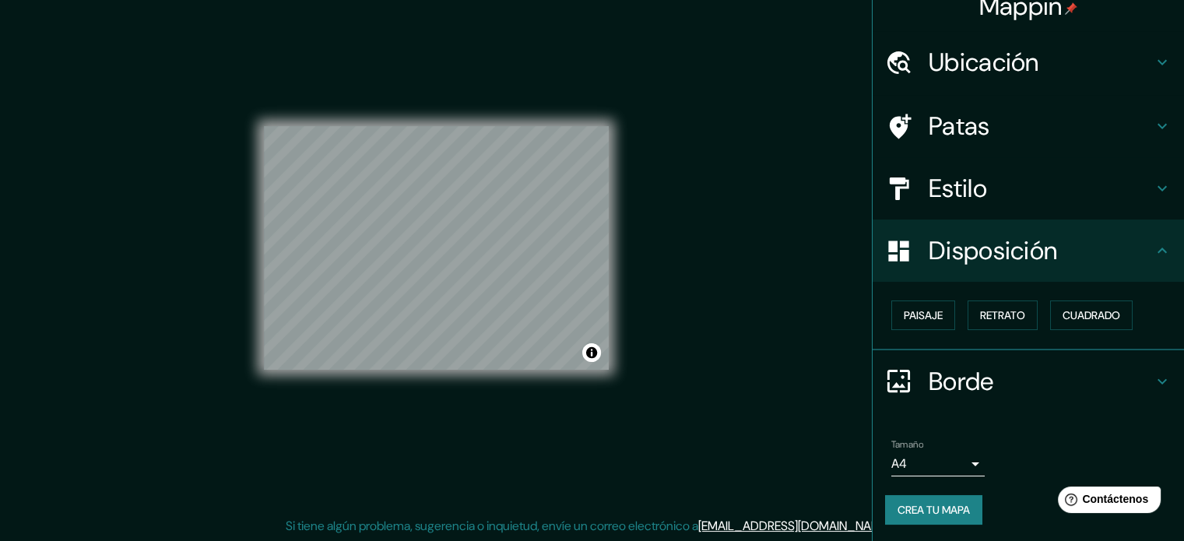
click at [929, 190] on font "Estilo" at bounding box center [958, 188] width 58 height 33
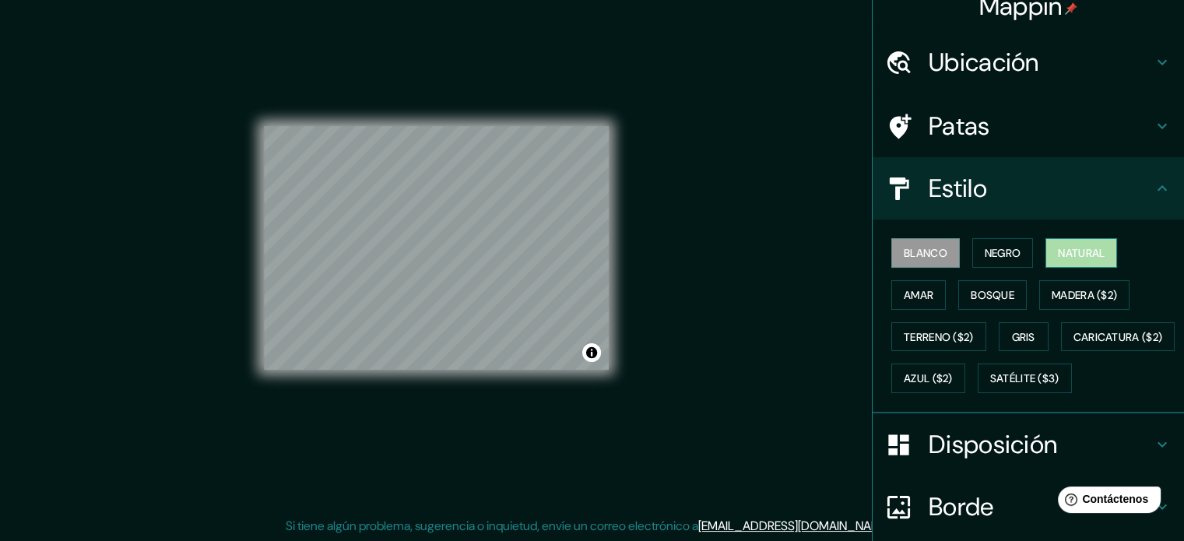
click at [1046, 255] on button "Natural" at bounding box center [1082, 253] width 72 height 30
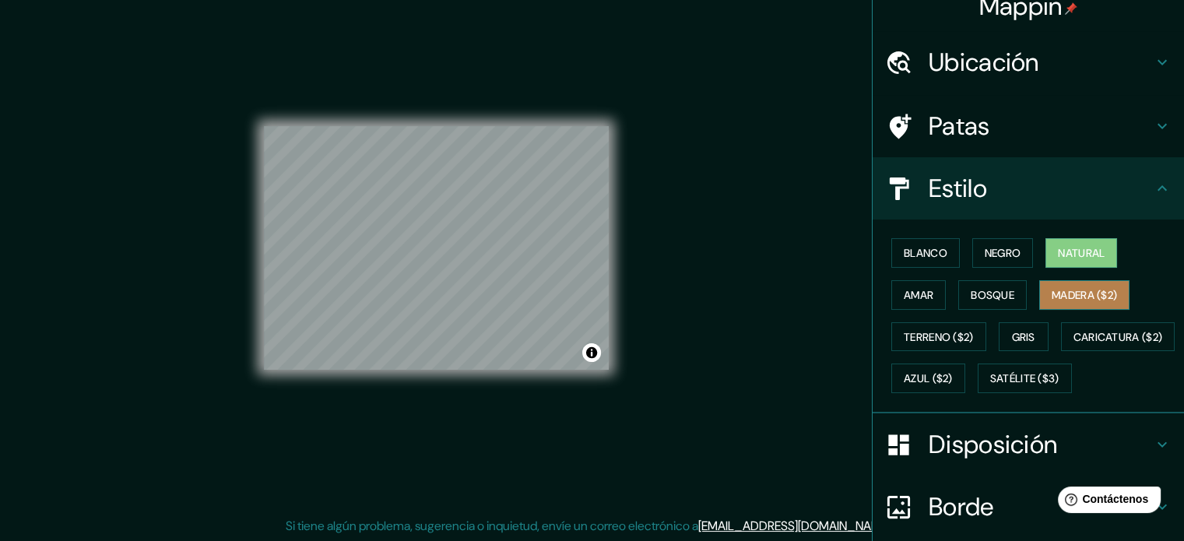
click at [1095, 290] on font "Madera ($2)" at bounding box center [1084, 295] width 65 height 14
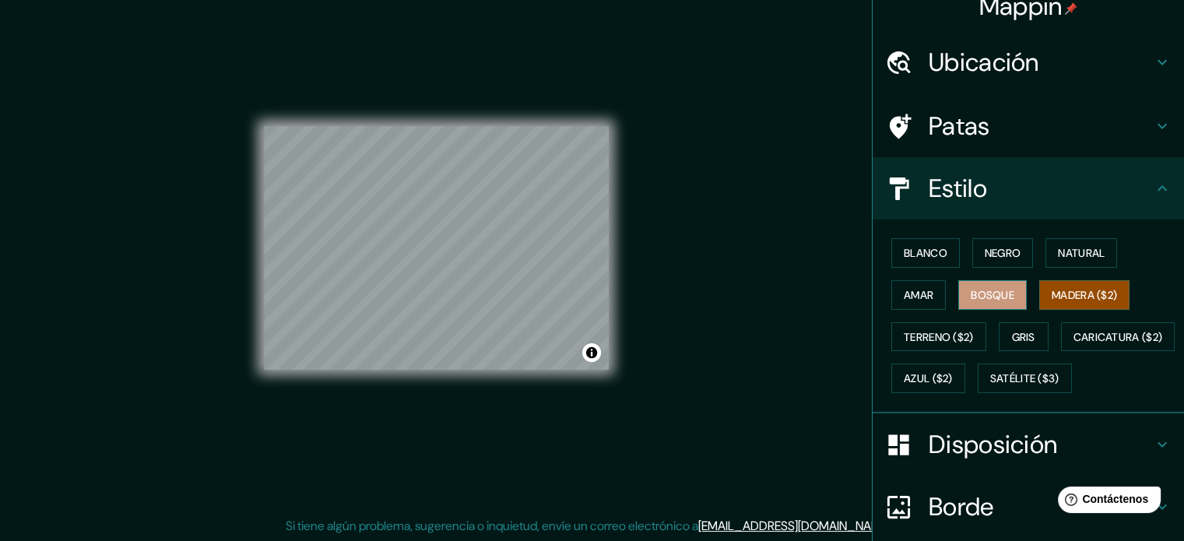
click at [979, 297] on font "Bosque" at bounding box center [993, 295] width 44 height 14
click at [927, 285] on button "Amar" at bounding box center [918, 295] width 55 height 30
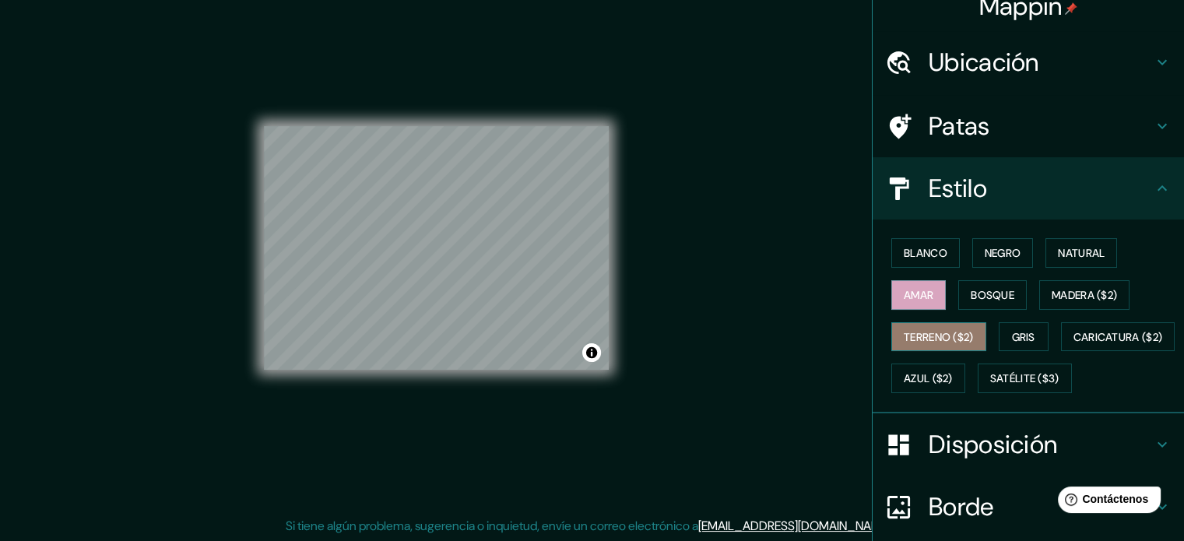
click at [940, 336] on font "Terreno ($2)" at bounding box center [939, 337] width 70 height 14
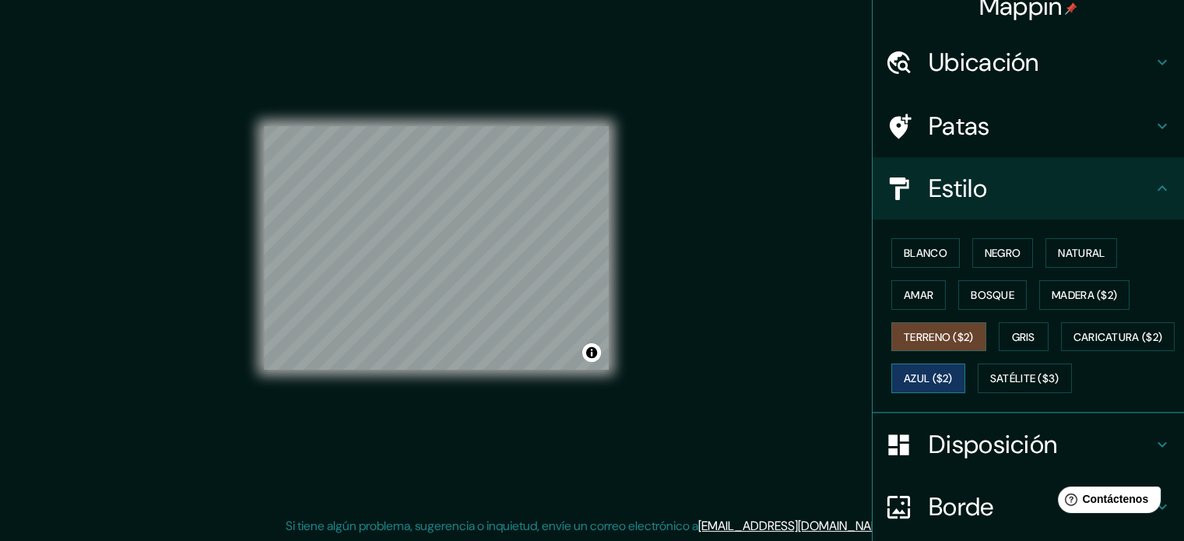
click at [953, 372] on font "Azul ($2)" at bounding box center [928, 379] width 49 height 14
click at [990, 386] on font "Satélite ($3)" at bounding box center [1024, 379] width 69 height 14
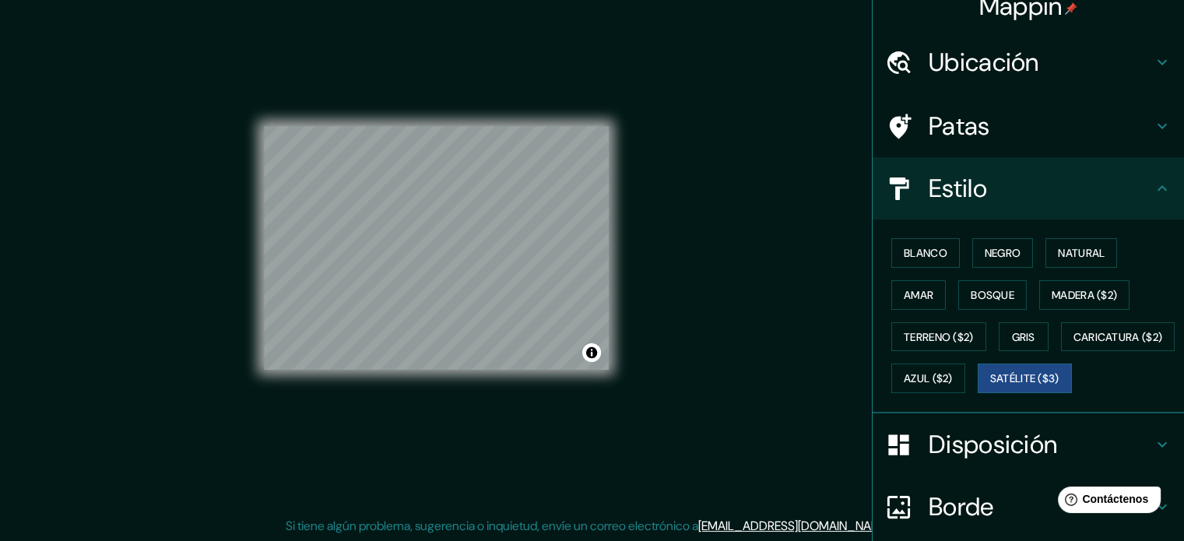
click at [406, 400] on div "© Mapbox © OpenStreetMap Improve this map © Maxar" at bounding box center [436, 248] width 345 height 487
click at [535, 389] on div "© Mapbox © OpenStreetMap Improve this map © Maxar" at bounding box center [436, 248] width 345 height 487
click at [449, 371] on div "© Mapbox © OpenStreetMap Improve this map © Maxar" at bounding box center [436, 248] width 345 height 487
click at [550, 424] on div "© Mapbox © OpenStreetMap Improve this map © Maxar" at bounding box center [436, 248] width 345 height 487
click at [530, 482] on div "© Mapbox © OpenStreetMap Improve this map © Maxar" at bounding box center [436, 248] width 345 height 487
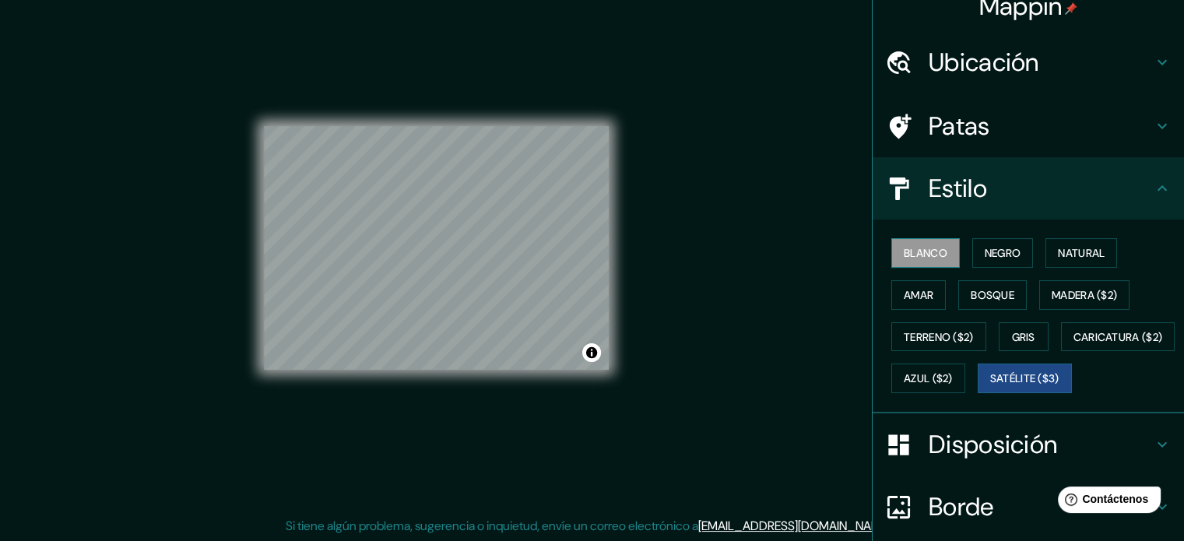
click at [908, 258] on font "Blanco" at bounding box center [926, 253] width 44 height 14
click at [906, 297] on font "Amar" at bounding box center [919, 295] width 30 height 14
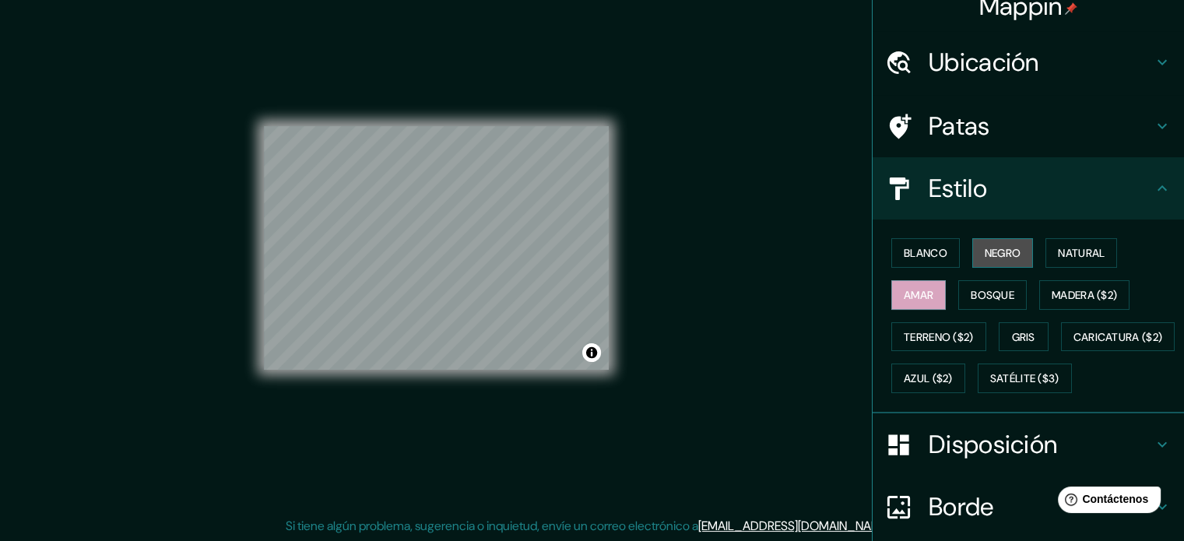
click at [997, 253] on font "Negro" at bounding box center [1003, 253] width 37 height 14
click at [1046, 244] on button "Natural" at bounding box center [1082, 253] width 72 height 30
click at [930, 293] on button "Amar" at bounding box center [918, 295] width 55 height 30
click at [971, 298] on font "Bosque" at bounding box center [993, 295] width 44 height 14
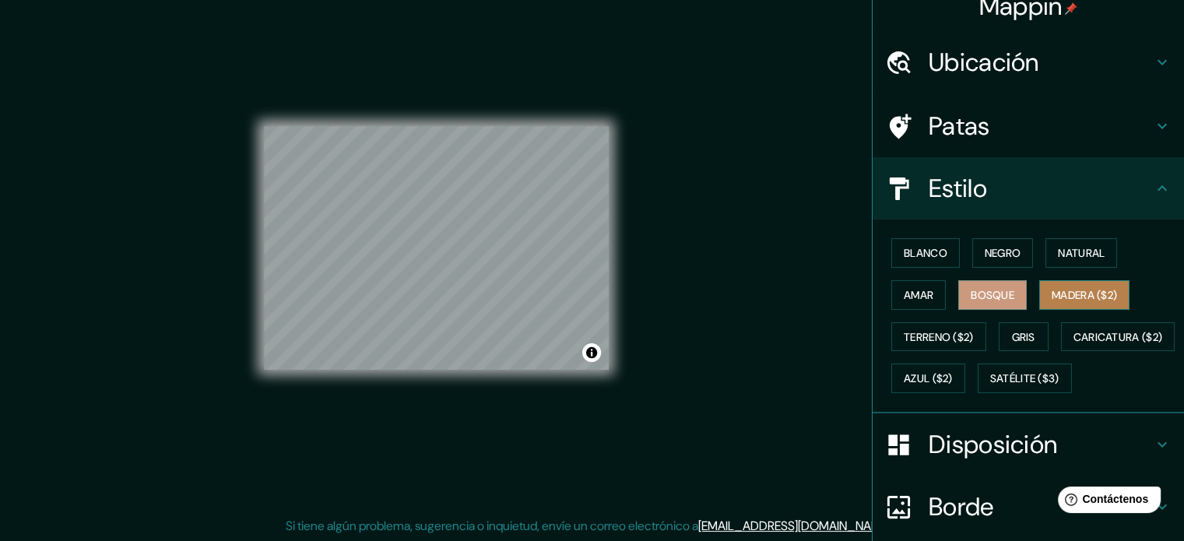
click at [1063, 286] on font "Madera ($2)" at bounding box center [1084, 295] width 65 height 20
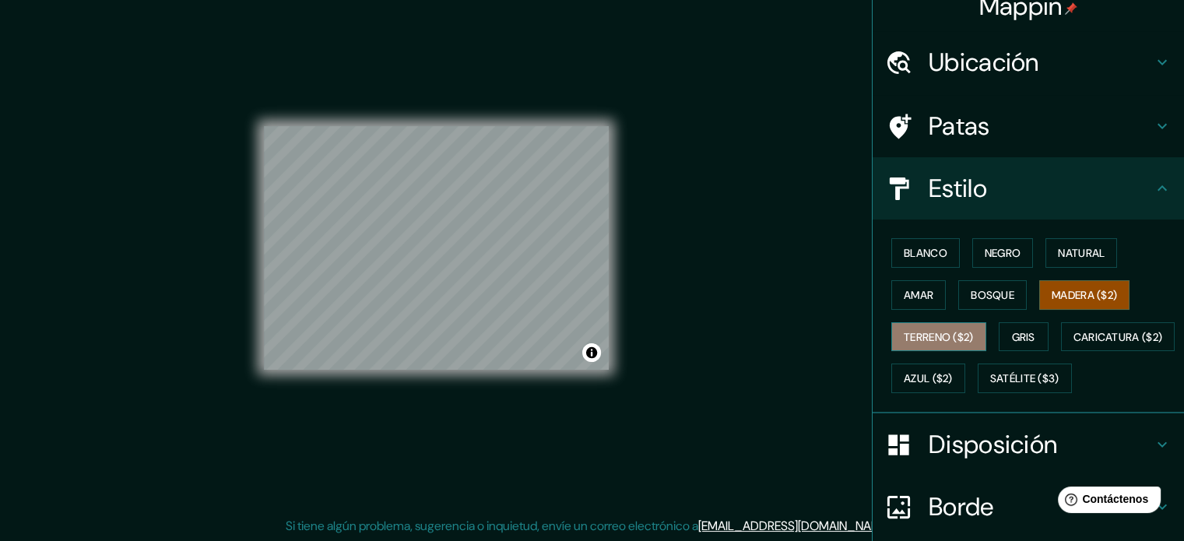
click at [961, 333] on font "Terreno ($2)" at bounding box center [939, 337] width 70 height 14
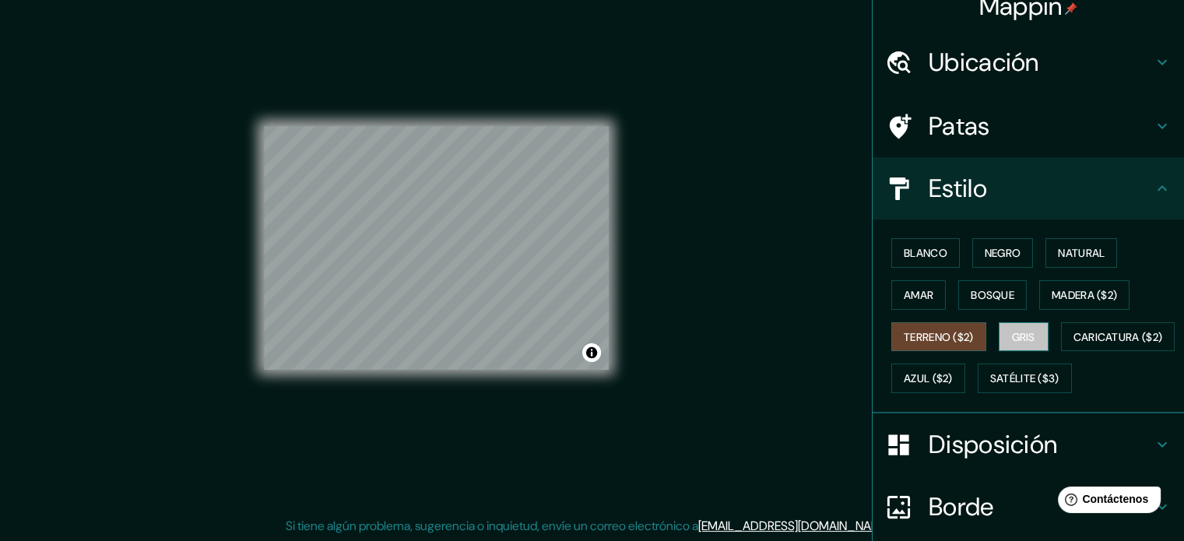
click at [1009, 349] on button "Gris" at bounding box center [1024, 337] width 50 height 30
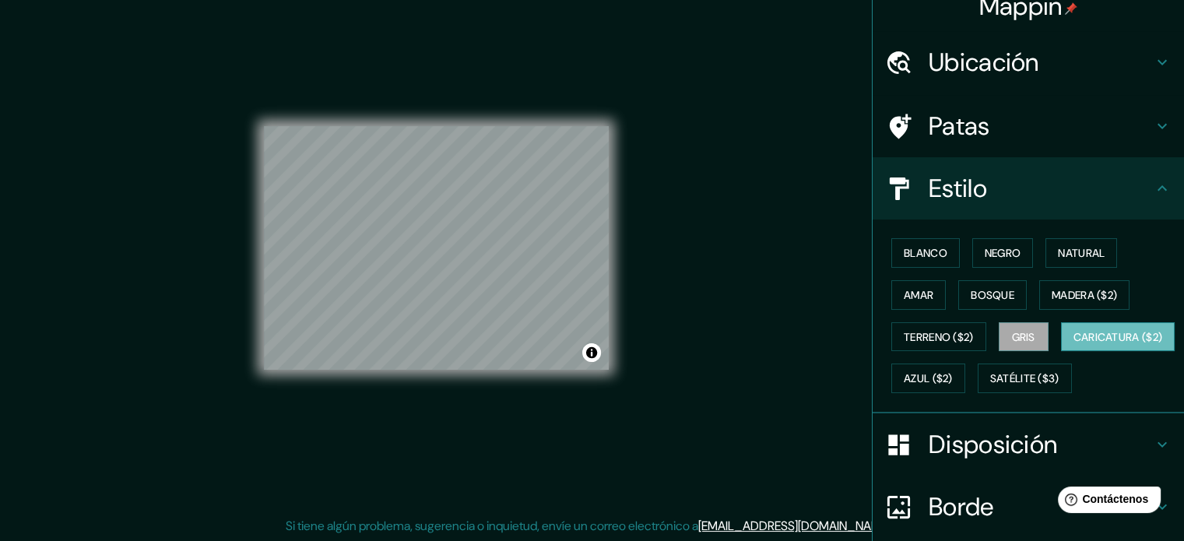
click at [1074, 344] on font "Caricatura ($2)" at bounding box center [1119, 337] width 90 height 14
click at [965, 383] on button "Azul ($2)" at bounding box center [928, 379] width 74 height 30
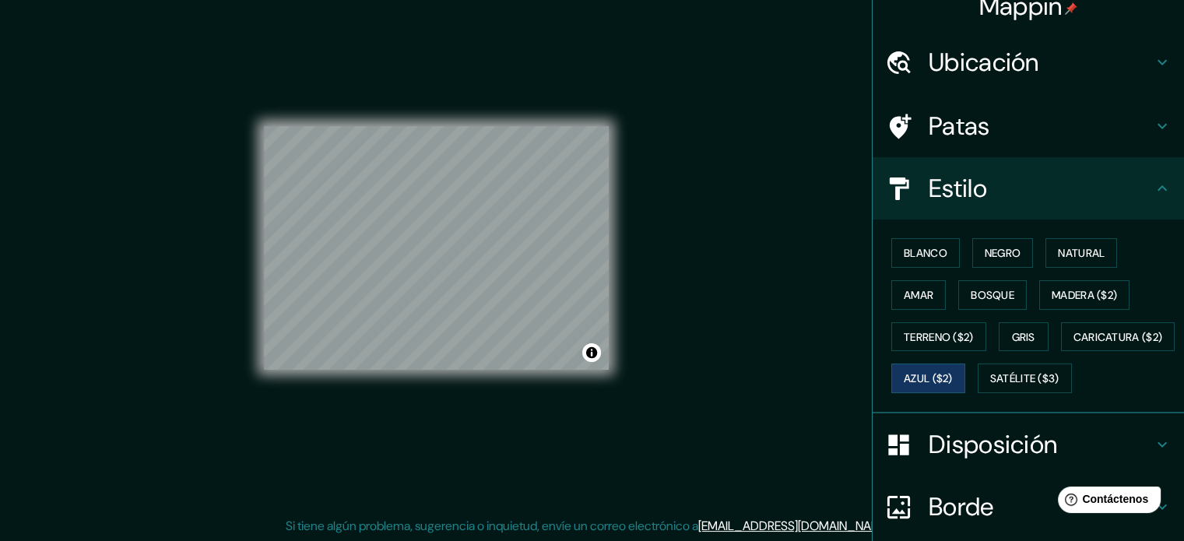
click at [945, 399] on div "Blanco Negro Natural Amar Bosque Madera ($2) Terreno ($2) Gris Caricatura ($2) …" at bounding box center [1034, 315] width 299 height 167
click at [990, 386] on font "Satélite ($3)" at bounding box center [1024, 379] width 69 height 14
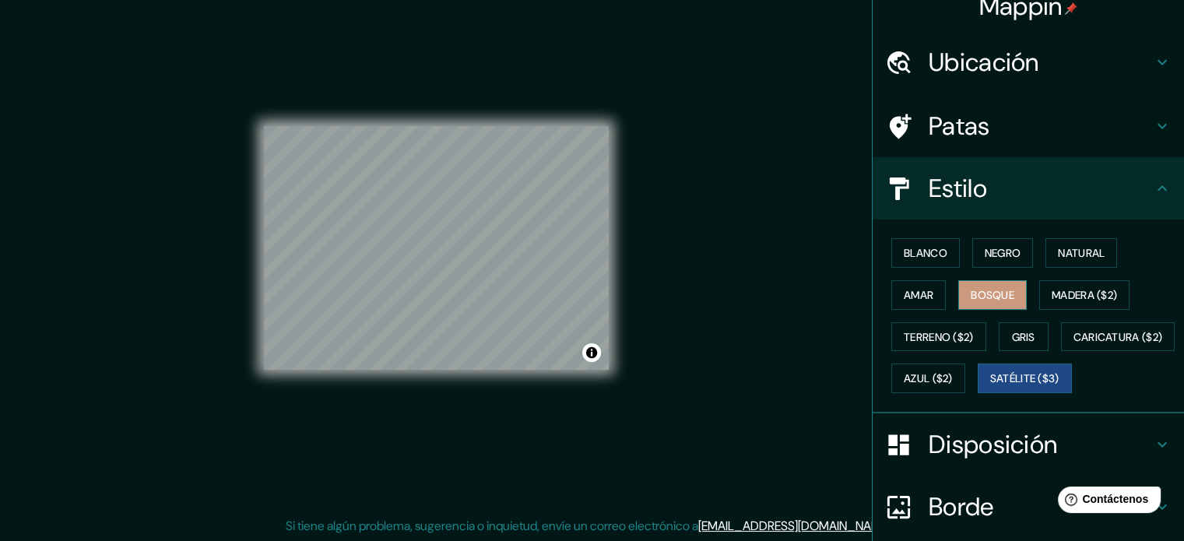
click at [990, 288] on font "Bosque" at bounding box center [993, 295] width 44 height 14
click at [978, 276] on div "Blanco Negro Natural Amar Bosque Madera ($2) Terreno ($2) Gris Caricatura ($2) …" at bounding box center [1034, 315] width 299 height 167
click at [996, 257] on font "Negro" at bounding box center [1003, 253] width 37 height 14
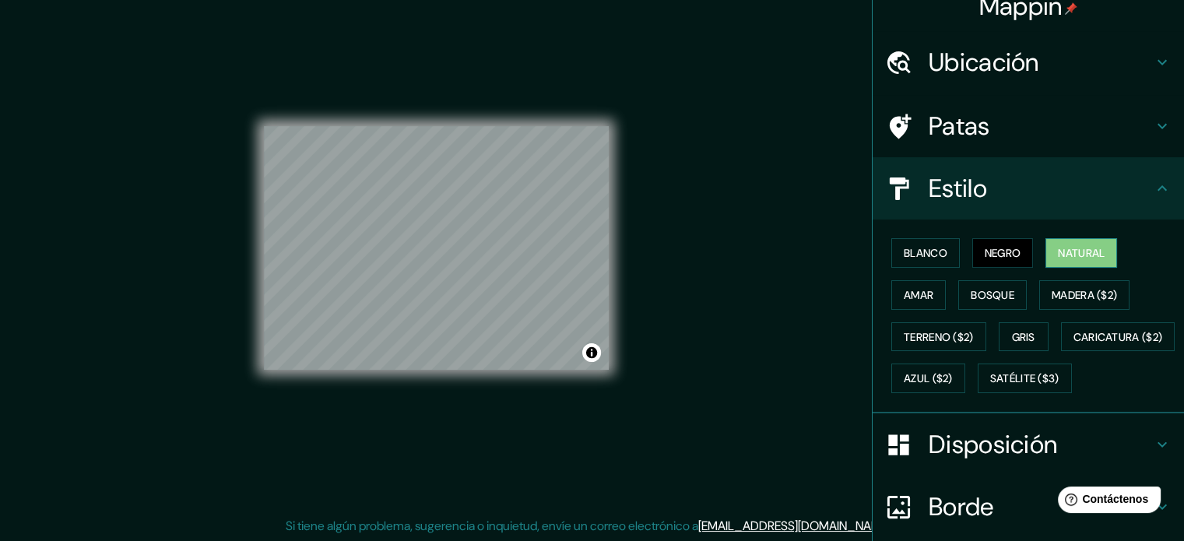
click at [1048, 262] on button "Natural" at bounding box center [1082, 253] width 72 height 30
click at [1012, 332] on font "Gris" at bounding box center [1023, 337] width 23 height 14
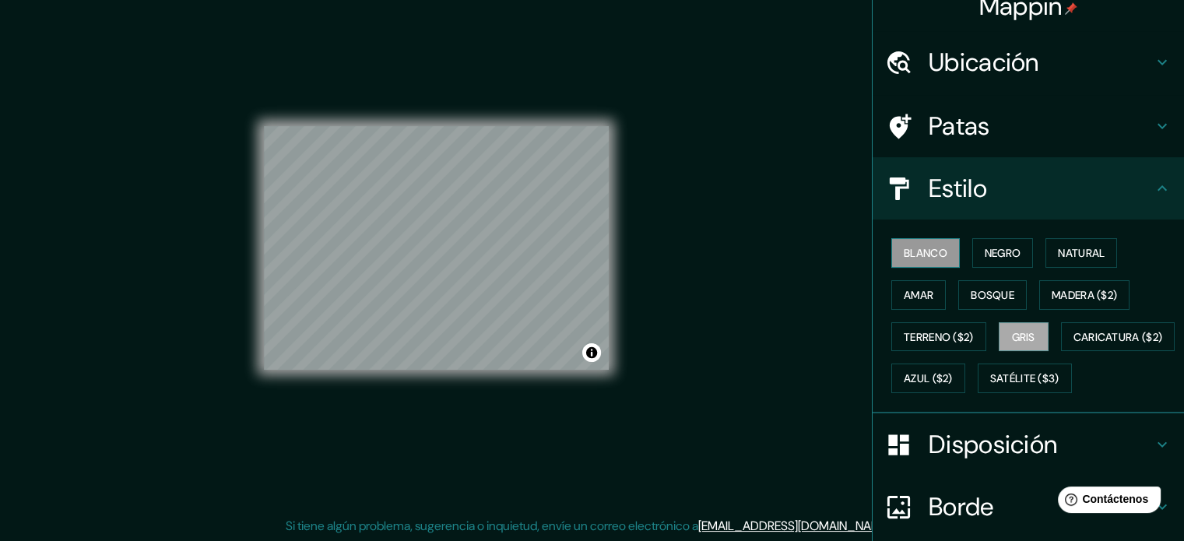
click at [920, 251] on font "Blanco" at bounding box center [926, 253] width 44 height 14
click at [696, 295] on div "Mappin Ubicación Carmel, [GEOGRAPHIC_DATA], [GEOGRAPHIC_DATA][PERSON_NAME], [GE…" at bounding box center [592, 261] width 1184 height 562
